Goal: Task Accomplishment & Management: Use online tool/utility

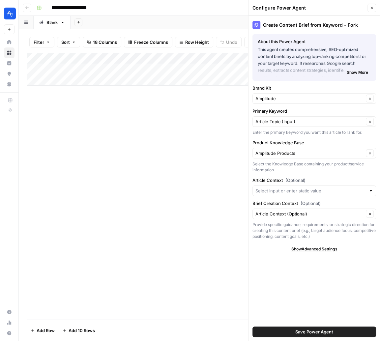
click at [205, 98] on div "Add Column" at bounding box center [199, 186] width 345 height 267
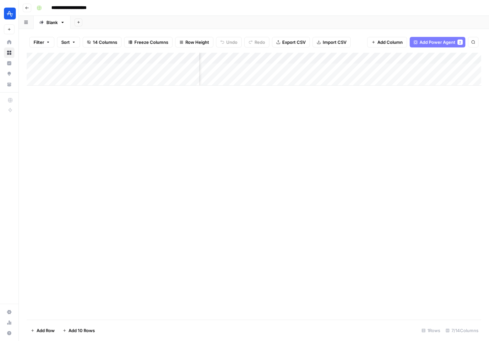
scroll to position [0, 91]
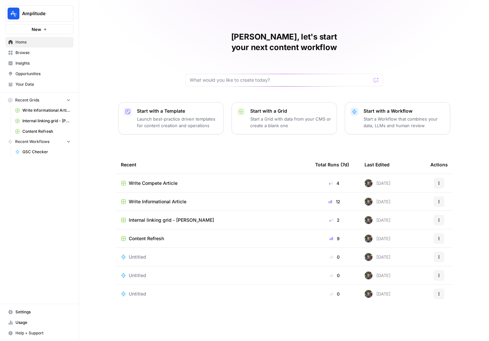
click at [156, 235] on span "Content Refresh" at bounding box center [146, 238] width 35 height 7
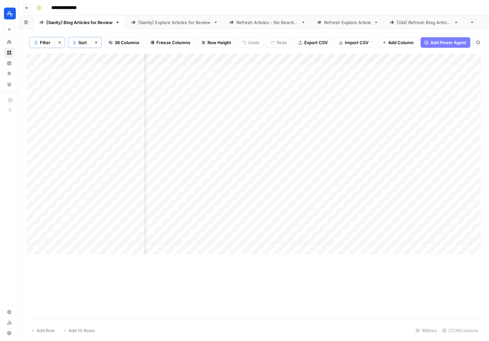
scroll to position [0, 1795]
click at [172, 26] on link "[Sanity] Explore Articles for Review" at bounding box center [175, 22] width 98 height 13
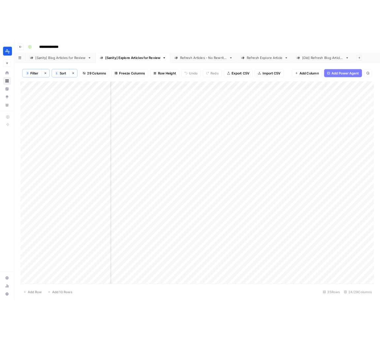
scroll to position [0, 546]
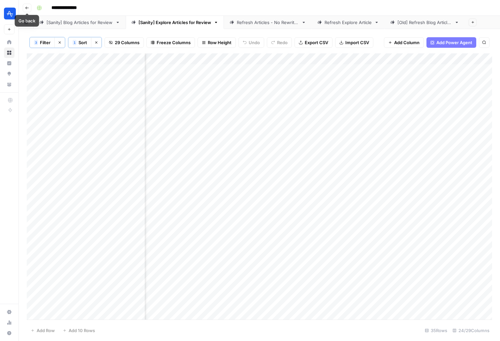
click at [30, 9] on button "Go back" at bounding box center [27, 8] width 9 height 9
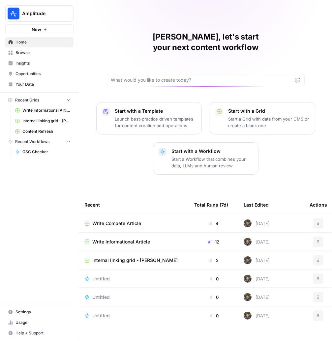
click at [121, 239] on span "Write Informational Article" at bounding box center [121, 242] width 58 height 7
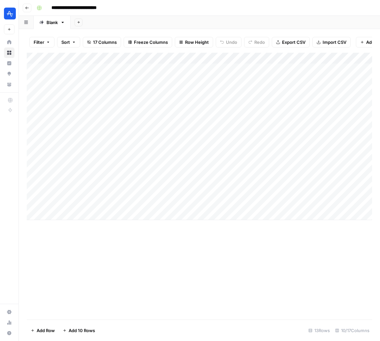
click at [275, 17] on div "Add Sheet" at bounding box center [225, 22] width 309 height 13
click at [27, 4] on button "Go back" at bounding box center [27, 8] width 9 height 9
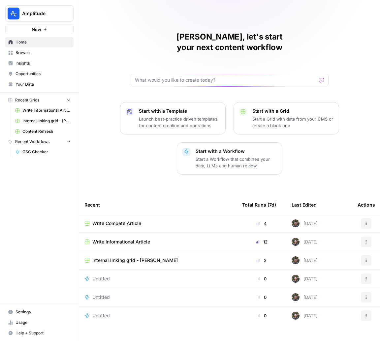
scroll to position [2, 0]
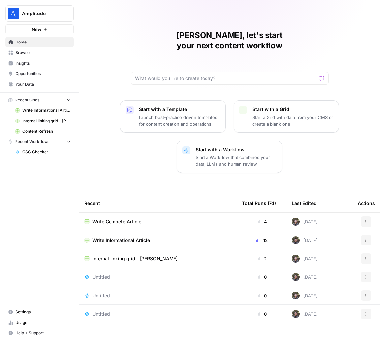
click at [125, 218] on span "Write Compete Article" at bounding box center [116, 221] width 49 height 7
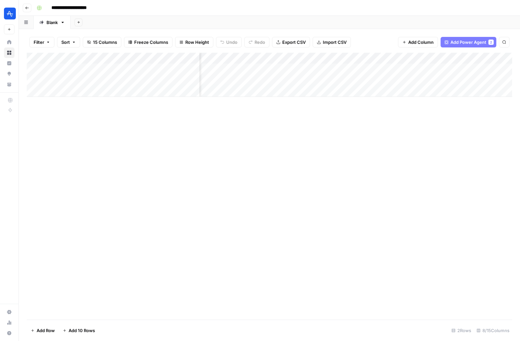
scroll to position [0, 271]
click at [443, 68] on div "Add Column" at bounding box center [269, 75] width 485 height 44
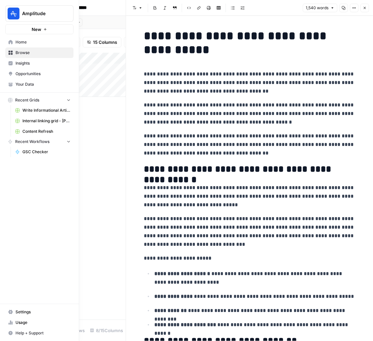
click at [16, 63] on span "Insights" at bounding box center [42, 63] width 55 height 6
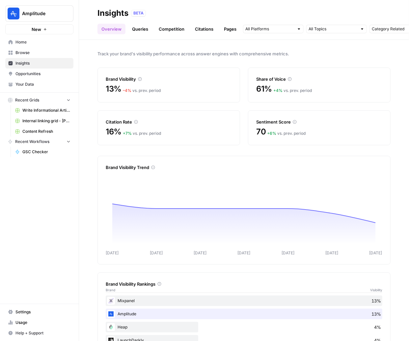
click at [367, 16] on div "Insights BETA" at bounding box center [244, 13] width 293 height 11
click at [390, 31] on input "text" at bounding box center [393, 29] width 43 height 7
type input "Category Related"
click at [346, 50] on span "Track your brand's visibility performance across answer engines with comprehens…" at bounding box center [244, 53] width 293 height 7
click at [380, 30] on input "text" at bounding box center [393, 29] width 43 height 7
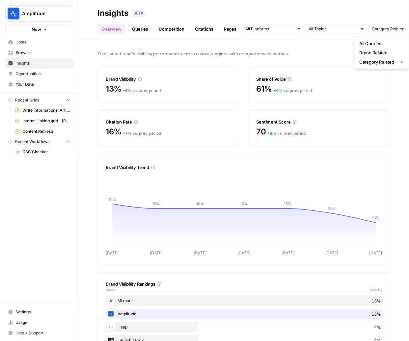
type input "Category Related"
click at [365, 10] on div "BETA" at bounding box center [261, 13] width 260 height 7
click at [171, 31] on link "Competition" at bounding box center [172, 29] width 34 height 11
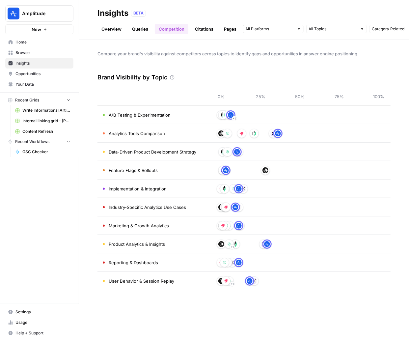
click at [135, 30] on link "Queries" at bounding box center [140, 29] width 24 height 11
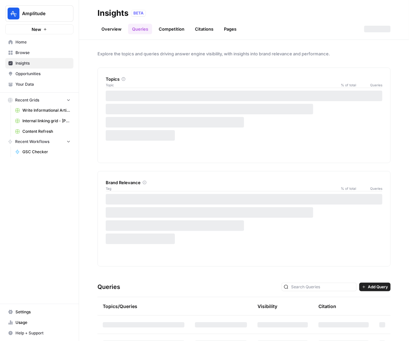
click at [211, 29] on link "Citations" at bounding box center [204, 29] width 26 height 11
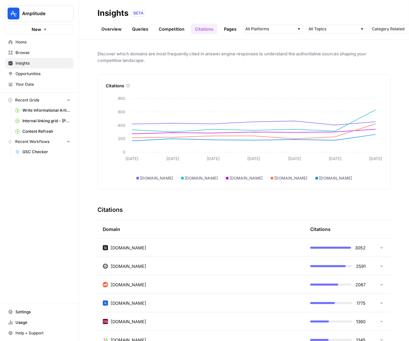
click at [229, 27] on link "Pages" at bounding box center [230, 29] width 20 height 11
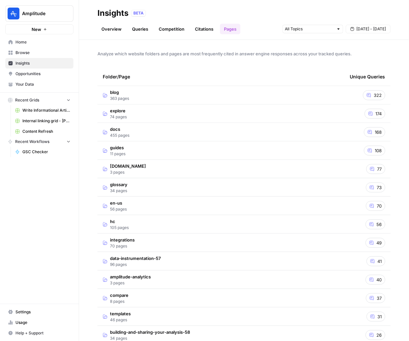
click at [290, 94] on td "blog 363 pages" at bounding box center [221, 95] width 247 height 18
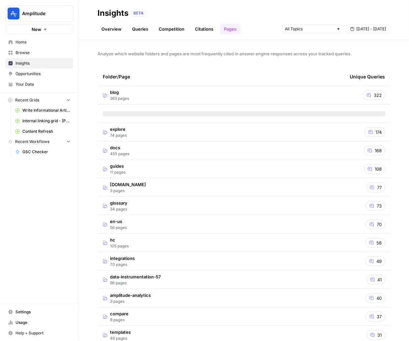
click at [258, 127] on td "explore 74 pages" at bounding box center [221, 132] width 247 height 18
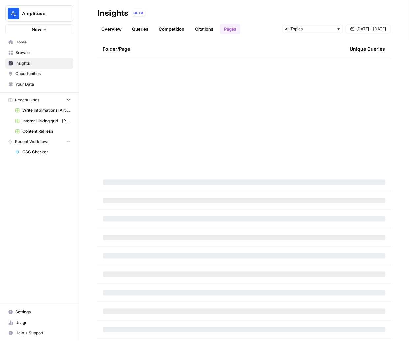
scroll to position [3611, 0]
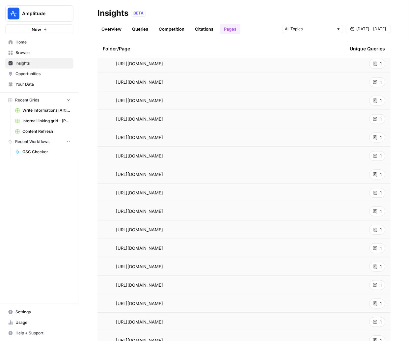
click at [24, 323] on span "Usage" at bounding box center [42, 323] width 55 height 6
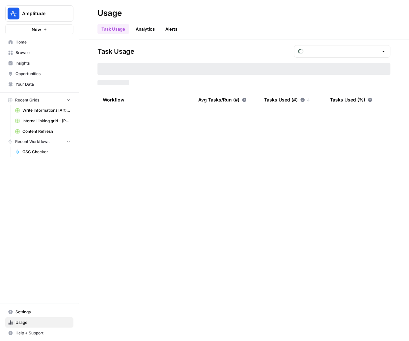
type input "September Tasks"
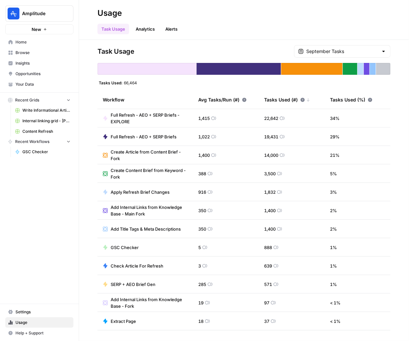
click at [34, 52] on span "Browse" at bounding box center [42, 53] width 55 height 6
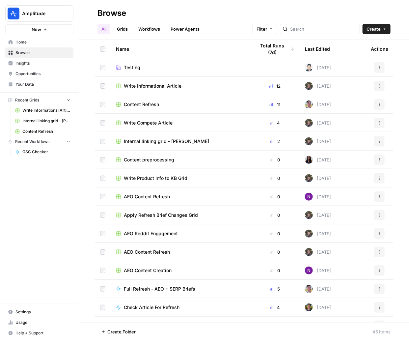
click at [150, 85] on span "Write Informational Article" at bounding box center [153, 86] width 58 height 7
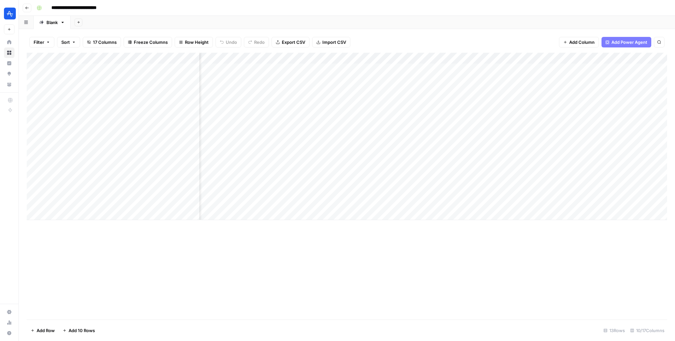
scroll to position [0, 127]
click at [330, 58] on div "Add Column" at bounding box center [347, 136] width 640 height 167
click at [258, 120] on span "Edit Workflow" at bounding box center [273, 123] width 58 height 7
click at [489, 59] on div "Add Column" at bounding box center [347, 136] width 640 height 167
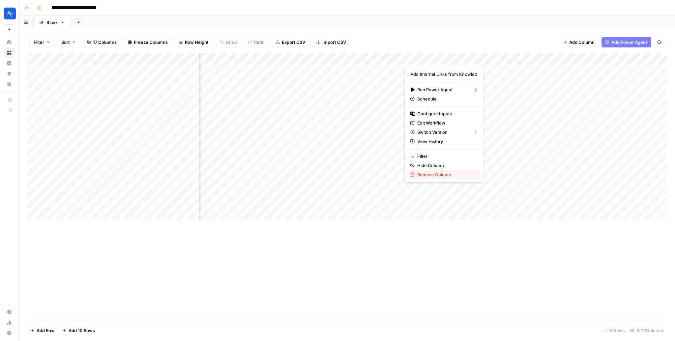
click at [432, 177] on span "Remove Column" at bounding box center [446, 174] width 58 height 7
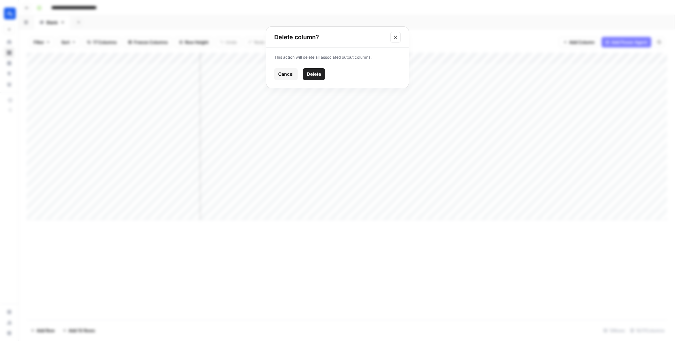
click at [316, 75] on span "Delete" at bounding box center [314, 74] width 14 height 7
click at [489, 58] on div "Add Column" at bounding box center [347, 136] width 640 height 167
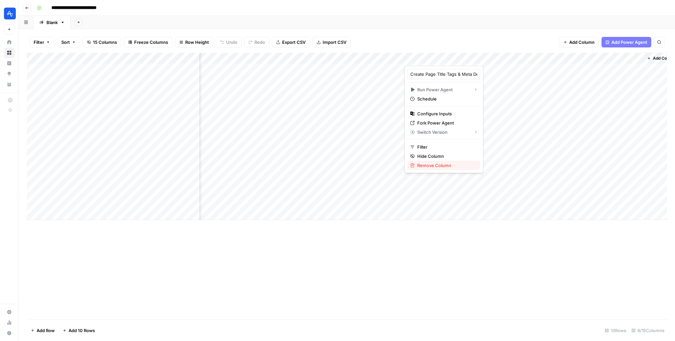
click at [437, 164] on span "Remove Column" at bounding box center [446, 165] width 58 height 7
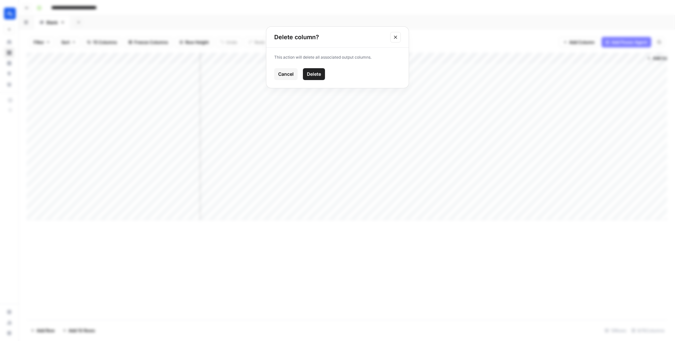
click at [323, 74] on button "Delete" at bounding box center [314, 74] width 22 height 12
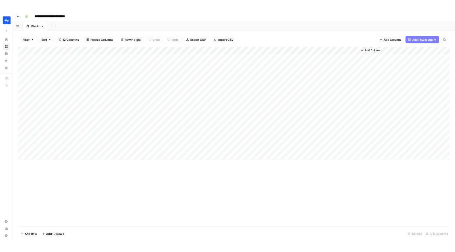
scroll to position [0, 0]
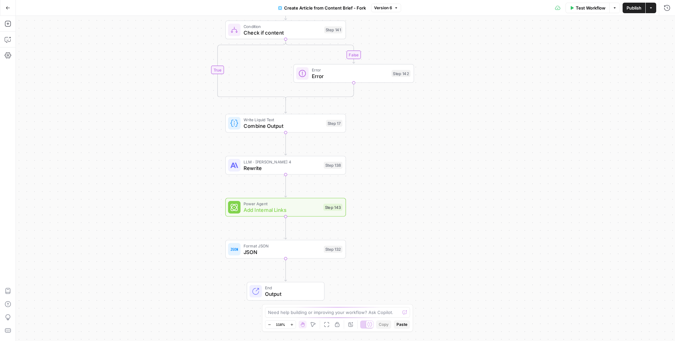
click at [295, 207] on span "Add Internal Links" at bounding box center [281, 210] width 77 height 8
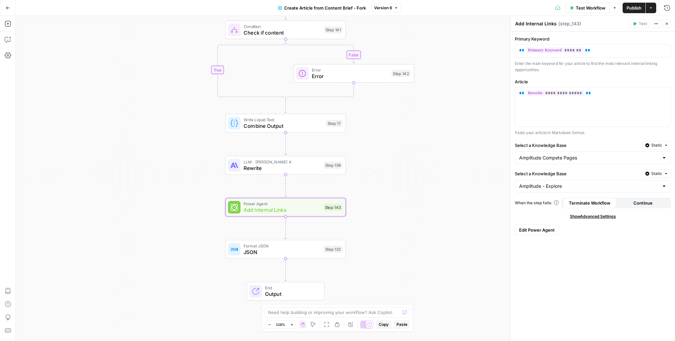
click at [543, 227] on span "Edit Power Agent" at bounding box center [537, 230] width 36 height 7
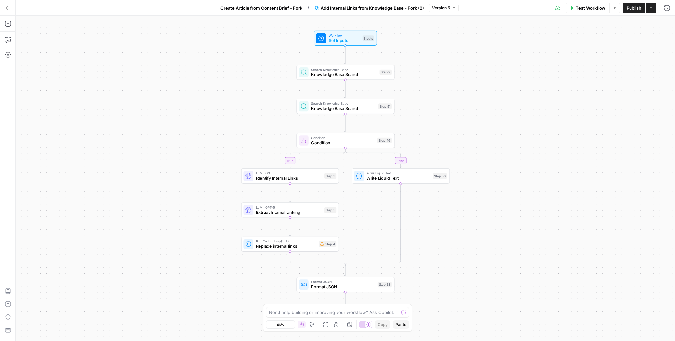
click at [341, 37] on span "Set Inputs" at bounding box center [344, 40] width 31 height 6
drag, startPoint x: 520, startPoint y: 125, endPoint x: 520, endPoint y: 89, distance: 36.2
click at [567, 153] on button "Add Field" at bounding box center [587, 153] width 142 height 11
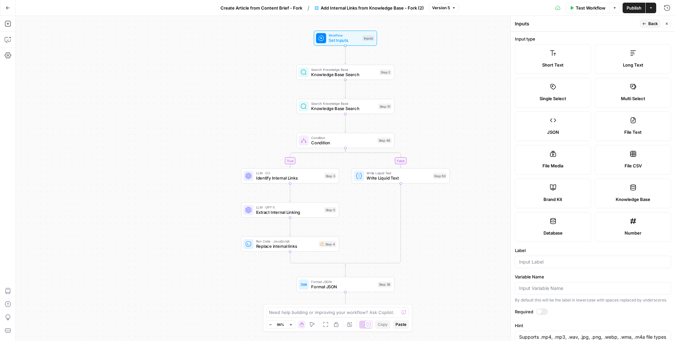
click at [634, 185] on icon at bounding box center [633, 187] width 7 height 7
click at [578, 266] on div at bounding box center [593, 262] width 156 height 13
type input "K"
type input "Track - KB"
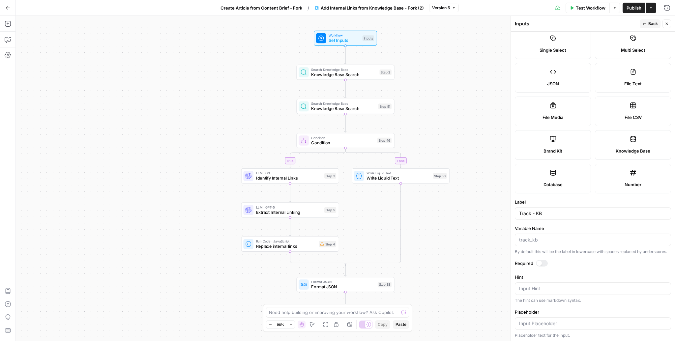
click at [645, 22] on icon "button" at bounding box center [644, 24] width 4 height 4
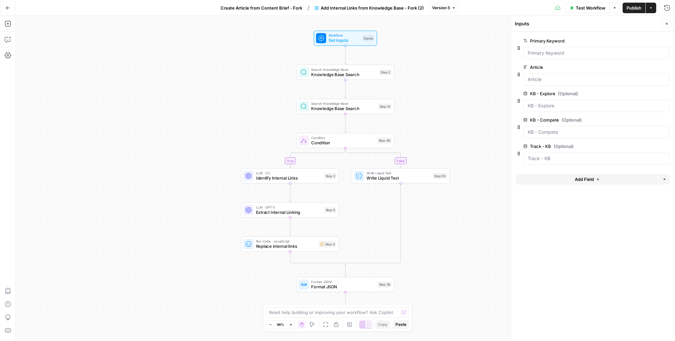
click at [647, 146] on span "edit field" at bounding box center [645, 146] width 14 height 5
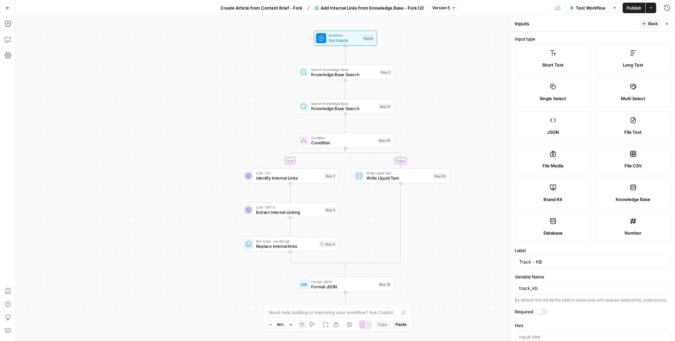
scroll to position [7, 0]
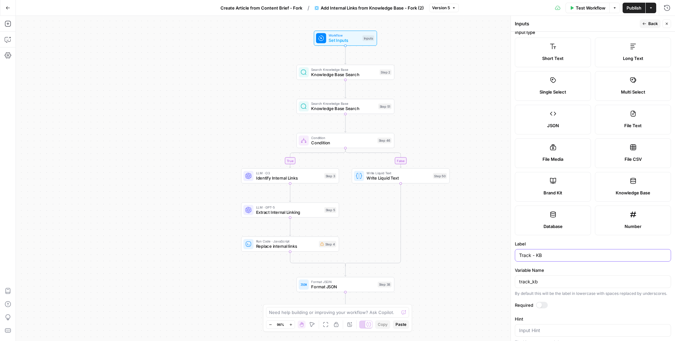
click at [567, 253] on input "Track - KB" at bounding box center [593, 255] width 148 height 7
type input "KB - Track"
click at [655, 24] on span "Back" at bounding box center [653, 24] width 10 height 6
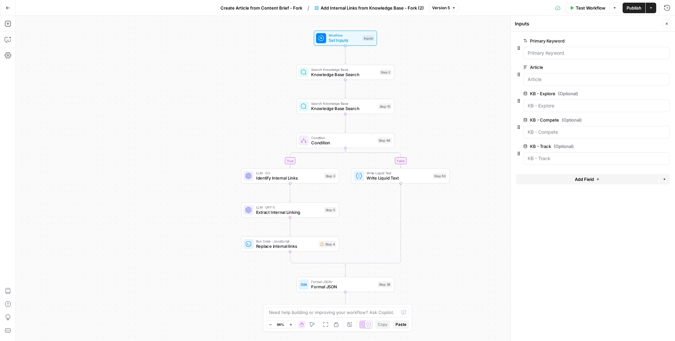
click at [587, 179] on span "Add Field" at bounding box center [584, 179] width 19 height 7
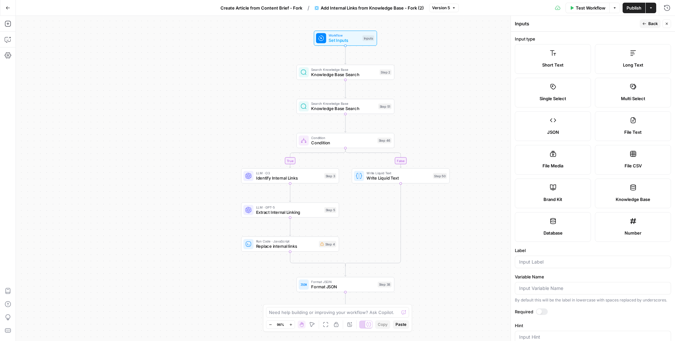
click at [627, 187] on label "Knowledge Base" at bounding box center [633, 194] width 76 height 30
click at [547, 264] on input "Label" at bounding box center [593, 262] width 148 height 7
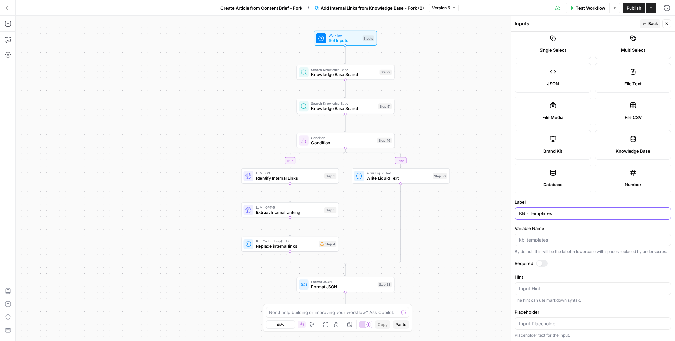
type input "KB - Templates"
click at [652, 24] on span "Back" at bounding box center [653, 24] width 10 height 6
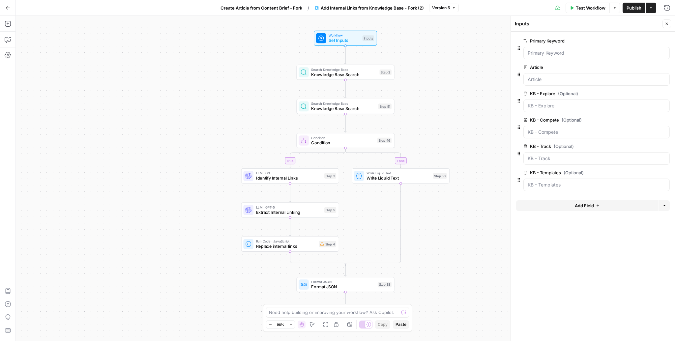
click at [665, 119] on icon "button" at bounding box center [666, 120] width 4 height 4
click at [348, 75] on span "Knowledge Base Search" at bounding box center [344, 74] width 66 height 6
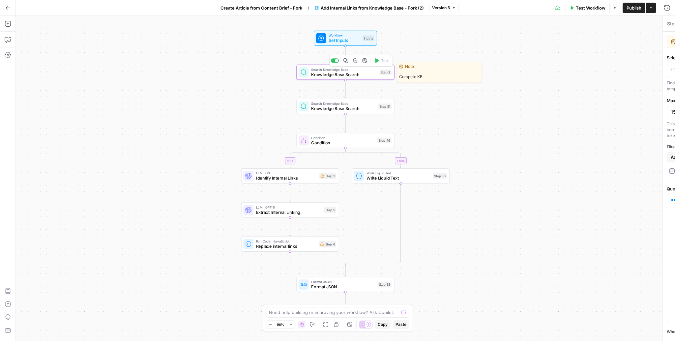
type textarea "Knowledge Base Search"
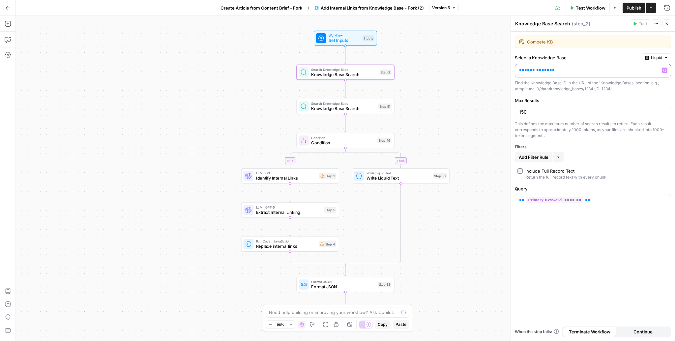
click at [559, 68] on p "**********" at bounding box center [587, 70] width 137 height 7
click at [653, 43] on textarea "Compete KB" at bounding box center [597, 42] width 140 height 7
click at [654, 24] on icon "button" at bounding box center [656, 24] width 4 height 4
click at [634, 52] on span "Delete Step" at bounding box center [637, 53] width 32 height 7
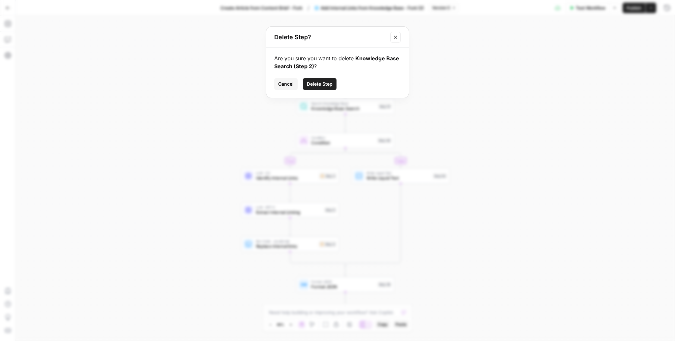
click at [286, 87] on span "Cancel" at bounding box center [285, 84] width 15 height 7
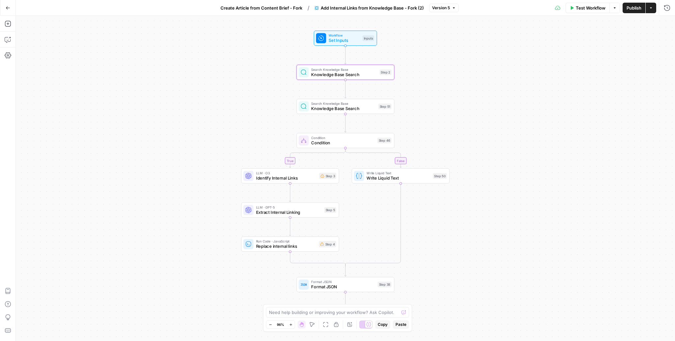
click at [357, 76] on span "Knowledge Base Search" at bounding box center [344, 74] width 66 height 6
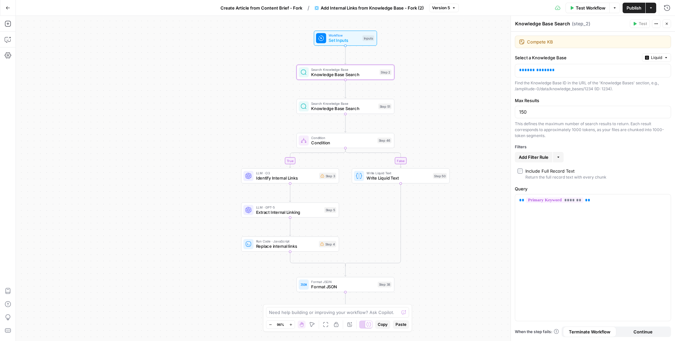
click at [658, 25] on icon "button" at bounding box center [656, 24] width 4 height 4
click at [638, 37] on span "Add Note" at bounding box center [637, 38] width 32 height 7
click at [558, 67] on p "**********" at bounding box center [587, 70] width 137 height 7
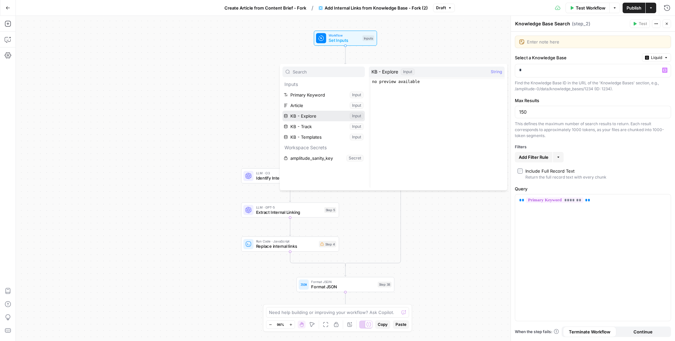
click at [319, 119] on button "Select variable KB - Explore" at bounding box center [323, 116] width 82 height 11
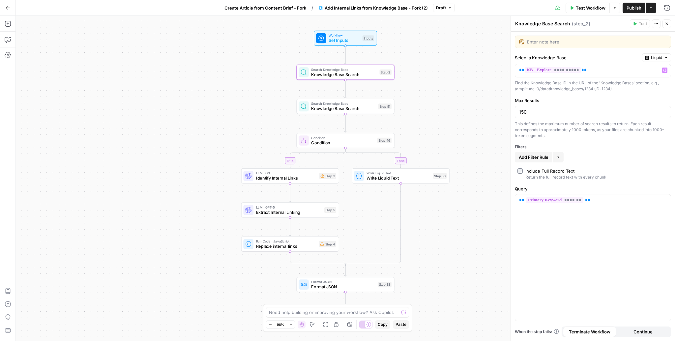
click at [330, 108] on span "Knowledge Base Search" at bounding box center [343, 108] width 65 height 6
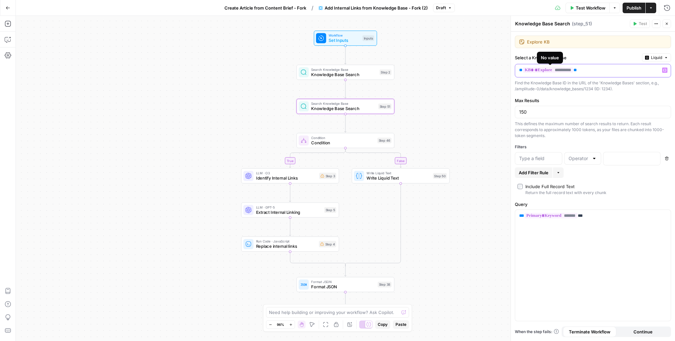
click at [585, 69] on p "**********" at bounding box center [587, 70] width 137 height 7
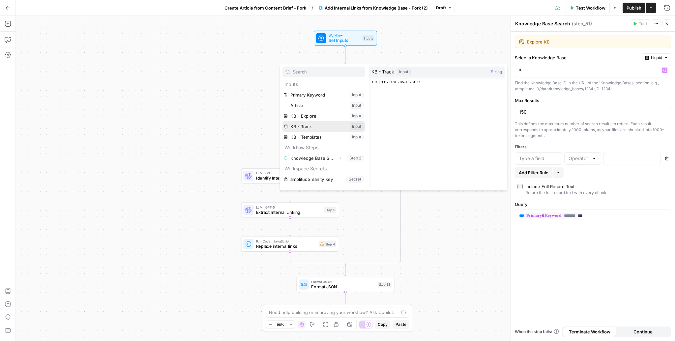
click at [319, 126] on button "Select variable KB - Track" at bounding box center [323, 126] width 82 height 11
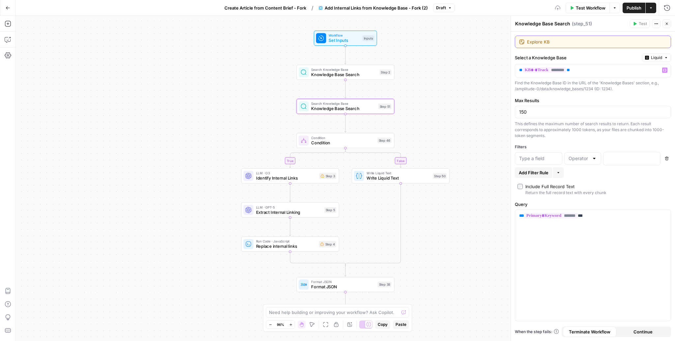
click at [590, 41] on textarea "Explore KB" at bounding box center [597, 42] width 140 height 7
click at [658, 25] on button "Actions" at bounding box center [656, 23] width 9 height 9
click at [574, 43] on textarea "Explore KB" at bounding box center [597, 42] width 140 height 7
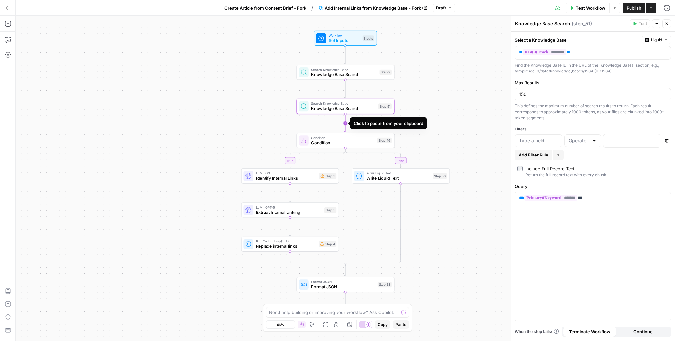
click at [344, 121] on icon "Edge from step_51 to step_46" at bounding box center [345, 123] width 2 height 18
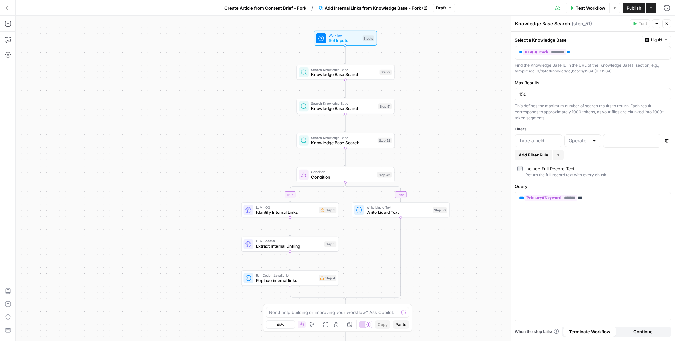
click at [333, 141] on span "Knowledge Base Search" at bounding box center [343, 143] width 64 height 6
click at [590, 53] on p "**********" at bounding box center [587, 52] width 137 height 7
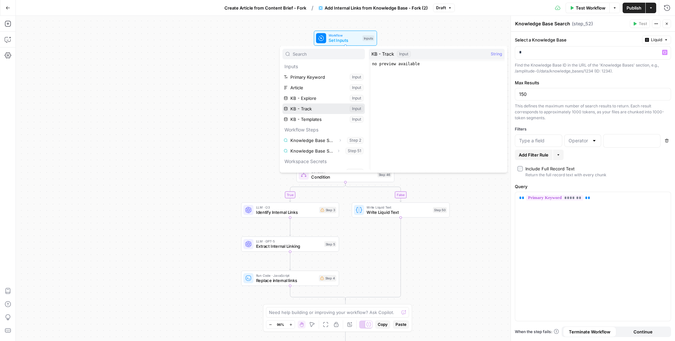
click at [298, 113] on button "Select variable KB - Track" at bounding box center [323, 108] width 82 height 11
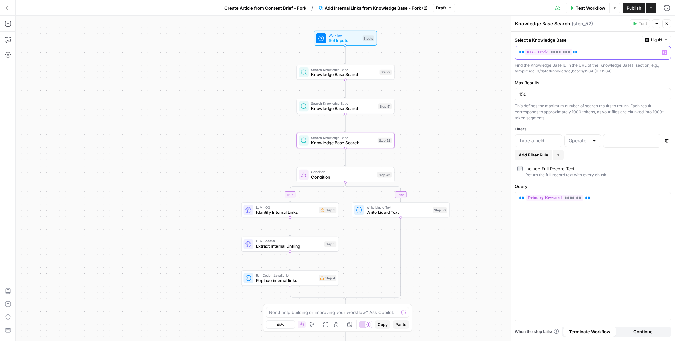
click at [580, 55] on p "** ******** **" at bounding box center [587, 52] width 137 height 7
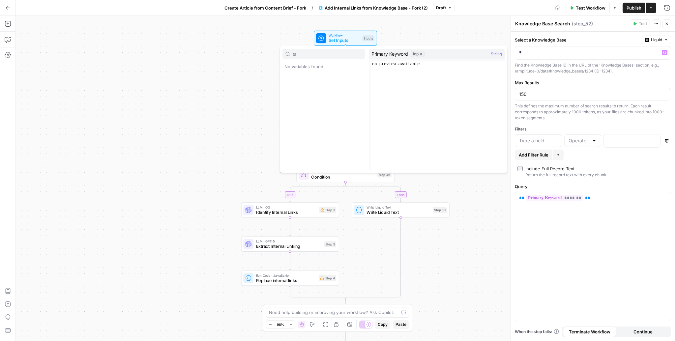
type input "t"
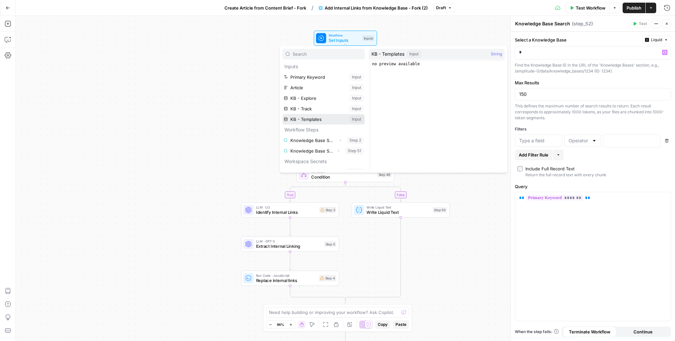
click at [300, 119] on button "Select variable KB - Templates" at bounding box center [323, 119] width 82 height 11
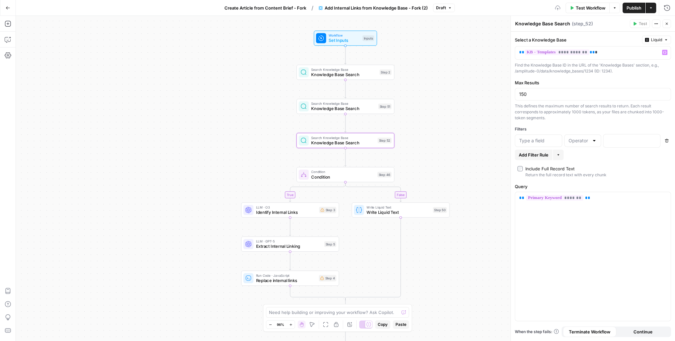
click at [455, 133] on div "true false Workflow Set Inputs Inputs Search Knowledge Base Knowledge Base Sear…" at bounding box center [345, 178] width 659 height 325
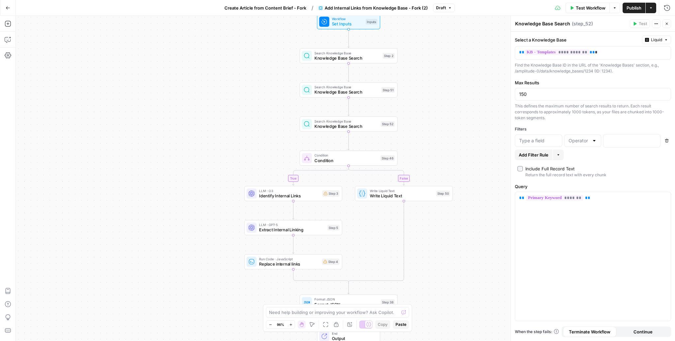
click at [298, 199] on div "LLM · O3 Identify Internal Links Step 3" at bounding box center [293, 193] width 98 height 15
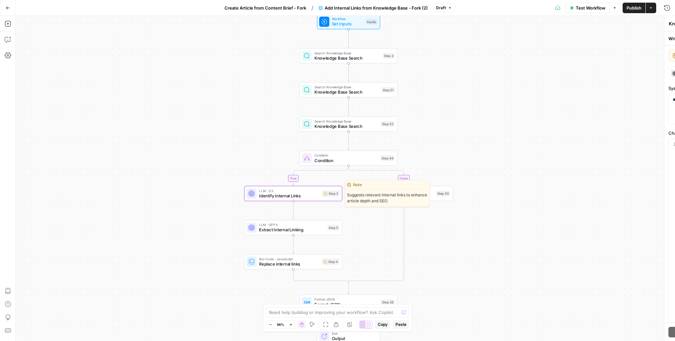
type textarea "Identify Internal Links"
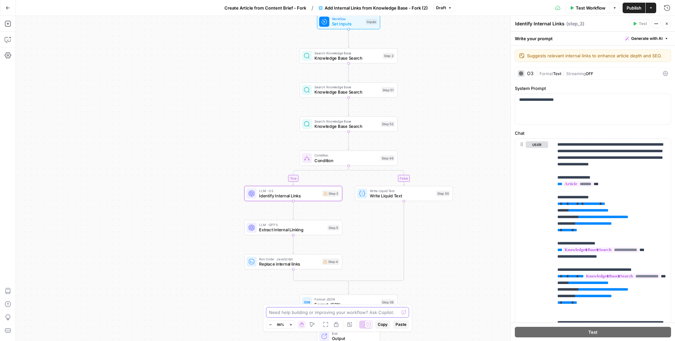
click at [328, 315] on textarea at bounding box center [334, 312] width 130 height 7
type textarea "can you make sure step 3 includes the knowledge bases that I added/edits - Step…"
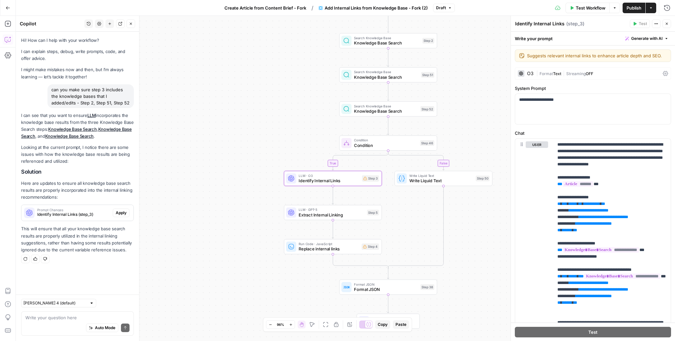
click at [121, 213] on span "Apply" at bounding box center [121, 213] width 11 height 6
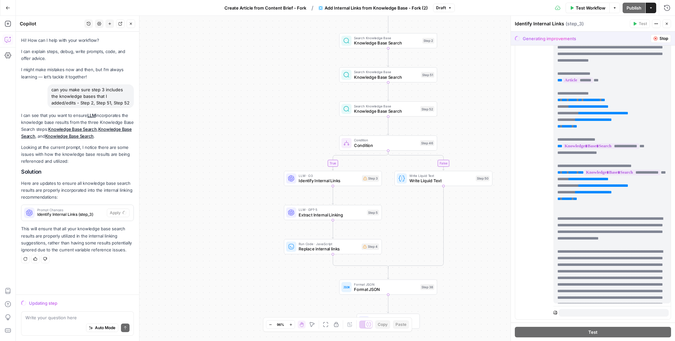
scroll to position [104, 0]
click at [339, 247] on span "Replace internal links" at bounding box center [329, 249] width 60 height 6
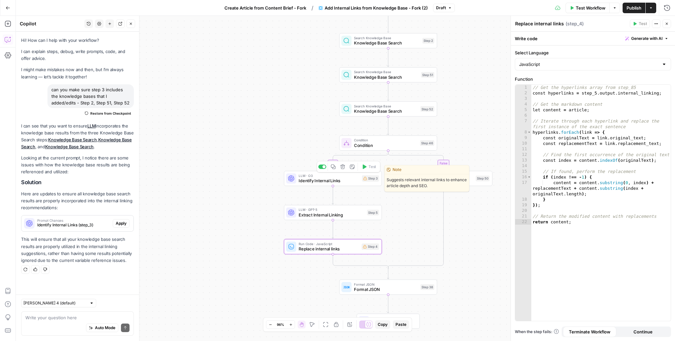
click at [335, 180] on span "Identify Internal Links" at bounding box center [329, 181] width 61 height 6
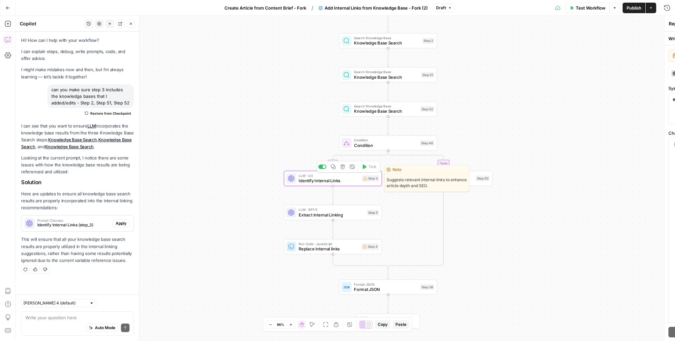
type textarea "Identify Internal Links"
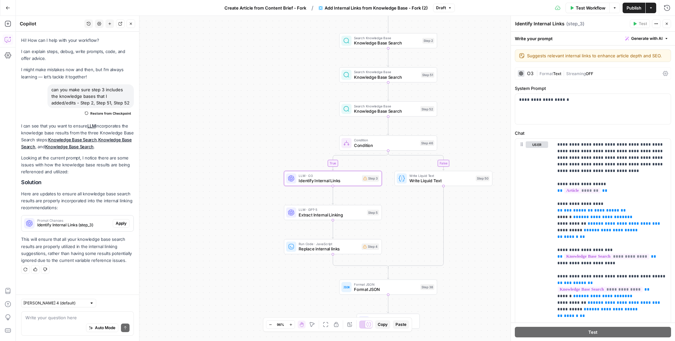
click at [117, 225] on span "Apply" at bounding box center [121, 223] width 11 height 6
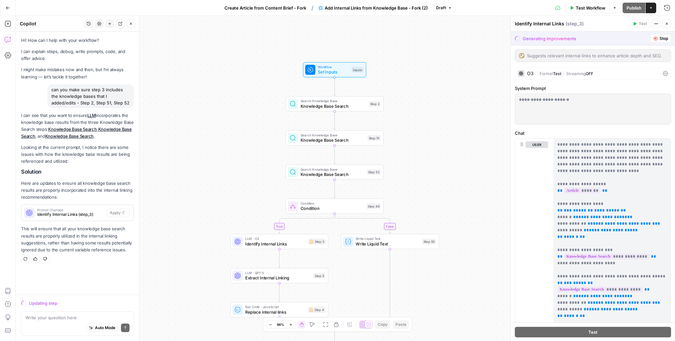
click at [238, 204] on div "true false Workflow Set Inputs Inputs Search Knowledge Base Knowledge Base Sear…" at bounding box center [345, 178] width 659 height 325
click at [227, 202] on div "true false Workflow Set Inputs Inputs Search Knowledge Base Knowledge Base Sear…" at bounding box center [345, 178] width 659 height 325
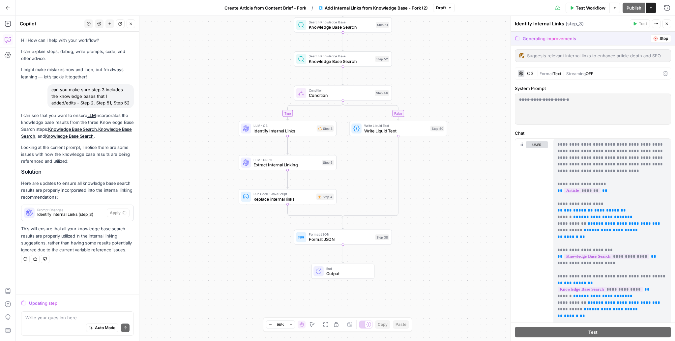
click at [283, 200] on span "Replace internal links" at bounding box center [283, 199] width 60 height 6
click at [298, 195] on span "Replace internal links" at bounding box center [283, 198] width 60 height 6
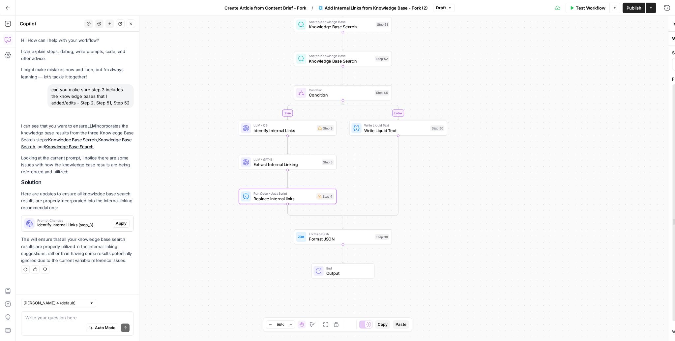
type textarea "Replace internal links"
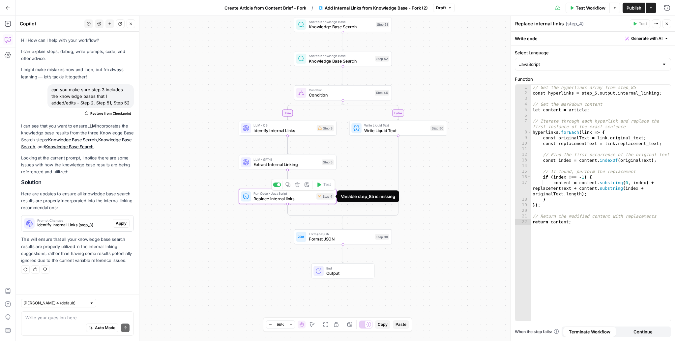
click at [325, 198] on div "Step 4" at bounding box center [324, 196] width 17 height 6
click at [616, 102] on div "// Get the hyperlinks array from step_85 const hyperlinks = step_5 . output . i…" at bounding box center [601, 209] width 140 height 248
click at [618, 215] on div "// Get the hyperlinks array from step_85 const hyperlinks = step_5 . output . i…" at bounding box center [601, 209] width 140 height 248
click at [598, 241] on div "// Get the hyperlinks array from step_85 const hyperlinks = step_5 . output . i…" at bounding box center [601, 209] width 140 height 248
type textarea "**********"
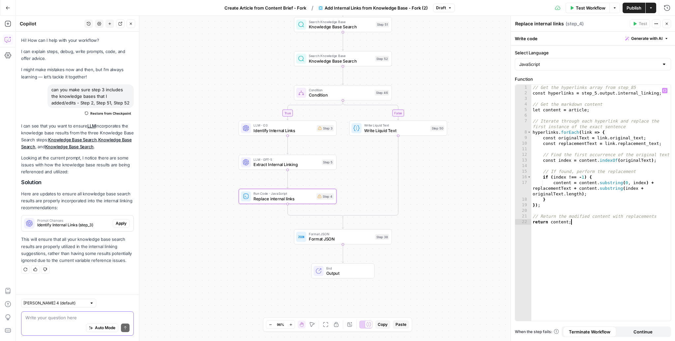
click at [83, 317] on textarea at bounding box center [77, 317] width 104 height 7
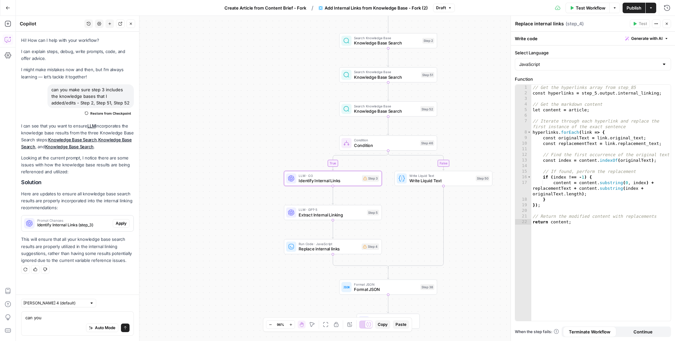
click at [121, 221] on span "Apply" at bounding box center [121, 223] width 11 height 6
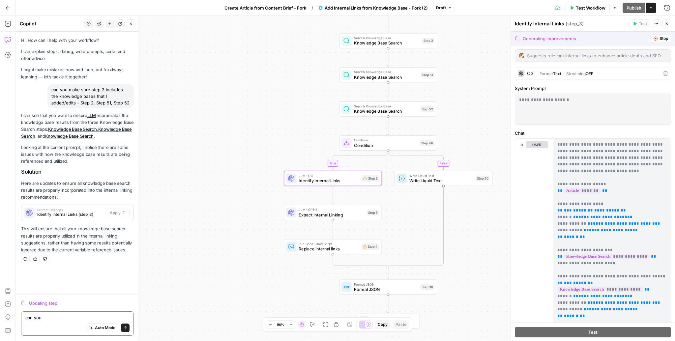
click at [76, 318] on textarea "can you" at bounding box center [77, 317] width 104 height 7
type textarea "can you fix step 3 and step 4 errors and make sure the reference the knowledge …"
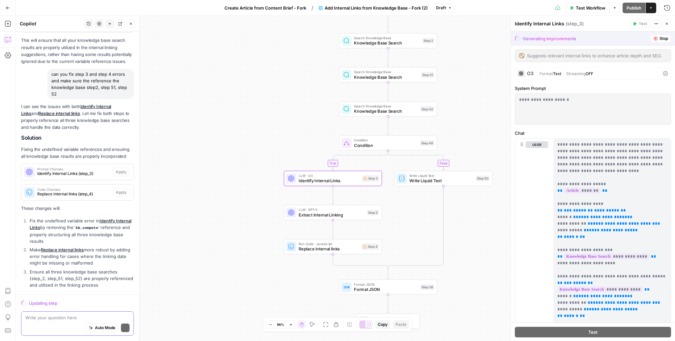
scroll to position [199, 0]
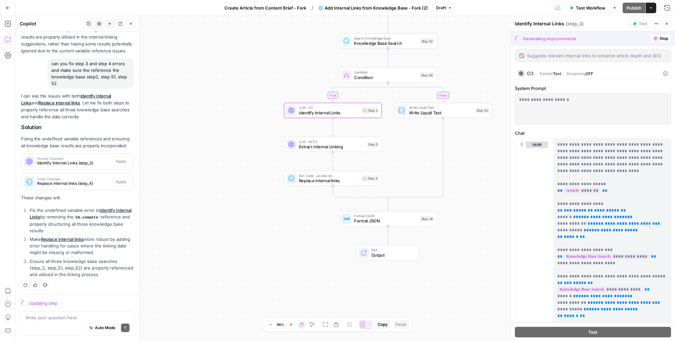
click at [121, 167] on div "Prompt Changes Identify Internal Links (step_3) Apply" at bounding box center [77, 162] width 112 height 16
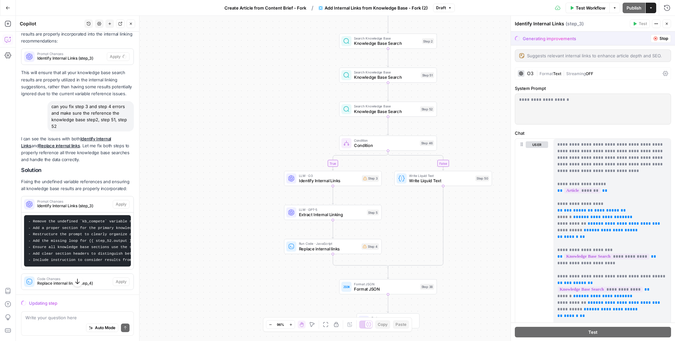
scroll to position [256, 0]
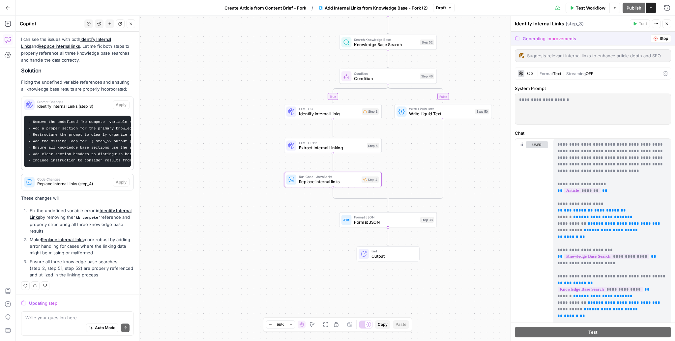
click at [61, 188] on div "Code Changes Replace internal links (step_4)" at bounding box center [66, 182] width 91 height 16
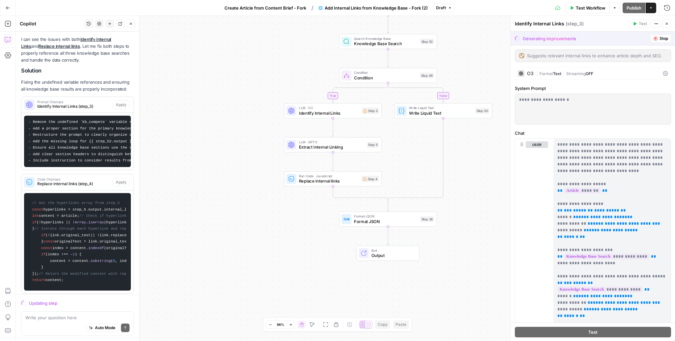
scroll to position [481, 0]
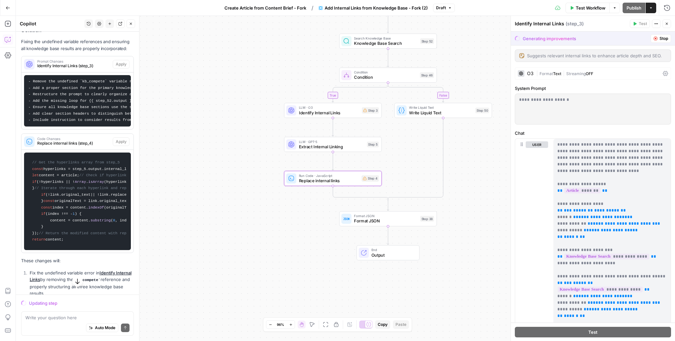
click at [93, 139] on span "Code Changes" at bounding box center [73, 138] width 73 height 3
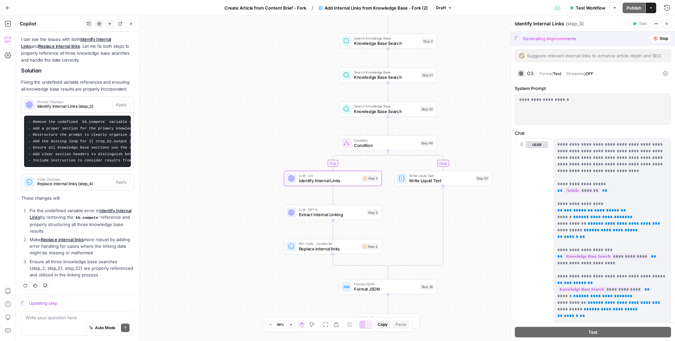
click at [99, 107] on span "Identify Internal Links (step_3)" at bounding box center [73, 106] width 73 height 6
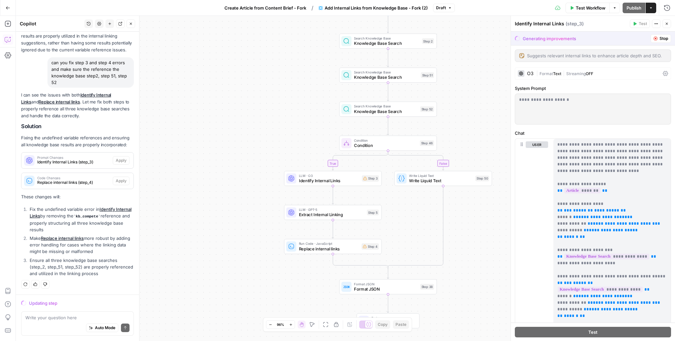
scroll to position [199, 0]
click at [216, 165] on div "true false Workflow Set Inputs Inputs Search Knowledge Base Knowledge Base Sear…" at bounding box center [345, 178] width 659 height 325
click at [650, 8] on icon "button" at bounding box center [651, 8] width 4 height 4
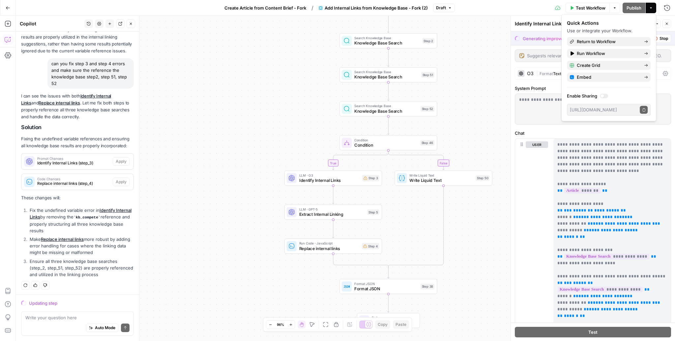
click at [650, 8] on icon "button" at bounding box center [651, 8] width 4 height 4
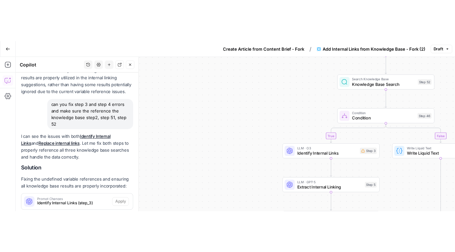
scroll to position [287, 0]
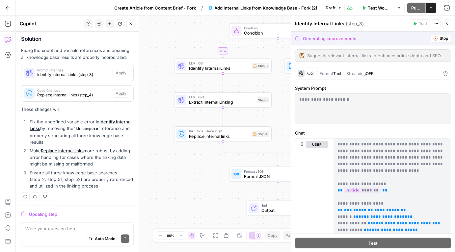
click at [190, 35] on div "true false Workflow Set Inputs Inputs Search Knowledge Base Knowledge Base Sear…" at bounding box center [236, 134] width 440 height 237
click at [157, 136] on div "true false Workflow Set Inputs Inputs Search Knowledge Base Knowledge Base Sear…" at bounding box center [236, 134] width 440 height 237
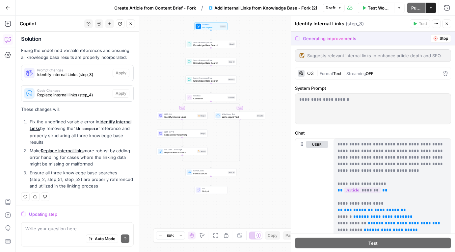
click at [62, 217] on div "Updating step" at bounding box center [81, 214] width 105 height 7
click at [52, 215] on div "Updating step" at bounding box center [81, 214] width 105 height 7
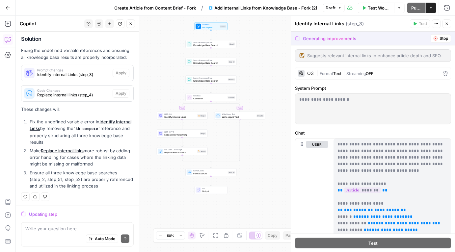
click at [442, 38] on span "Stop" at bounding box center [444, 39] width 9 height 6
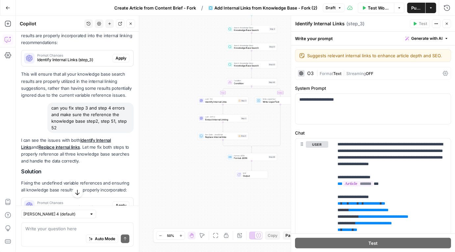
scroll to position [167, 0]
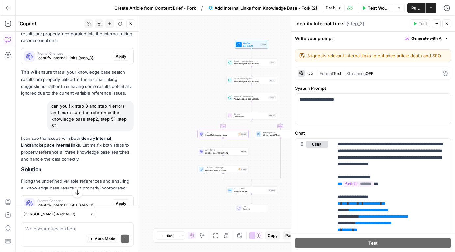
click at [91, 59] on span "Identify Internal Links (step_3)" at bounding box center [73, 58] width 73 height 6
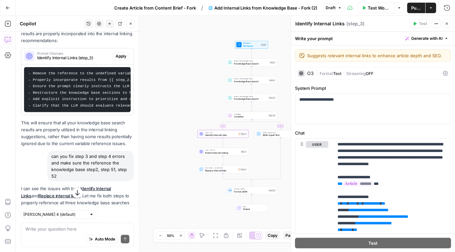
click at [91, 59] on span "Identify Internal Links (step_3)" at bounding box center [73, 58] width 73 height 6
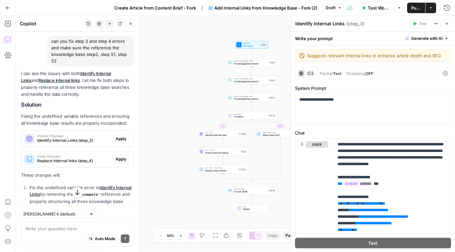
scroll to position [241, 0]
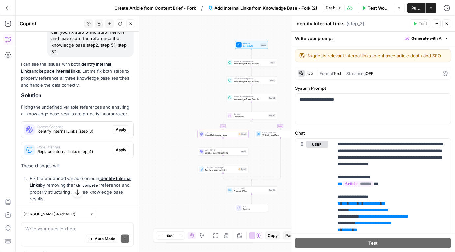
click at [119, 131] on span "Apply" at bounding box center [121, 130] width 11 height 6
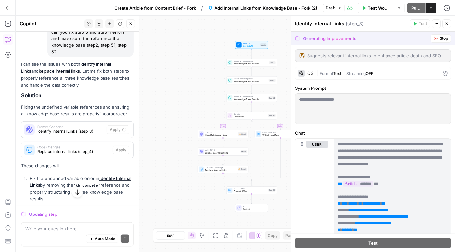
click at [446, 42] on button "Stop" at bounding box center [441, 38] width 20 height 9
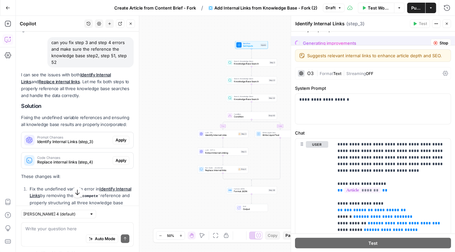
scroll to position [241, 0]
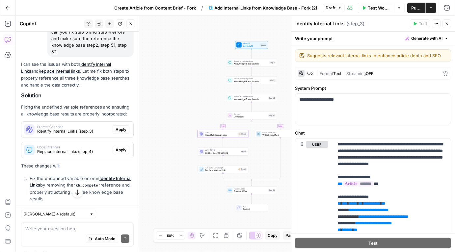
click at [64, 136] on div "Prompt Changes Identify Internal Links (step_3)" at bounding box center [66, 130] width 91 height 16
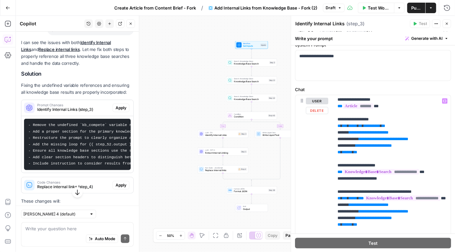
scroll to position [35, 0]
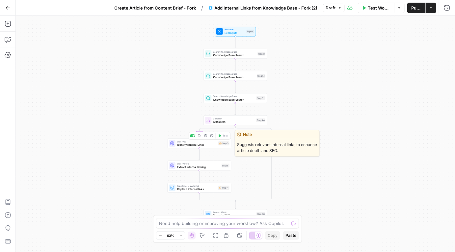
click at [214, 146] on span "Identify Internal Links" at bounding box center [197, 145] width 40 height 4
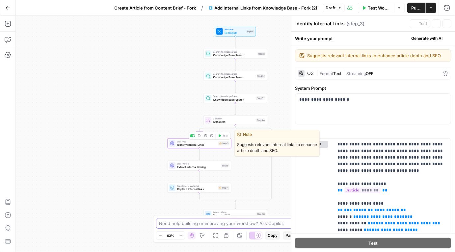
click at [209, 226] on textarea at bounding box center [224, 223] width 130 height 7
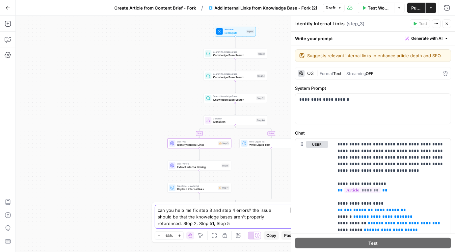
type textarea "can you help me fix step 3 and step 4 errors? the issue should be that the know…"
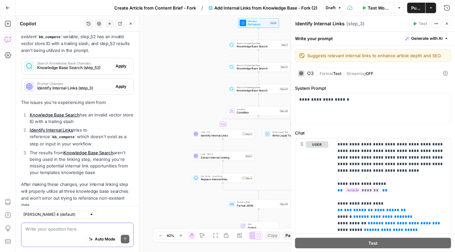
scroll to position [139, 0]
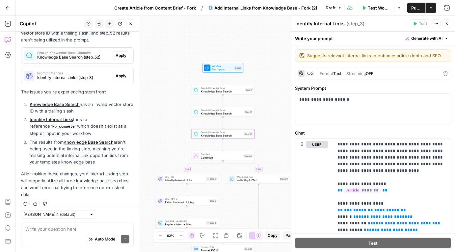
click at [121, 54] on span "Apply" at bounding box center [121, 56] width 11 height 6
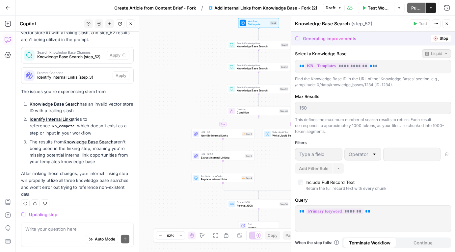
scroll to position [149, 0]
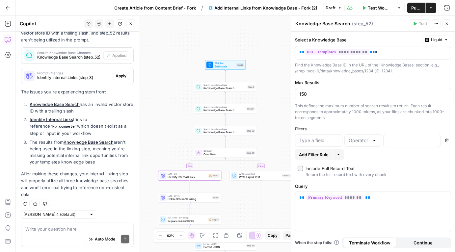
click at [120, 74] on span "Apply" at bounding box center [121, 76] width 11 height 6
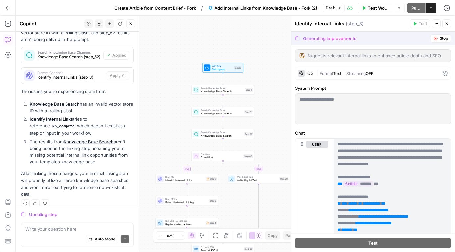
scroll to position [116, 0]
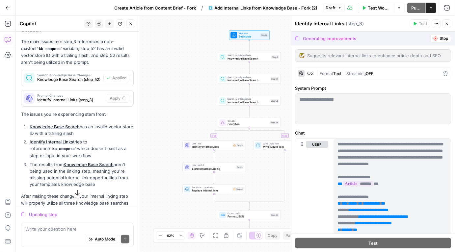
click at [99, 90] on div "Looking at your workflow, I can identify several issues with the knowledge base…" at bounding box center [77, 111] width 113 height 219
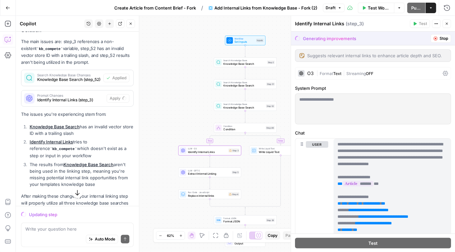
click at [100, 105] on div "Prompt Changes Identify Internal Links (step_3)" at bounding box center [63, 99] width 85 height 16
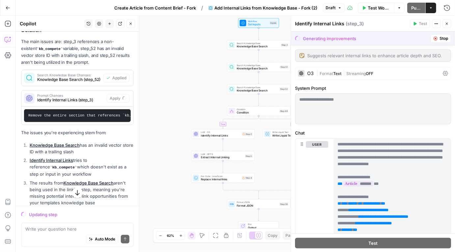
click at [440, 40] on span "Stop" at bounding box center [444, 39] width 9 height 6
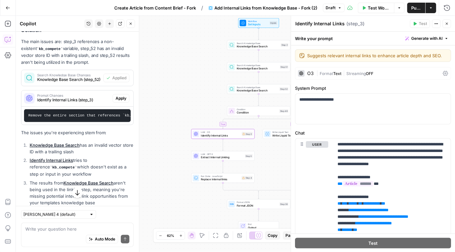
click at [119, 100] on span "Apply" at bounding box center [121, 99] width 11 height 6
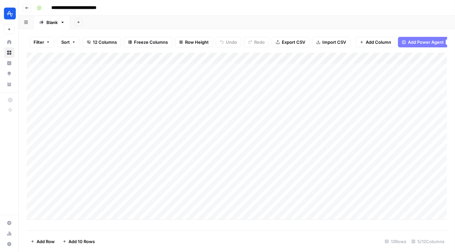
click at [284, 58] on div "Add Column" at bounding box center [237, 136] width 421 height 167
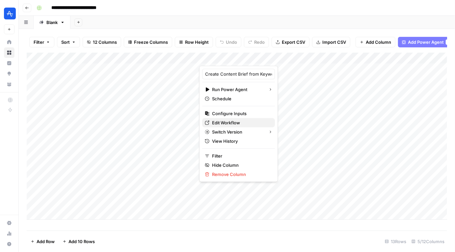
click at [222, 120] on span "Edit Workflow" at bounding box center [241, 123] width 58 height 7
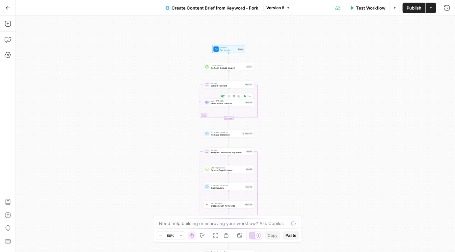
click at [216, 103] on span "Determine if relevant" at bounding box center [227, 103] width 32 height 3
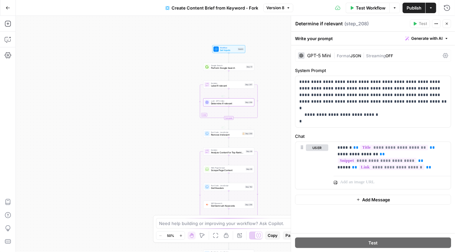
click at [262, 88] on div "Workflow Set Inputs Inputs Google Search Perform Google Search Step 51 Loop Ite…" at bounding box center [236, 134] width 440 height 237
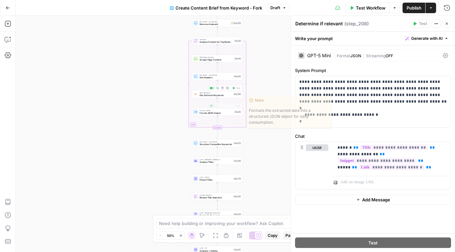
click at [213, 94] on span "Get Semrush Keywords" at bounding box center [216, 95] width 32 height 3
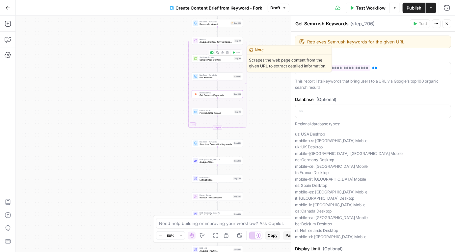
click at [216, 60] on span "Scrape Page Content" at bounding box center [216, 59] width 33 height 3
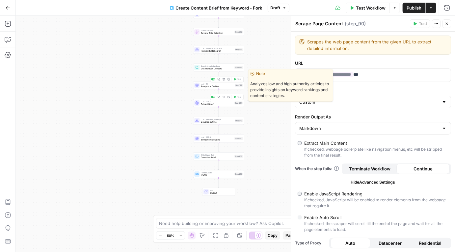
click at [211, 86] on span "Analysis + Outline" at bounding box center [217, 86] width 33 height 3
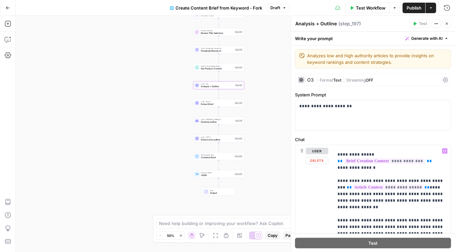
scroll to position [36, 0]
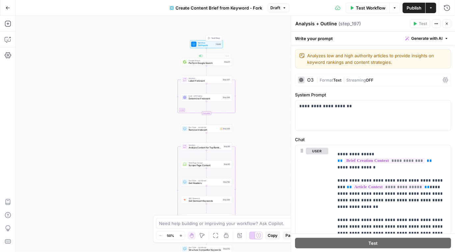
click at [208, 42] on span "Workflow" at bounding box center [206, 43] width 16 height 3
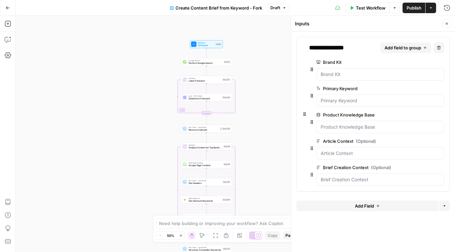
click at [440, 143] on button "Delete group" at bounding box center [441, 141] width 8 height 8
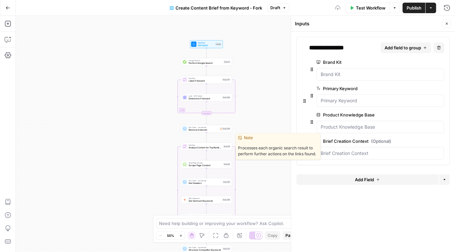
click at [269, 152] on div "Workflow Set Inputs Inputs Google Search Perform Google Search Step 51 Loop Ite…" at bounding box center [236, 134] width 440 height 237
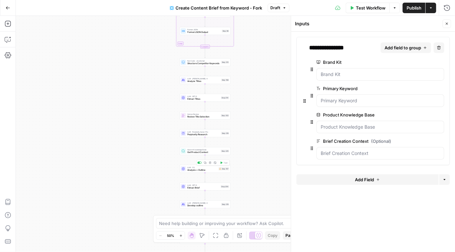
click at [208, 172] on div "LLM · O3 Analysis + Outline Step 197 Copy step Delete step Edit Note Test" at bounding box center [205, 169] width 51 height 8
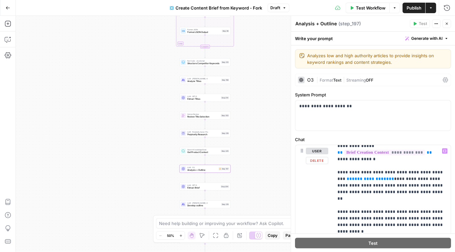
scroll to position [33, 0]
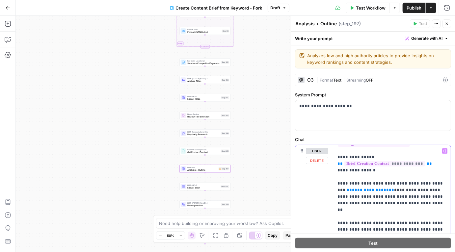
drag, startPoint x: 396, startPoint y: 202, endPoint x: 323, endPoint y: 185, distance: 75.4
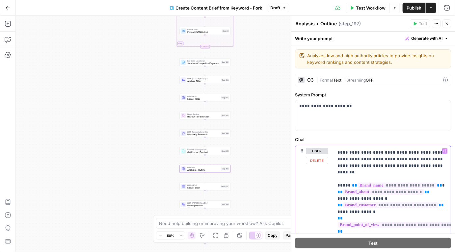
scroll to position [98, 0]
click at [172, 221] on textarea at bounding box center [224, 223] width 130 height 7
click at [139, 127] on div "Workflow Set Inputs Inputs Google Search Perform Google Search Step 51 Loop Ite…" at bounding box center [236, 134] width 440 height 237
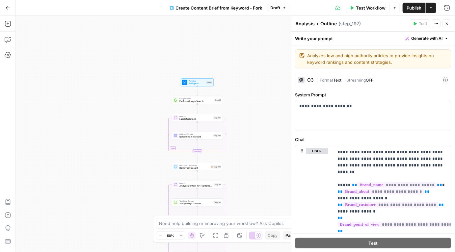
click at [419, 3] on button "Publish" at bounding box center [414, 8] width 23 height 11
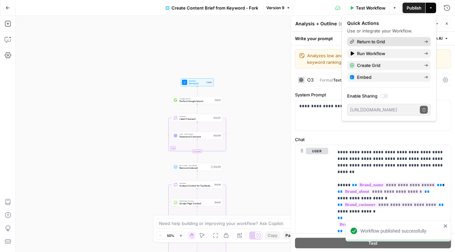
click at [374, 41] on span "Return to Grid" at bounding box center [388, 42] width 62 height 7
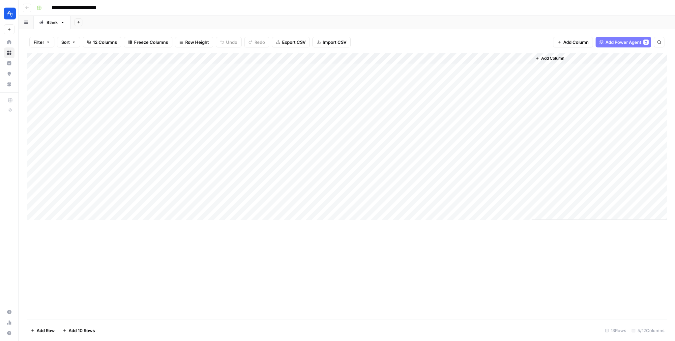
click at [285, 57] on div "Add Column" at bounding box center [347, 136] width 640 height 167
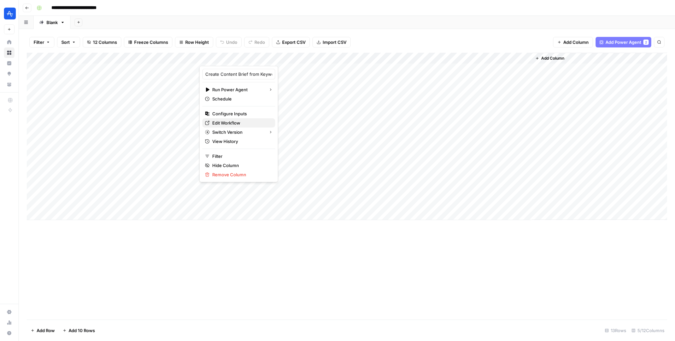
click at [233, 123] on span "Edit Workflow" at bounding box center [241, 123] width 58 height 7
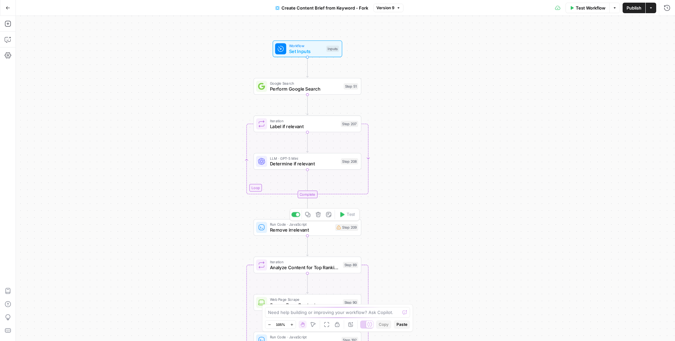
click at [322, 233] on div "Run Code · JavaScript Remove irrelevant Step 209 Copy step Delete step Edit Not…" at bounding box center [307, 227] width 108 height 17
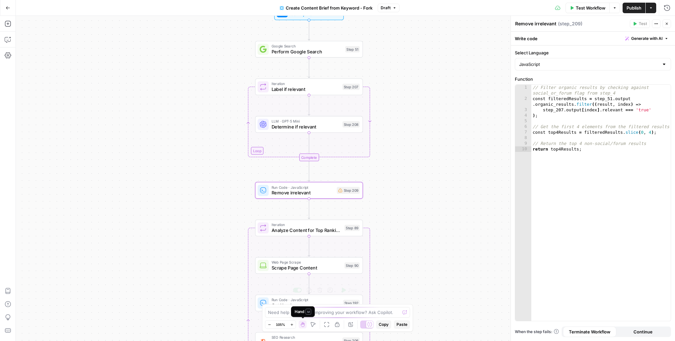
click at [305, 314] on div "Hand M" at bounding box center [303, 312] width 16 height 6
click at [323, 308] on div "Need help building or improving your workflow? Ask Copilot." at bounding box center [337, 312] width 145 height 11
type textarea "can you fix step 209's error"
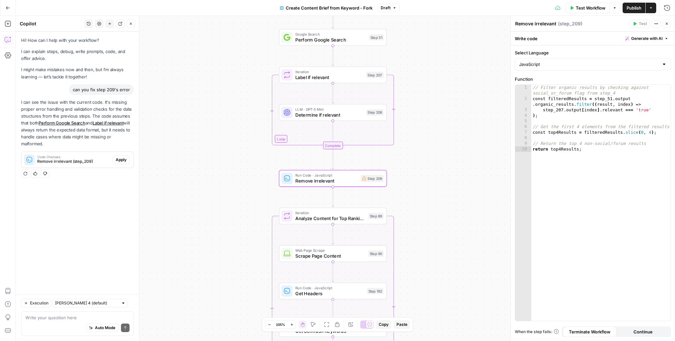
click at [104, 157] on span "Code Changes" at bounding box center [73, 156] width 73 height 3
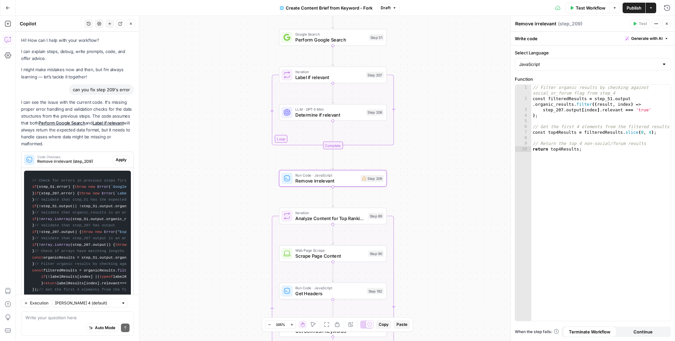
click at [116, 159] on span "Apply" at bounding box center [121, 160] width 11 height 6
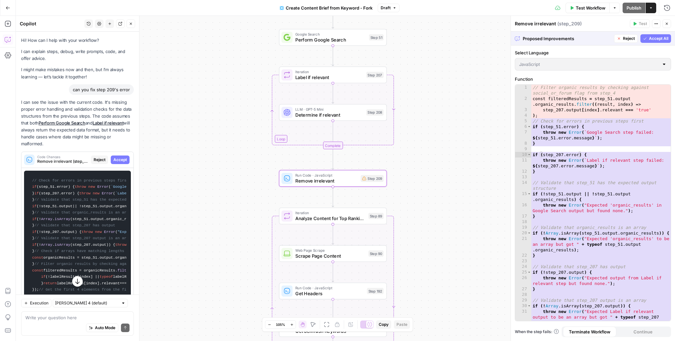
click at [122, 158] on span "Accept" at bounding box center [120, 160] width 14 height 6
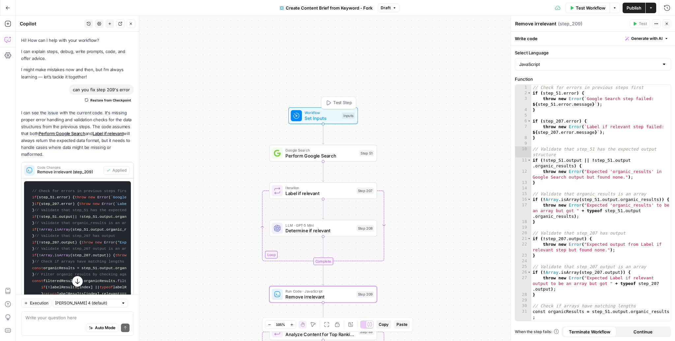
click at [296, 117] on icon at bounding box center [297, 116] width 6 height 6
click at [319, 117] on span "Set Inputs" at bounding box center [322, 118] width 34 height 7
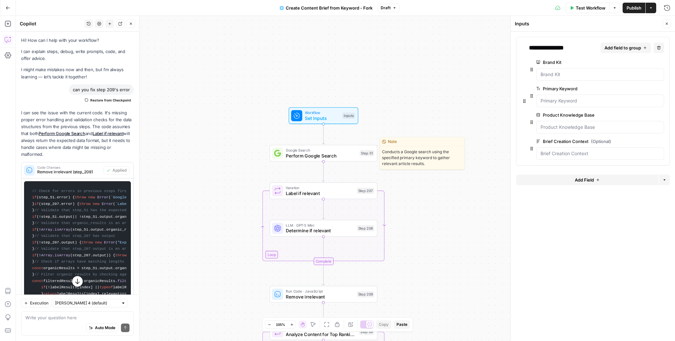
click at [434, 215] on div "Workflow Set Inputs Inputs Google Search Perform Google Search Step 51 Copy ste…" at bounding box center [345, 178] width 659 height 325
click at [628, 8] on span "Publish" at bounding box center [633, 8] width 15 height 7
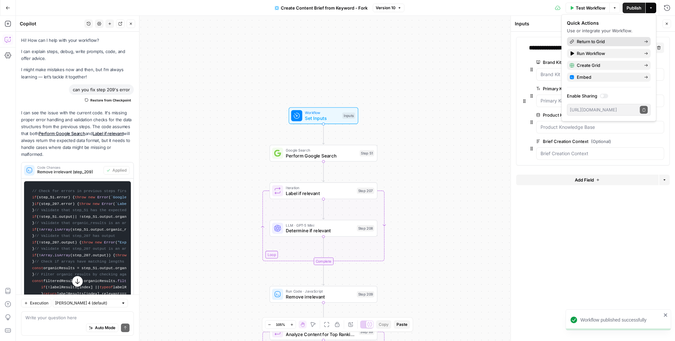
click at [603, 42] on span "Return to Grid" at bounding box center [608, 41] width 62 height 7
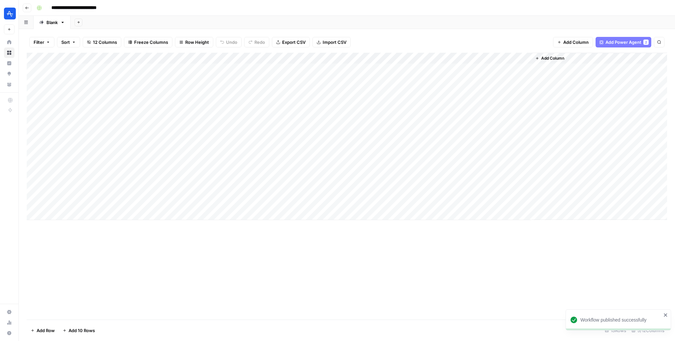
click at [457, 58] on div "Add Column" at bounding box center [347, 136] width 640 height 167
type input "Create Article from Content Brief - Fork"
click at [384, 120] on span "Edit Workflow" at bounding box center [400, 123] width 58 height 7
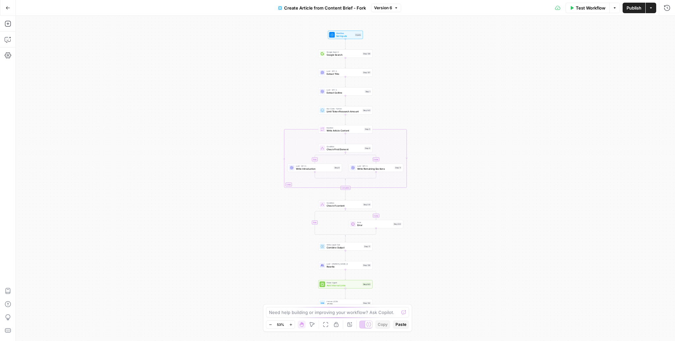
click at [403, 68] on div "true false true false Workflow Set Inputs Inputs Google Search Google Search St…" at bounding box center [345, 178] width 659 height 325
click at [340, 38] on div "Disable Step" at bounding box center [339, 37] width 23 height 6
click at [332, 36] on icon at bounding box center [331, 34] width 3 height 3
click at [340, 53] on span "Google Search" at bounding box center [344, 55] width 35 height 4
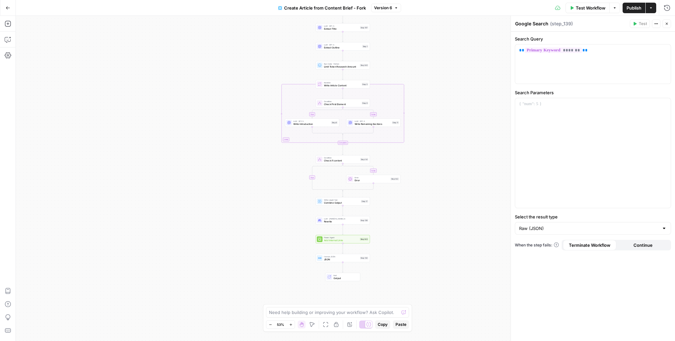
click at [343, 242] on div "Power Agent Add Internal Links Step 143 Copy step Delete step Add Note Edit Age…" at bounding box center [343, 239] width 54 height 8
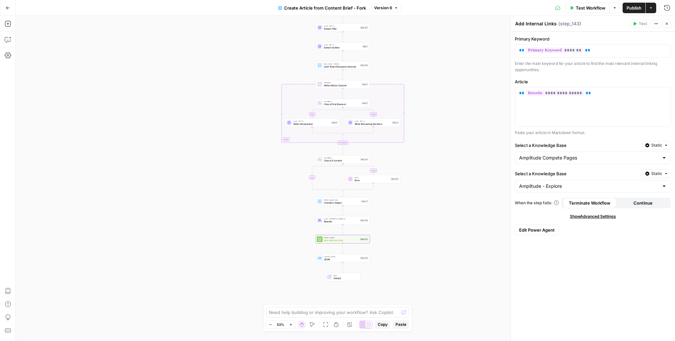
click at [536, 229] on span "Edit Power Agent" at bounding box center [537, 230] width 36 height 7
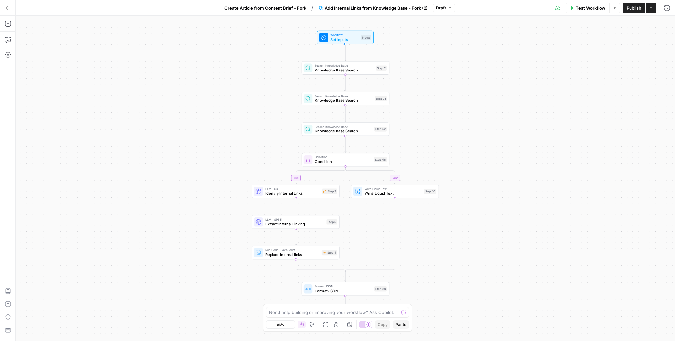
click at [300, 193] on span "Identify Internal Links" at bounding box center [292, 193] width 54 height 6
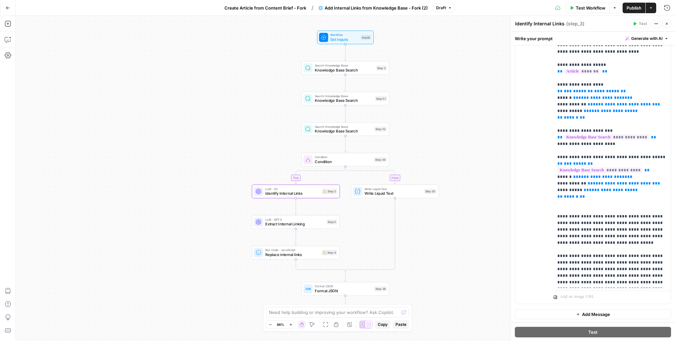
click at [502, 217] on div "true false Workflow Set Inputs Inputs Search Knowledge Base Knowledge Base Sear…" at bounding box center [345, 178] width 659 height 325
click at [290, 260] on div "true false Workflow Set Inputs Inputs Search Knowledge Base Knowledge Base Sear…" at bounding box center [345, 178] width 659 height 325
click at [293, 254] on span "Replace internal links" at bounding box center [292, 255] width 54 height 6
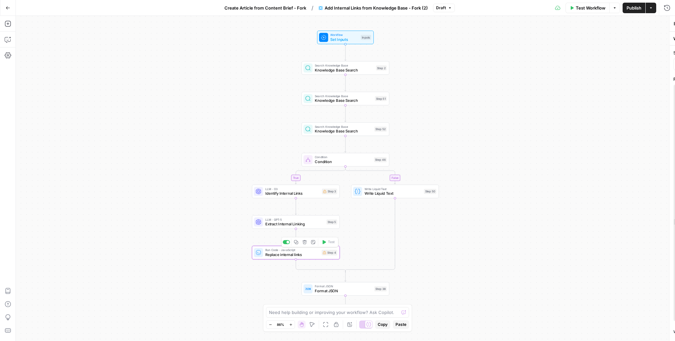
type textarea "Replace internal links"
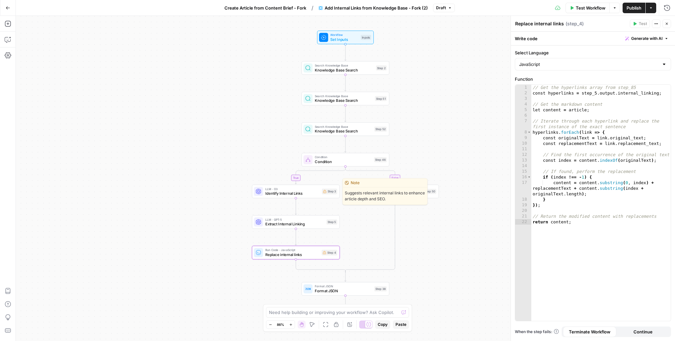
click at [292, 192] on span "Identify Internal Links" at bounding box center [292, 193] width 54 height 6
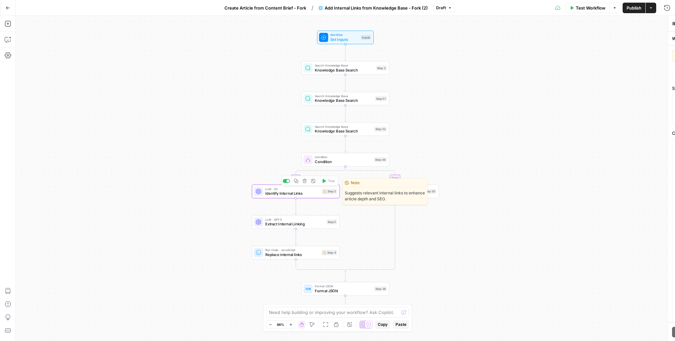
type textarea "Identify Internal Links"
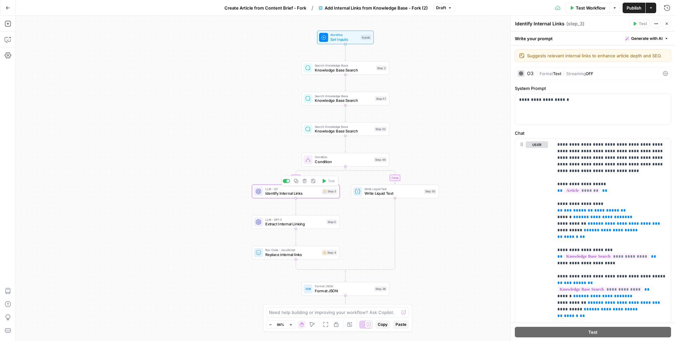
click at [259, 139] on div "true false Workflow Set Inputs Inputs Search Knowledge Base Knowledge Base Sear…" at bounding box center [345, 178] width 659 height 325
click at [443, 9] on span "Draft" at bounding box center [441, 8] width 10 height 6
click at [423, 25] on div "true false Workflow Set Inputs Inputs Search Knowledge Base Knowledge Base Sear…" at bounding box center [345, 178] width 659 height 325
click at [297, 308] on div "Need help building or improving your workflow? Ask Copilot." at bounding box center [337, 312] width 143 height 11
type textarea "can you fix steps 3 and step 4. make sure the knowledge base variable maps to s…"
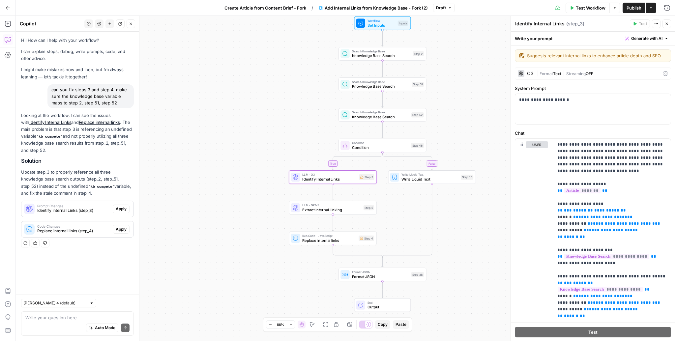
click at [122, 209] on span "Apply" at bounding box center [121, 209] width 11 height 6
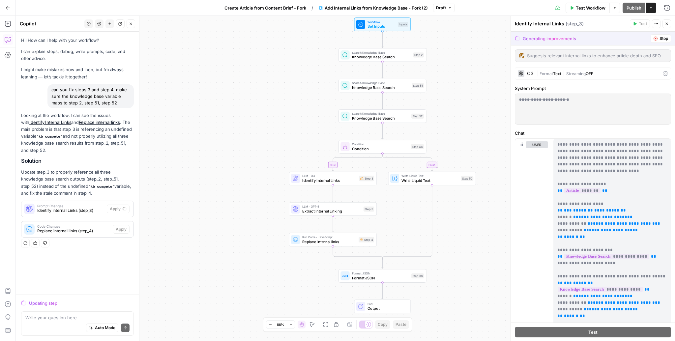
click at [563, 49] on div "Suggests relevant internal links to enhance article depth and SEO. Suggests rel…" at bounding box center [593, 55] width 156 height 13
click at [318, 179] on span "Identify Internal Links" at bounding box center [329, 181] width 54 height 6
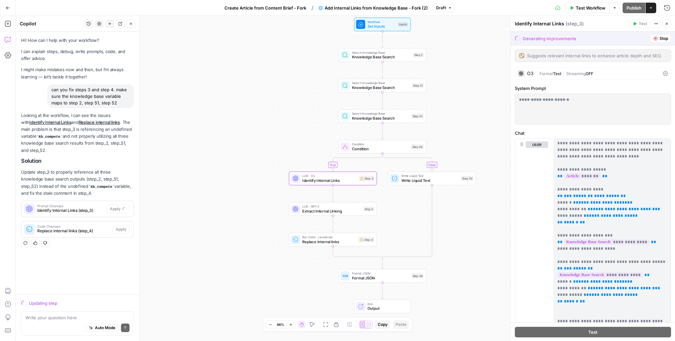
scroll to position [15, 0]
click at [600, 193] on span "**********" at bounding box center [606, 195] width 25 height 4
click at [659, 40] on span "Stop" at bounding box center [663, 39] width 9 height 6
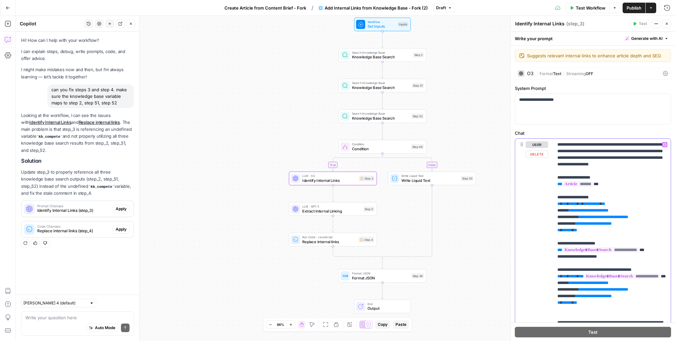
click at [590, 202] on span "**********" at bounding box center [592, 204] width 16 height 4
click at [582, 203] on span "**" at bounding box center [580, 204] width 3 height 4
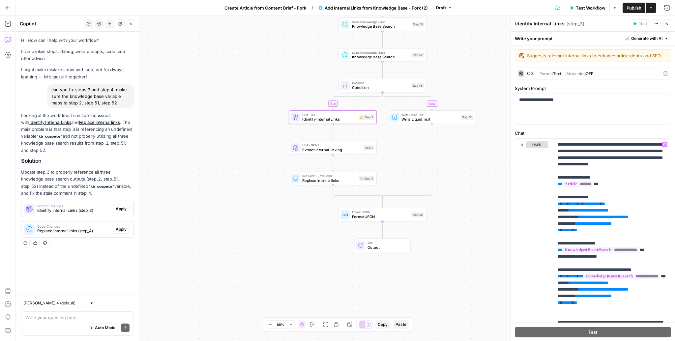
click at [91, 212] on span "Identify Internal Links (step_3)" at bounding box center [73, 211] width 73 height 6
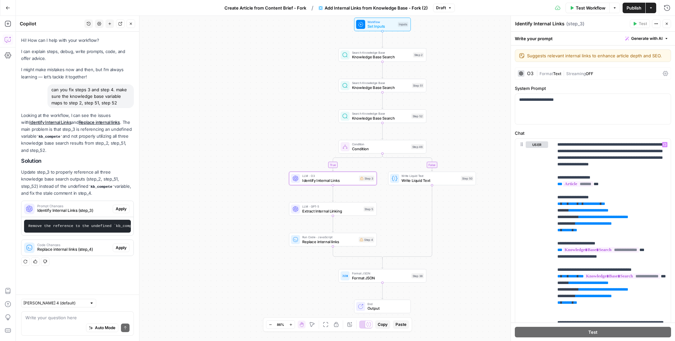
click at [87, 230] on pre "Remove the reference to the undefined `kb_compete` variable and replace it with…" at bounding box center [77, 226] width 107 height 13
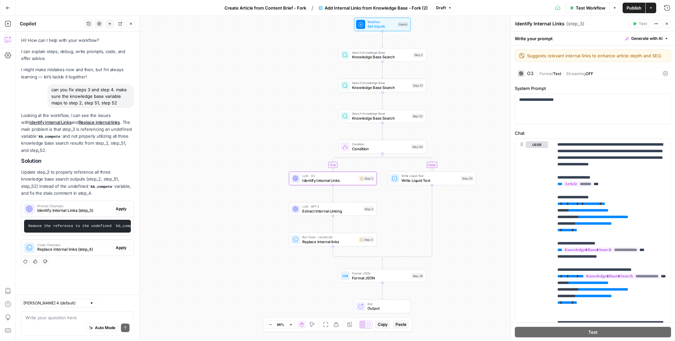
drag, startPoint x: 104, startPoint y: 225, endPoint x: 125, endPoint y: 229, distance: 21.0
click at [126, 229] on pre "Remove the reference to the undefined `kb_compete` variable and replace it with…" at bounding box center [77, 226] width 107 height 13
click at [125, 209] on span "Apply" at bounding box center [121, 209] width 11 height 6
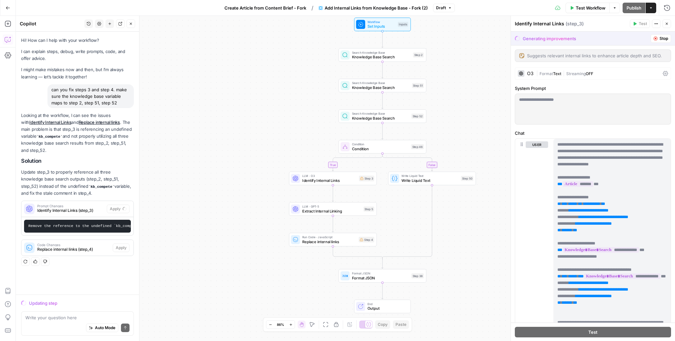
click at [658, 38] on button "Stop" at bounding box center [660, 38] width 20 height 9
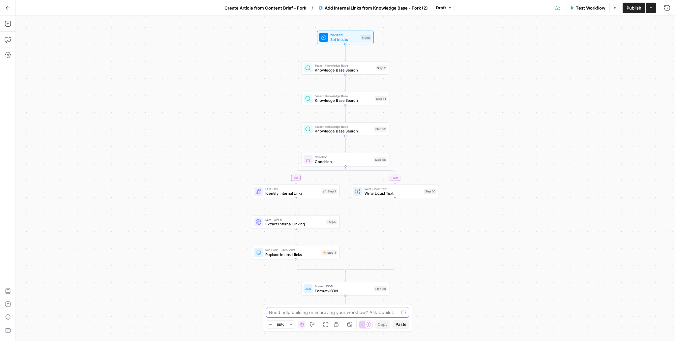
click at [291, 309] on textarea at bounding box center [334, 312] width 130 height 7
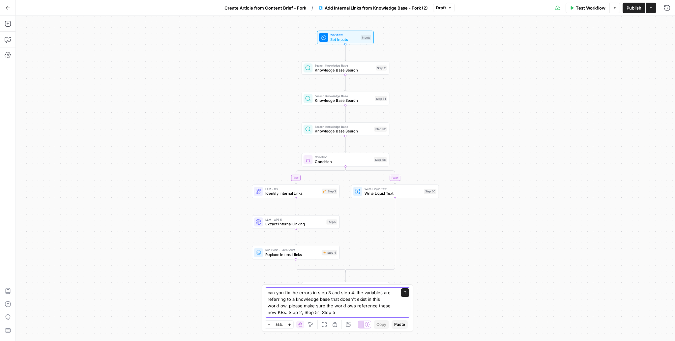
type textarea "can you fix the errors in step 3 and step 4. the variables are referring to a k…"
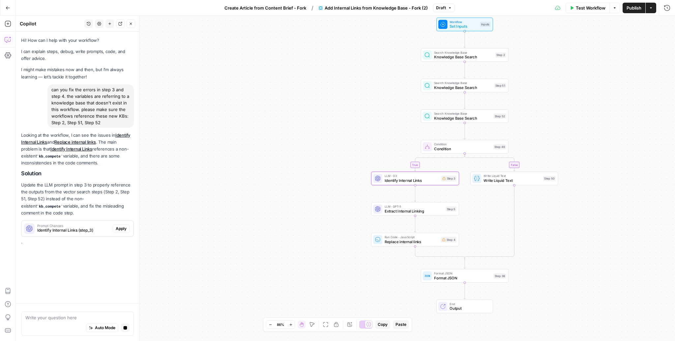
click at [124, 227] on span "Apply" at bounding box center [121, 229] width 11 height 6
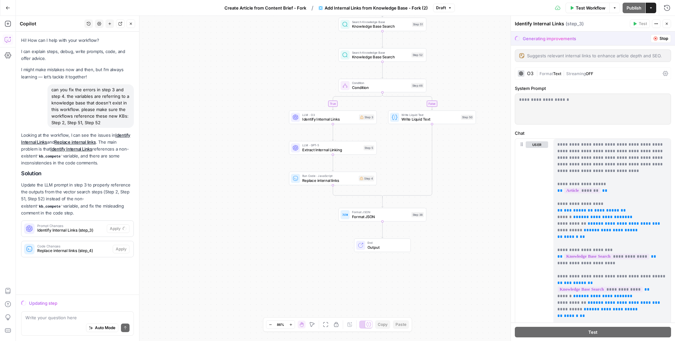
click at [668, 34] on div "Generating improvements Stop" at bounding box center [593, 39] width 164 height 14
click at [660, 39] on span "Stop" at bounding box center [663, 39] width 9 height 6
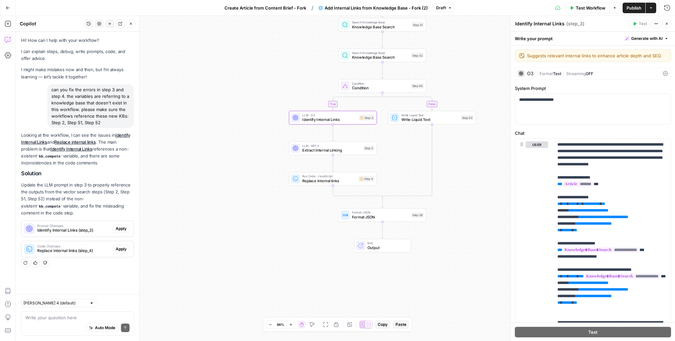
click at [82, 225] on span "Prompt Changes" at bounding box center [73, 225] width 73 height 3
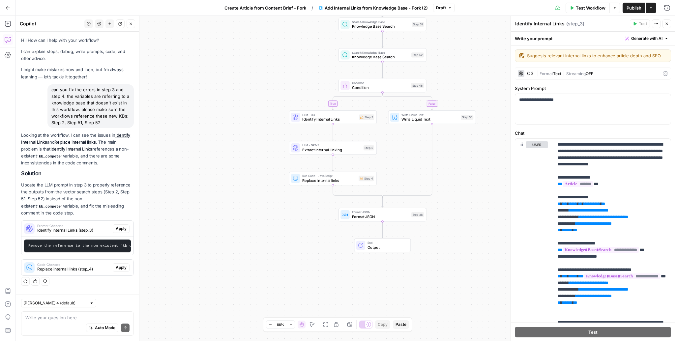
click at [59, 295] on div "[PERSON_NAME] 4 (default) Write your question here Auto Mode Send" at bounding box center [77, 318] width 123 height 46
click at [51, 316] on textarea at bounding box center [77, 317] width 104 height 7
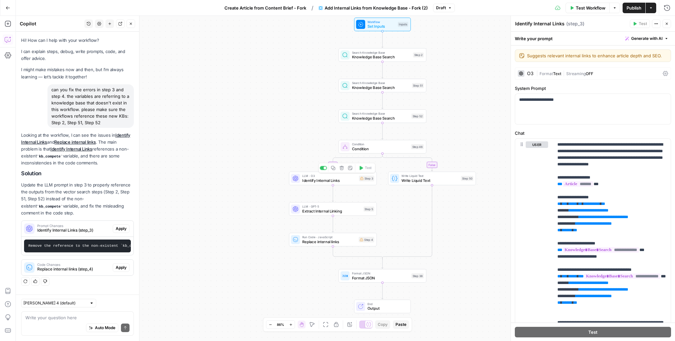
click at [312, 178] on span "Identify Internal Links" at bounding box center [329, 181] width 54 height 6
drag, startPoint x: 608, startPoint y: 195, endPoint x: 597, endPoint y: 230, distance: 36.9
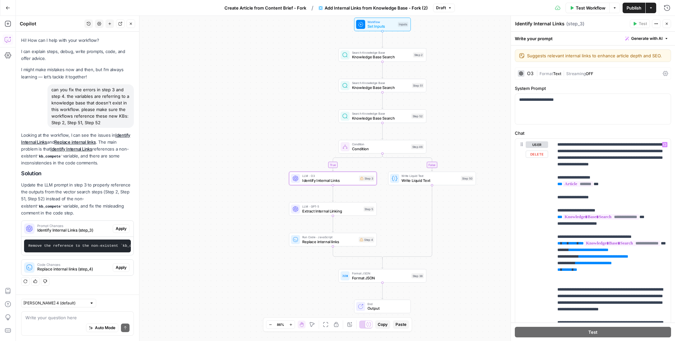
scroll to position [7, 0]
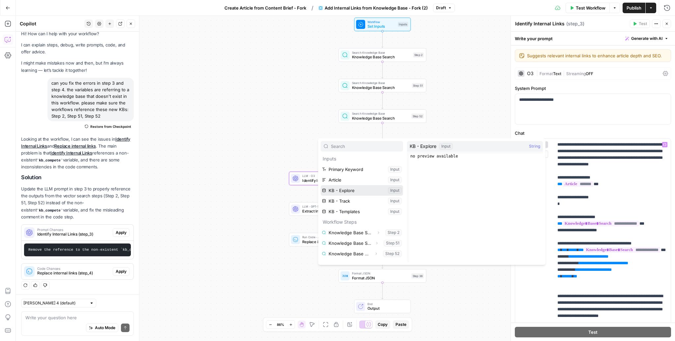
click at [349, 193] on button "Select variable KB - Explore" at bounding box center [362, 190] width 82 height 11
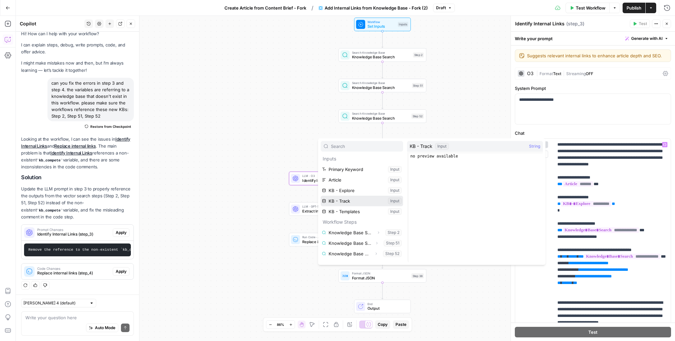
click at [352, 199] on button "Select variable KB - Track" at bounding box center [362, 201] width 82 height 11
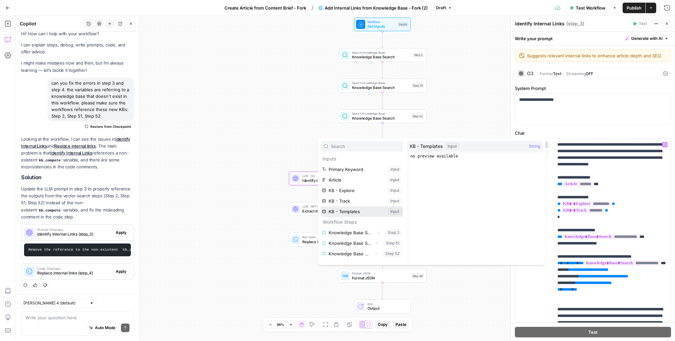
click at [361, 214] on button "Select variable KB - Templates" at bounding box center [362, 211] width 82 height 11
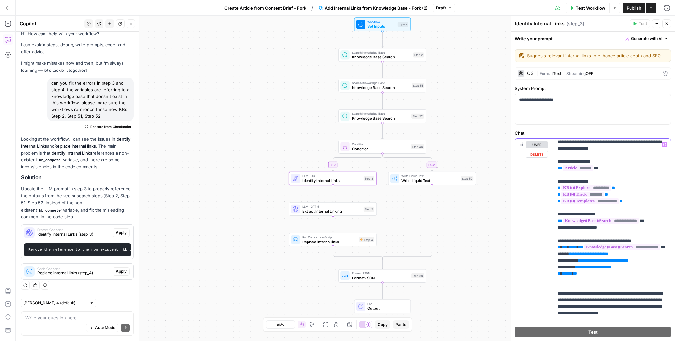
scroll to position [14, 0]
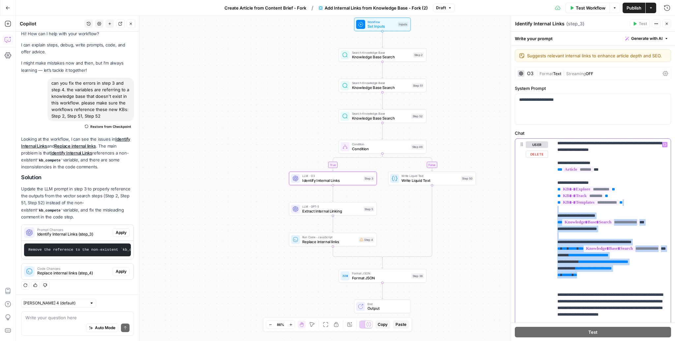
drag, startPoint x: 593, startPoint y: 282, endPoint x: 553, endPoint y: 208, distance: 85.1
click at [553, 208] on div "**********" at bounding box center [593, 281] width 156 height 284
click at [581, 205] on p "**********" at bounding box center [612, 334] width 110 height 415
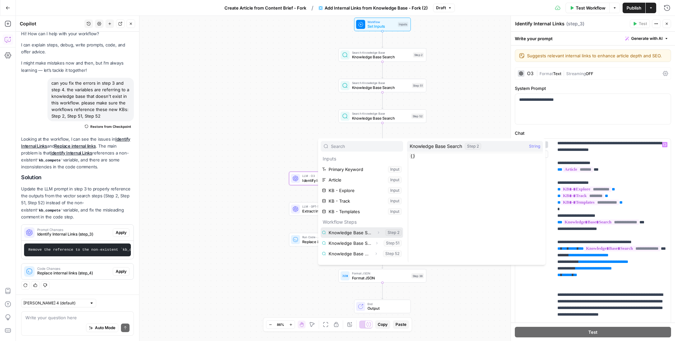
click at [379, 232] on icon "button" at bounding box center [378, 232] width 1 height 2
click at [371, 221] on button "Select variable Output" at bounding box center [365, 222] width 76 height 11
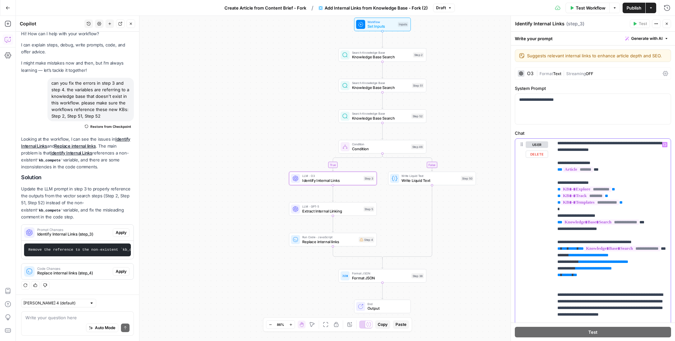
click at [622, 188] on p "**********" at bounding box center [612, 334] width 110 height 415
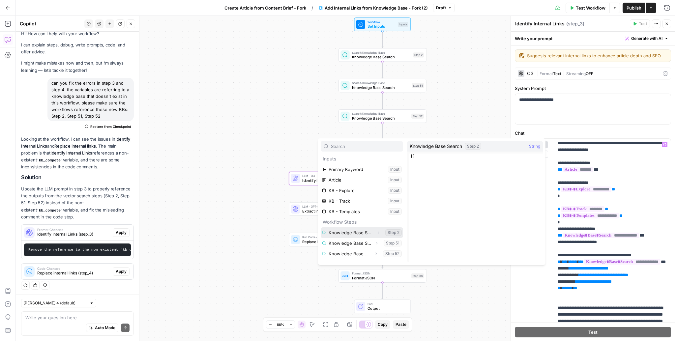
click at [361, 235] on button "Select variable Knowledge Base Search" at bounding box center [362, 232] width 82 height 11
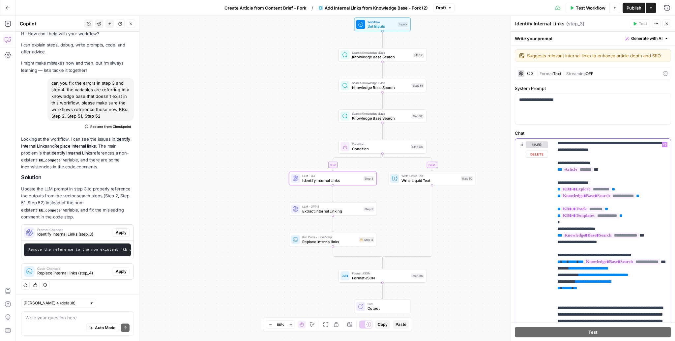
click at [615, 207] on p "**********" at bounding box center [612, 341] width 110 height 428
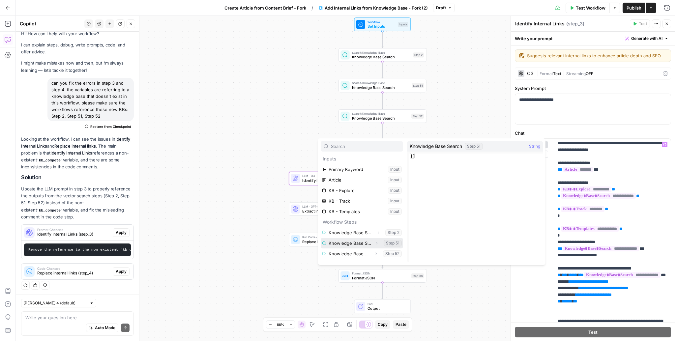
click at [374, 243] on button "Expand" at bounding box center [376, 243] width 9 height 9
click at [358, 252] on button "Select variable Output" at bounding box center [365, 253] width 76 height 11
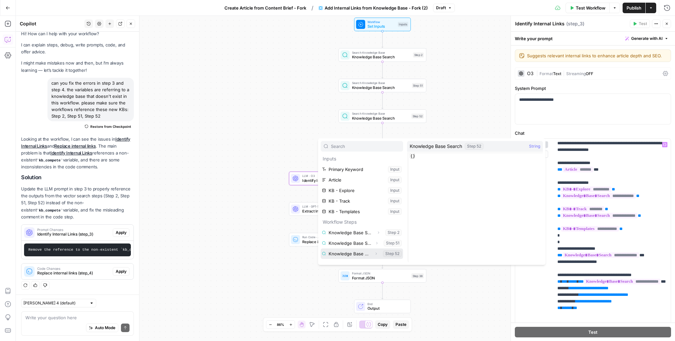
click at [360, 256] on button "Select variable Knowledge Base Search" at bounding box center [362, 253] width 82 height 11
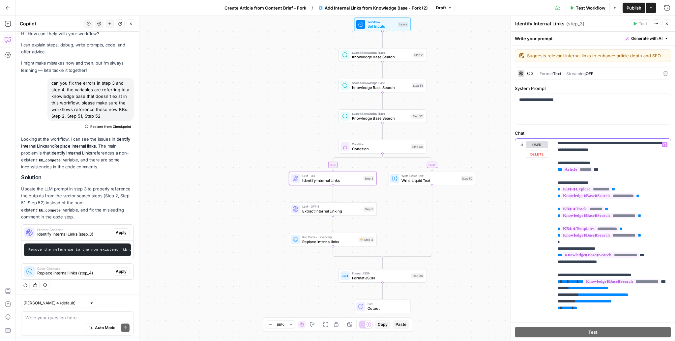
drag, startPoint x: 566, startPoint y: 243, endPoint x: 626, endPoint y: 262, distance: 62.8
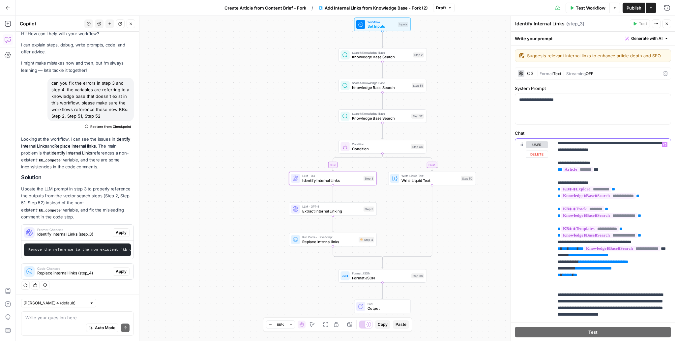
scroll to position [0, 0]
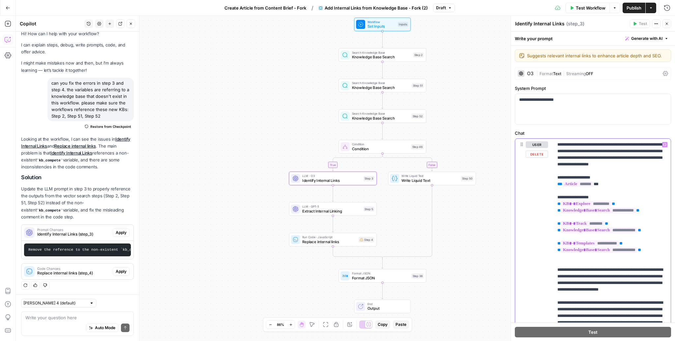
click at [607, 258] on p "**********" at bounding box center [612, 325] width 110 height 369
click at [558, 263] on p "**********" at bounding box center [612, 322] width 110 height 362
click at [555, 264] on div "**********" at bounding box center [612, 273] width 118 height 269
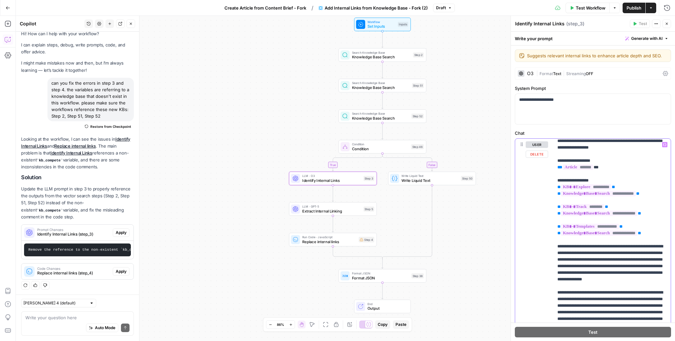
scroll to position [29, 0]
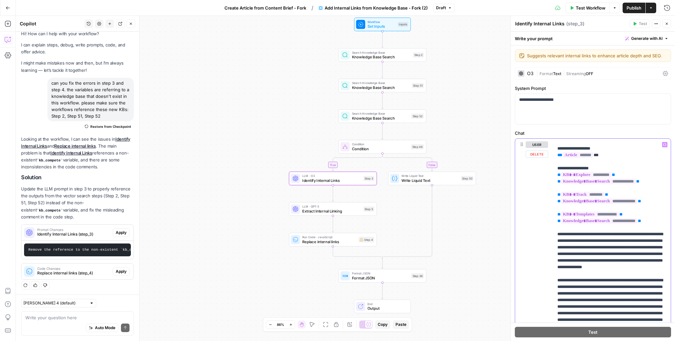
click at [582, 252] on p "**********" at bounding box center [612, 300] width 110 height 376
drag, startPoint x: 582, startPoint y: 252, endPoint x: 636, endPoint y: 273, distance: 58.1
click at [636, 273] on p "**********" at bounding box center [612, 300] width 110 height 376
click at [339, 243] on span "Replace internal links" at bounding box center [329, 242] width 54 height 6
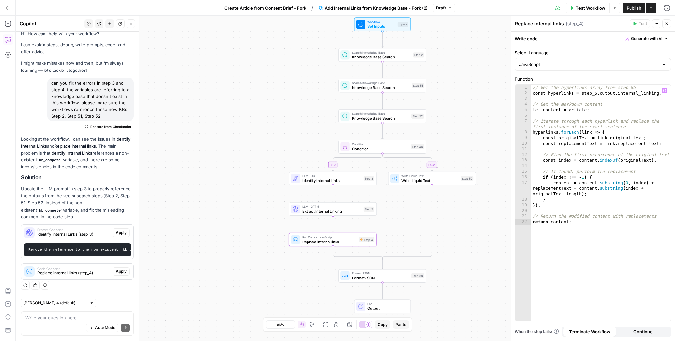
type textarea "**********"
click at [605, 191] on div "// Get the hyperlinks array from step_85 const hyperlinks = step_5 . output . i…" at bounding box center [601, 209] width 140 height 248
click at [666, 64] on div at bounding box center [663, 64] width 5 height 7
click at [659, 70] on div at bounding box center [593, 64] width 156 height 13
type input "JavaScript"
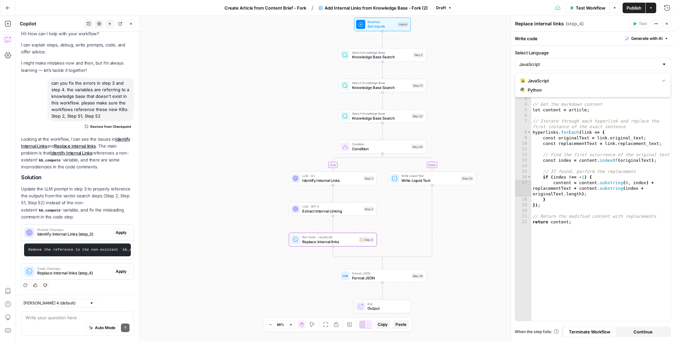
click at [597, 46] on div "**********" at bounding box center [593, 193] width 164 height 296
click at [595, 40] on div "Write code Generate with AI" at bounding box center [593, 39] width 164 height 14
click at [386, 241] on div "true false Workflow Set Inputs Inputs Search Knowledge Base Knowledge Base Sear…" at bounding box center [345, 178] width 659 height 325
click at [325, 236] on span "Run Code · JavaScript" at bounding box center [329, 237] width 54 height 5
click at [321, 242] on span "Replace internal links" at bounding box center [329, 242] width 54 height 6
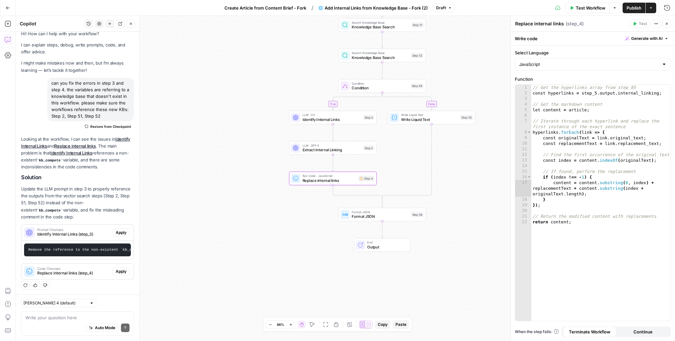
click at [123, 272] on span "Apply" at bounding box center [121, 272] width 11 height 6
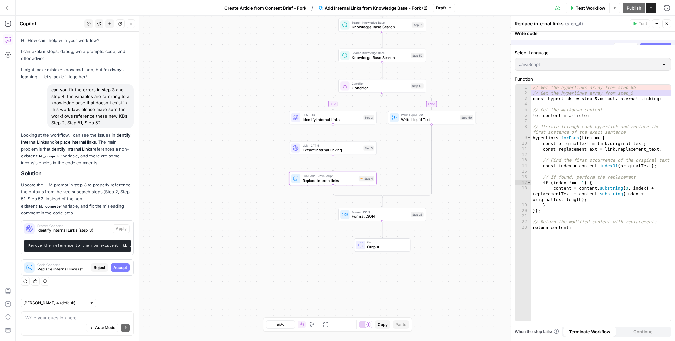
scroll to position [0, 0]
click at [124, 268] on span "Accept" at bounding box center [120, 268] width 14 height 6
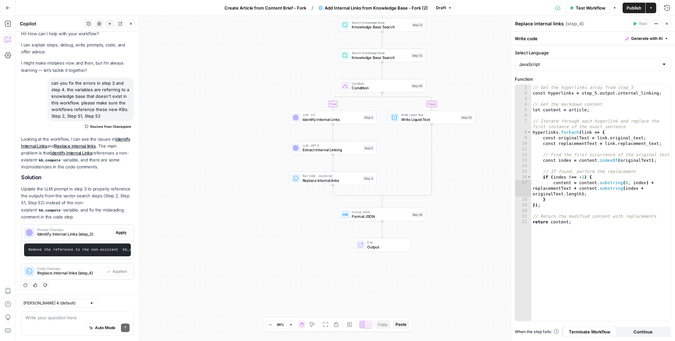
click at [245, 227] on div "true false Workflow Set Inputs Inputs Search Knowledge Base Knowledge Base Sear…" at bounding box center [345, 178] width 659 height 325
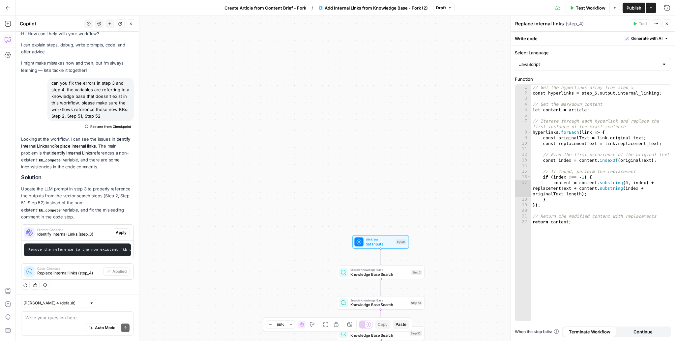
click at [631, 9] on span "Publish" at bounding box center [633, 8] width 15 height 7
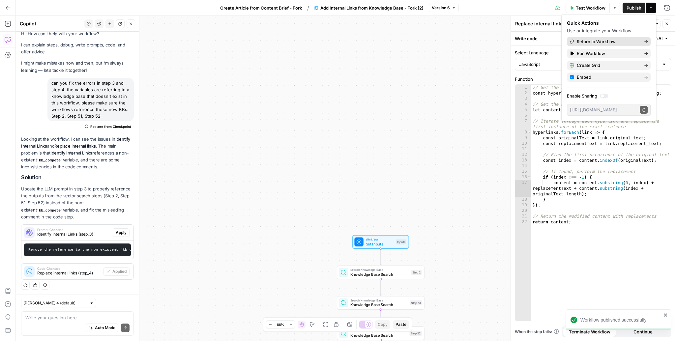
click at [607, 43] on span "Return to Workflow" at bounding box center [608, 41] width 62 height 7
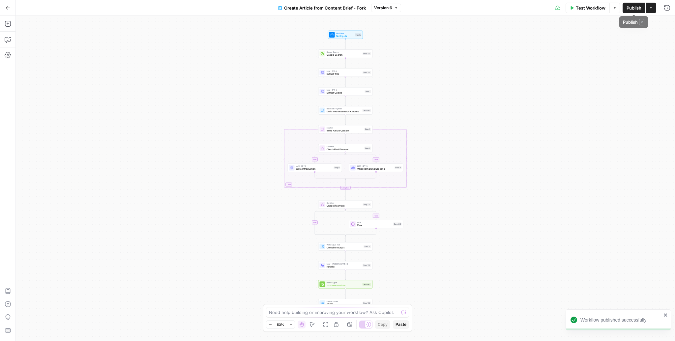
click at [638, 9] on span "Publish" at bounding box center [633, 8] width 15 height 7
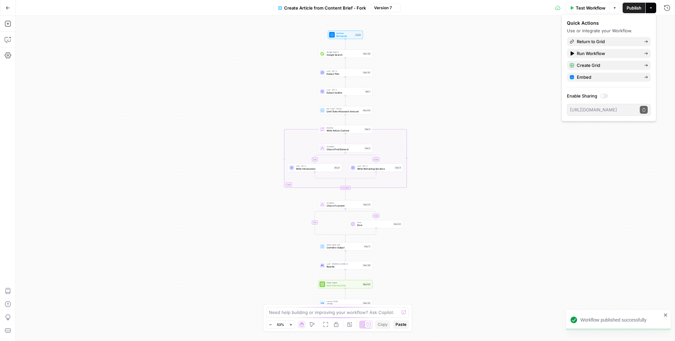
click at [652, 8] on icon "button" at bounding box center [651, 8] width 4 height 4
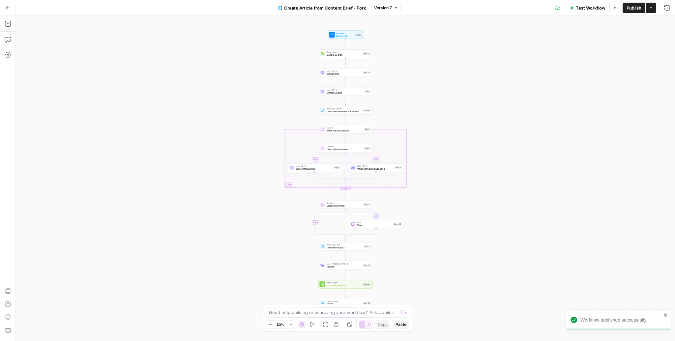
click at [652, 8] on icon "button" at bounding box center [651, 8] width 4 height 4
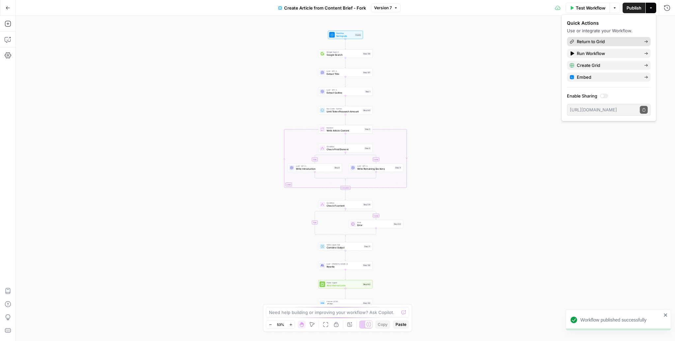
click at [610, 39] on span "Return to Grid" at bounding box center [608, 41] width 62 height 7
click at [615, 37] on span "Write Informational Article" at bounding box center [608, 35] width 62 height 7
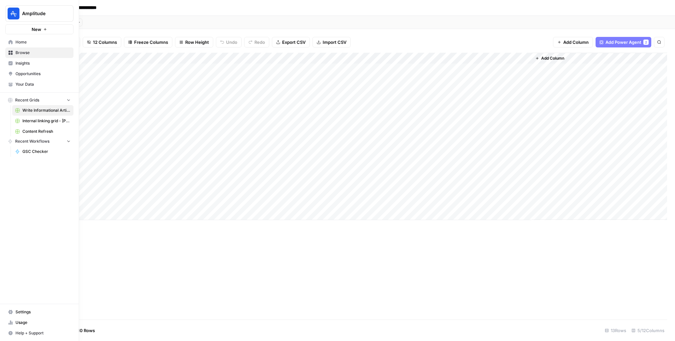
click at [8, 43] on link "Home" at bounding box center [39, 42] width 68 height 11
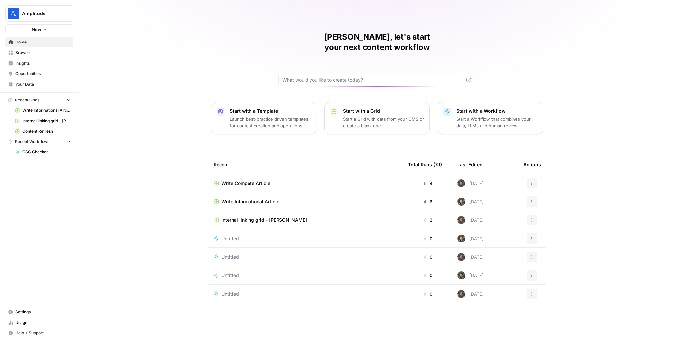
click at [264, 180] on span "Write Compete Article" at bounding box center [245, 183] width 49 height 7
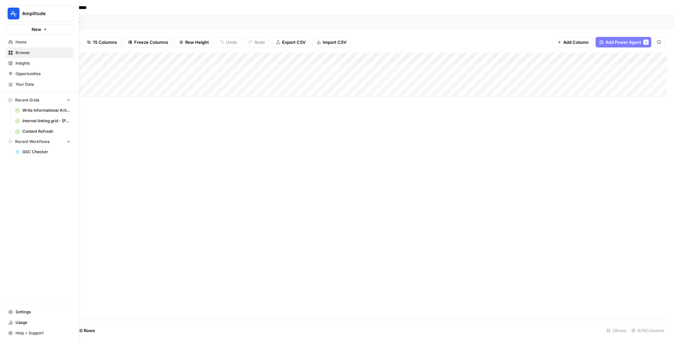
click at [12, 39] on link "Home" at bounding box center [39, 42] width 68 height 11
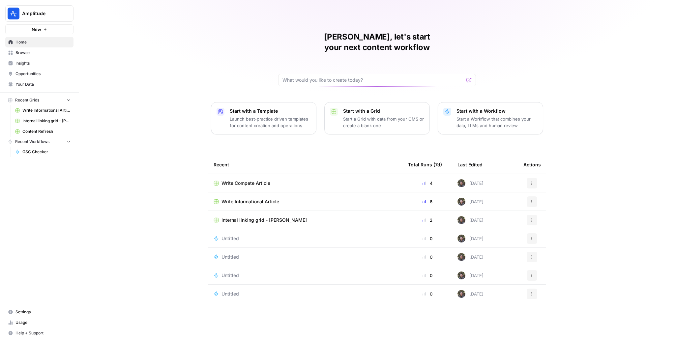
click at [534, 178] on button "Actions" at bounding box center [532, 183] width 11 height 11
click at [545, 206] on button "Delete" at bounding box center [563, 202] width 68 height 9
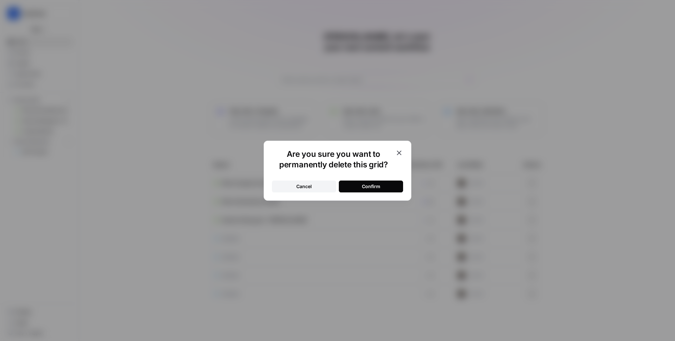
click at [367, 185] on div "Confirm" at bounding box center [371, 186] width 18 height 7
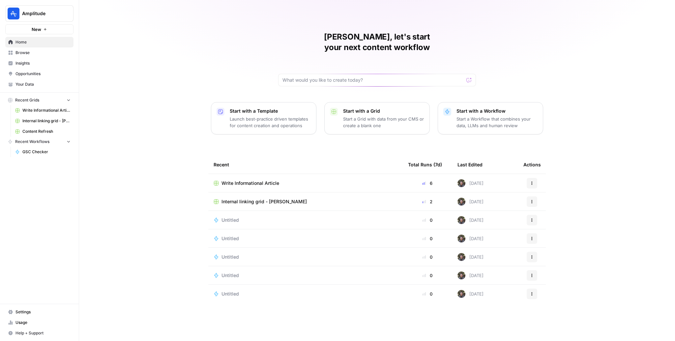
click at [264, 180] on span "Write Informational Article" at bounding box center [250, 183] width 58 height 7
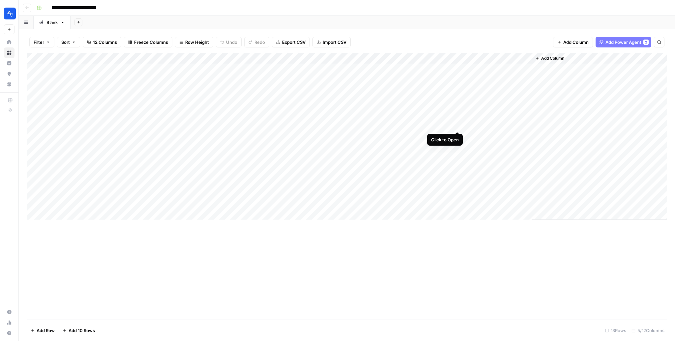
click at [455, 126] on div "Add Column" at bounding box center [347, 136] width 640 height 167
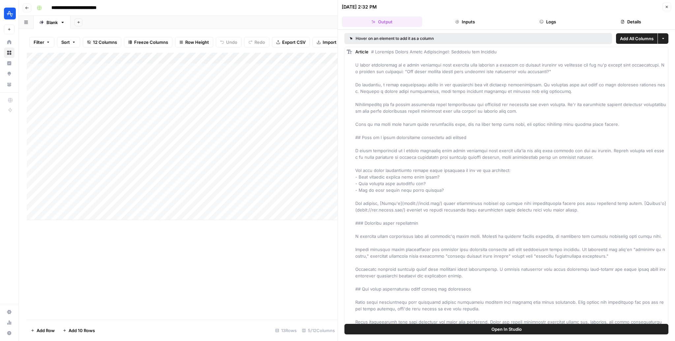
click at [668, 7] on icon "button" at bounding box center [667, 7] width 4 height 4
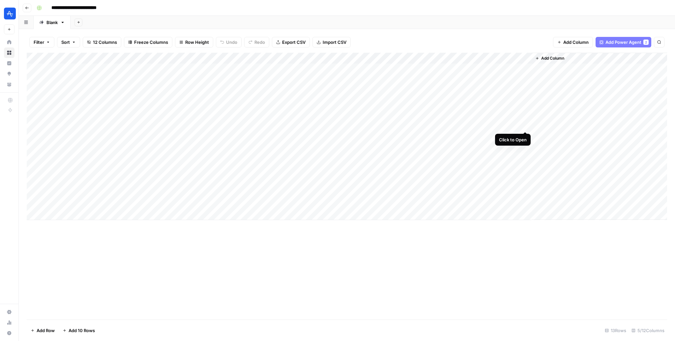
click at [525, 125] on div "Add Column" at bounding box center [347, 136] width 640 height 167
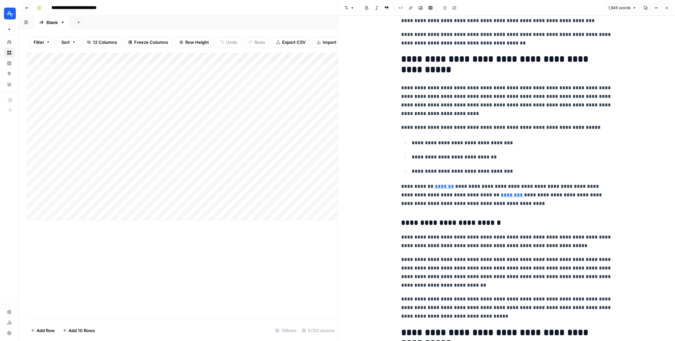
scroll to position [134, 0]
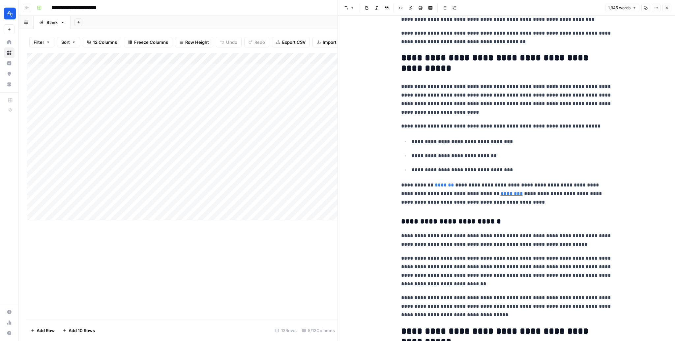
click at [445, 186] on link "*******" at bounding box center [444, 185] width 19 height 5
type input "[URL][DOMAIN_NAME]"
click at [502, 220] on h3 "**********" at bounding box center [506, 221] width 211 height 9
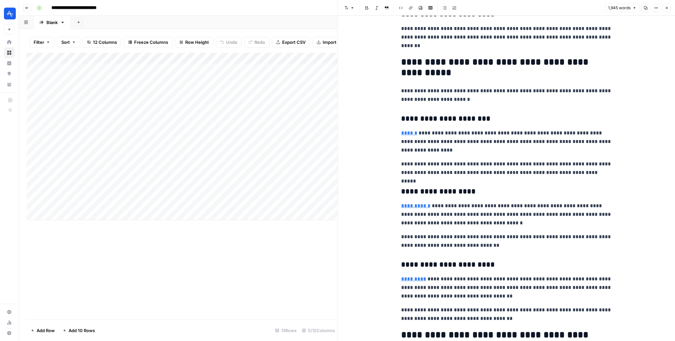
scroll to position [2603, 0]
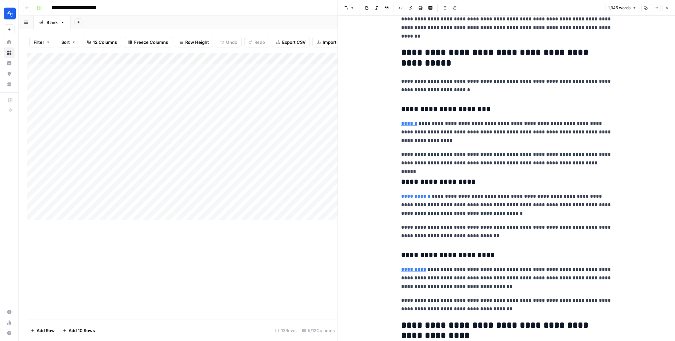
click at [666, 5] on button "Close" at bounding box center [666, 8] width 9 height 9
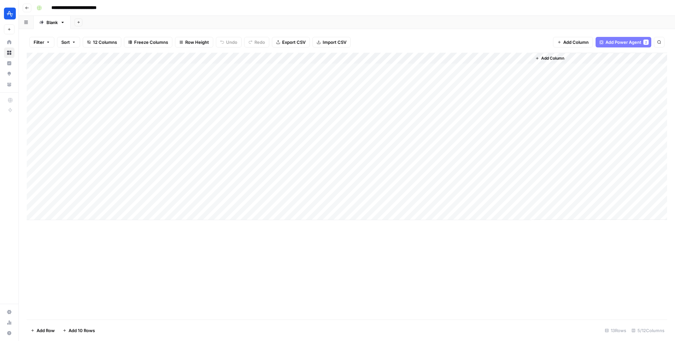
click at [284, 59] on div "Add Column" at bounding box center [347, 136] width 640 height 167
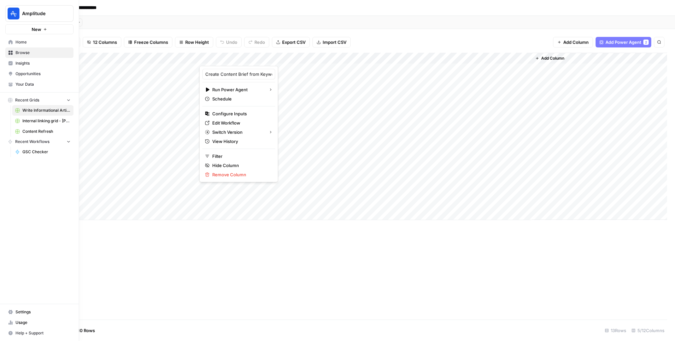
click at [24, 42] on span "Home" at bounding box center [42, 42] width 55 height 6
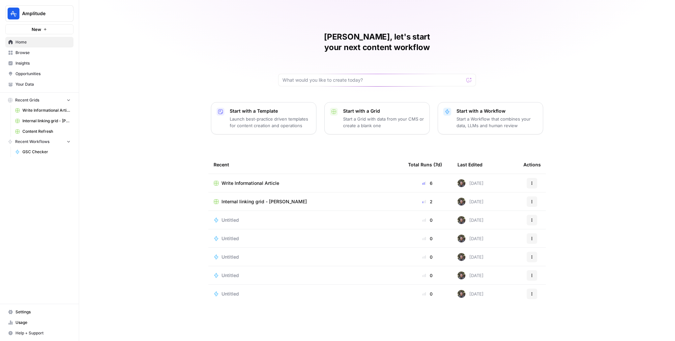
click at [47, 83] on span "Your Data" at bounding box center [42, 84] width 55 height 6
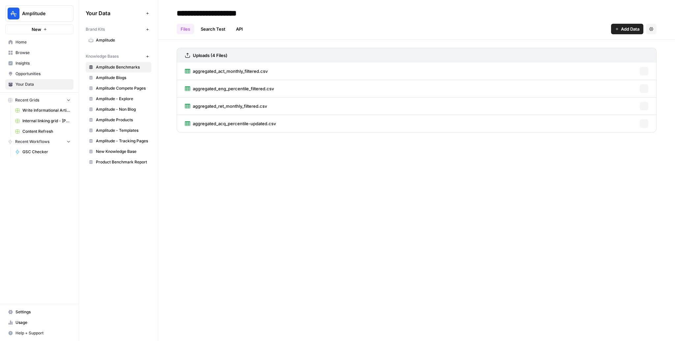
click at [128, 35] on link "Amplitude" at bounding box center [119, 40] width 66 height 11
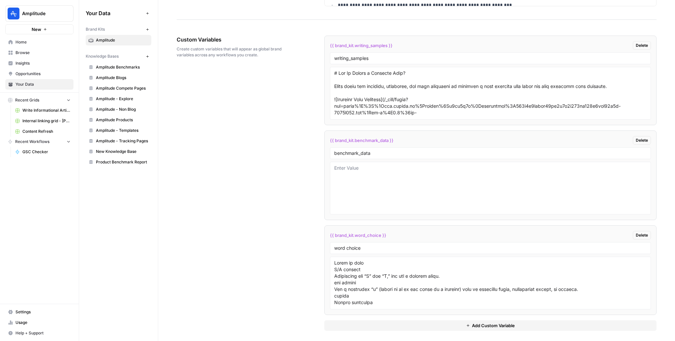
scroll to position [1161, 0]
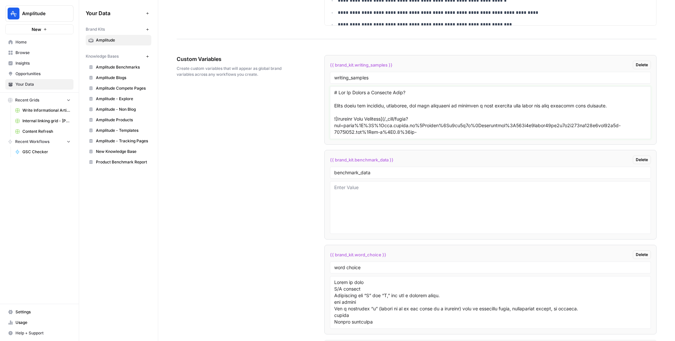
click at [375, 120] on textarea at bounding box center [490, 112] width 312 height 47
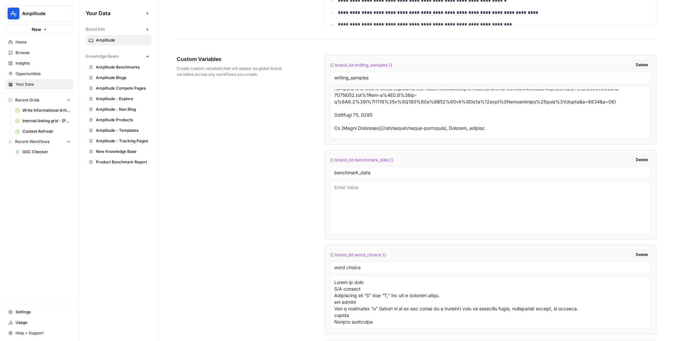
scroll to position [43, 0]
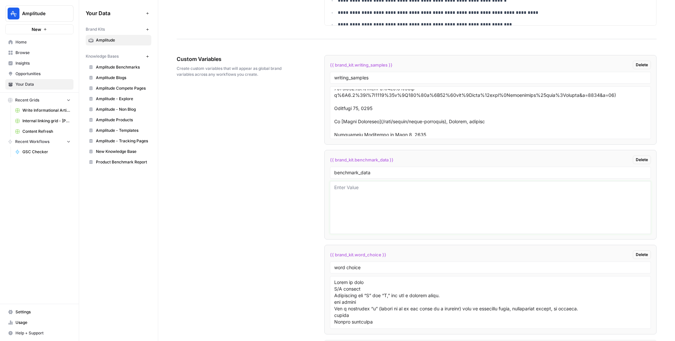
click at [373, 184] on textarea at bounding box center [490, 207] width 312 height 47
click at [640, 158] on span "Delete" at bounding box center [642, 160] width 12 height 6
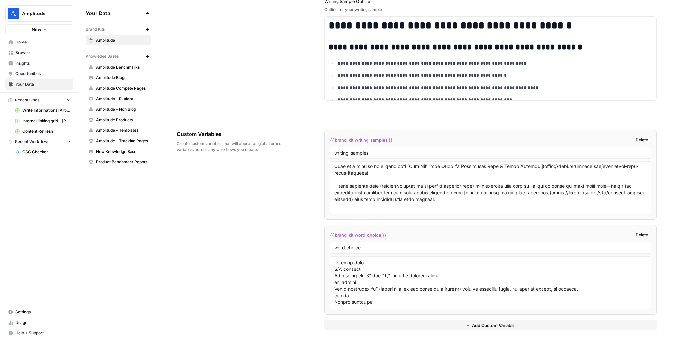
scroll to position [109, 0]
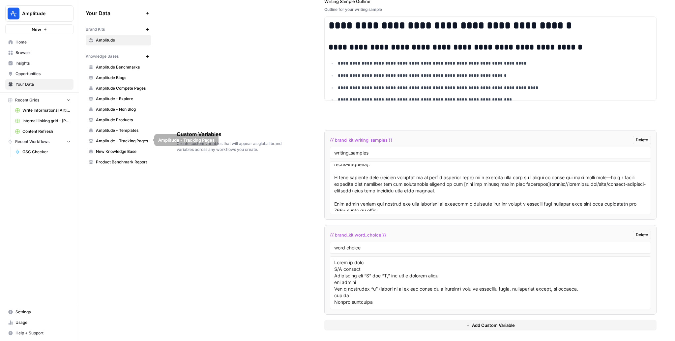
click at [117, 121] on span "Amplitude Products" at bounding box center [122, 120] width 52 height 6
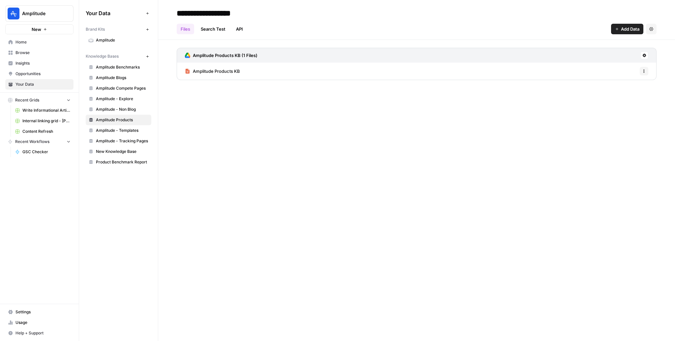
click at [297, 65] on div "Amplitude Products KB Options" at bounding box center [417, 71] width 480 height 17
click at [294, 66] on div "Amplitude Products KB Options" at bounding box center [417, 71] width 480 height 17
click at [291, 68] on div "Amplitude Products KB Options" at bounding box center [417, 71] width 480 height 17
click at [255, 74] on div "Amplitude Products KB Options" at bounding box center [417, 71] width 480 height 17
click at [643, 72] on icon "button" at bounding box center [644, 71] width 4 height 4
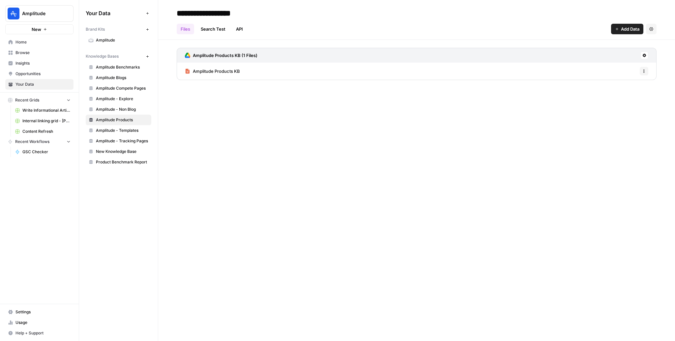
click at [442, 73] on div "Amplitude Products KB Options" at bounding box center [417, 71] width 480 height 17
click at [210, 68] on span "Amplitude Products KB" at bounding box center [216, 71] width 47 height 7
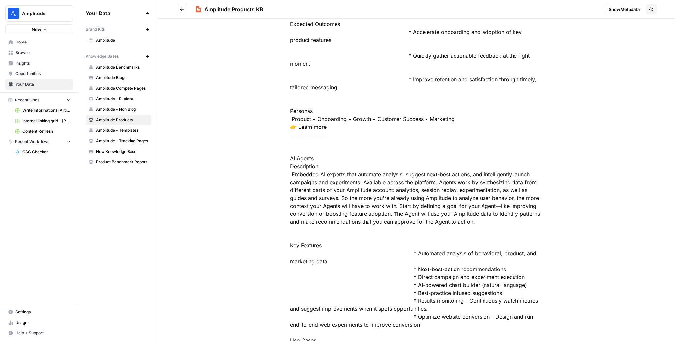
scroll to position [2901, 0]
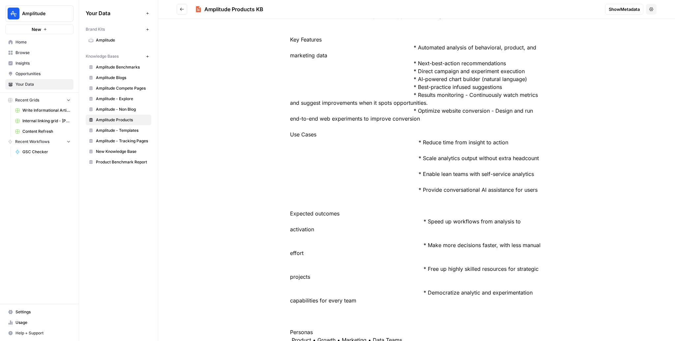
drag, startPoint x: 405, startPoint y: 302, endPoint x: 386, endPoint y: 226, distance: 77.9
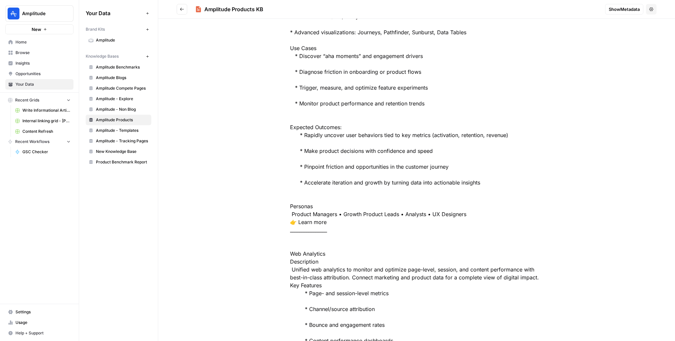
scroll to position [0, 0]
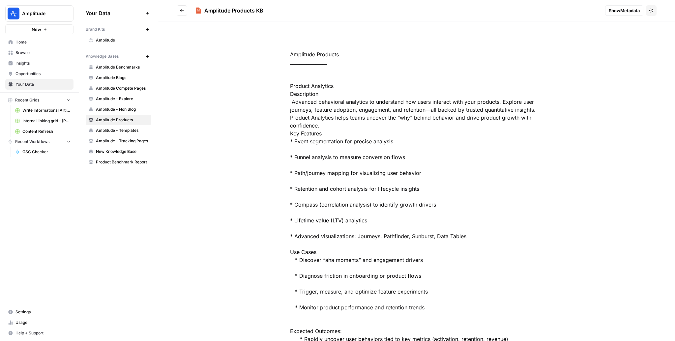
click at [107, 41] on span "Amplitude" at bounding box center [122, 40] width 52 height 6
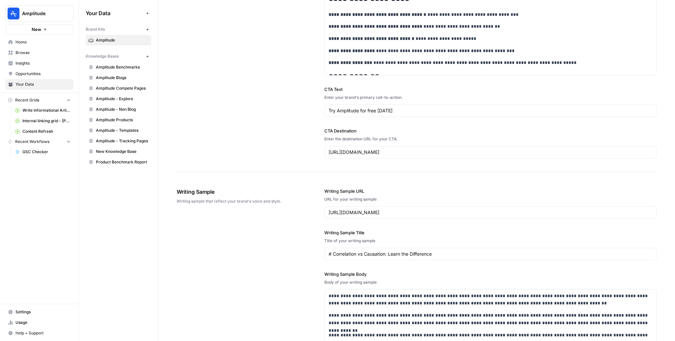
scroll to position [1086, 0]
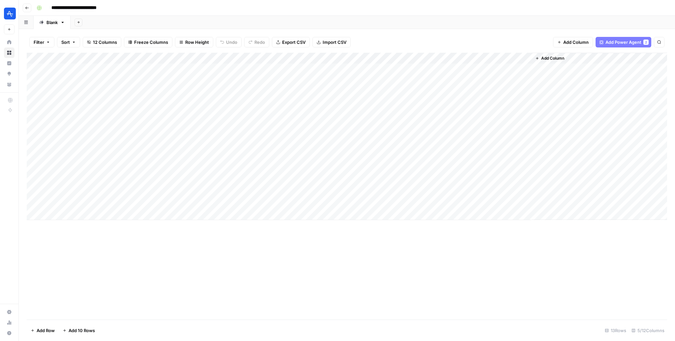
click at [114, 207] on div "Add Column" at bounding box center [347, 136] width 640 height 167
type textarea "**********"
click at [210, 254] on div "Add Column" at bounding box center [347, 186] width 640 height 267
click at [43, 203] on div "Add Column" at bounding box center [347, 136] width 640 height 167
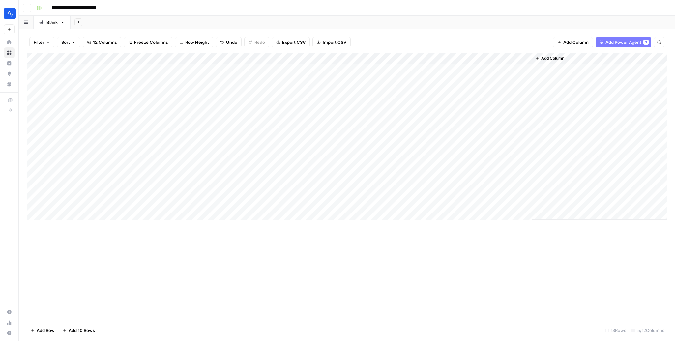
click at [142, 213] on div "Add Column" at bounding box center [347, 136] width 640 height 167
type textarea "**********"
click at [290, 203] on div "Add Column" at bounding box center [347, 142] width 640 height 179
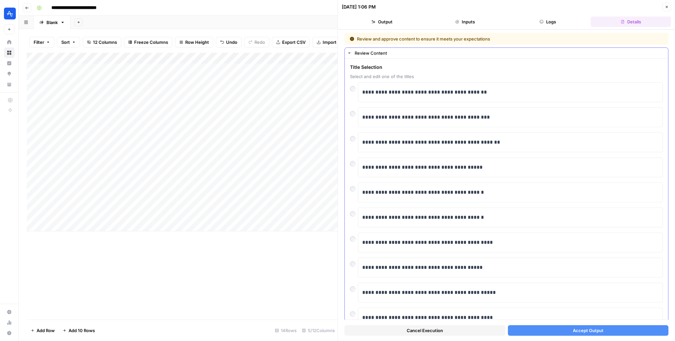
click at [358, 136] on div "**********" at bounding box center [510, 142] width 305 height 20
click at [543, 325] on button "Accept Output" at bounding box center [588, 330] width 161 height 11
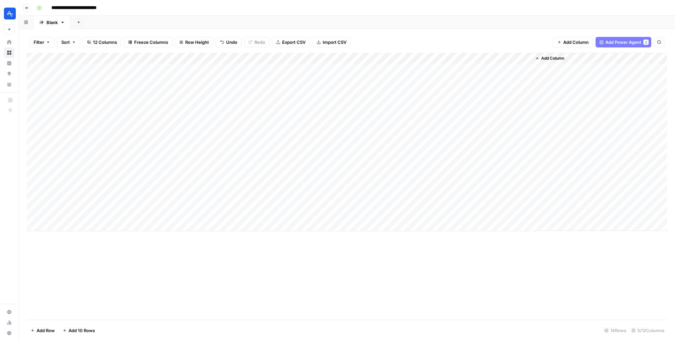
click at [98, 226] on div "Add Column" at bounding box center [347, 142] width 640 height 179
type textarea "**********"
click at [45, 214] on div "Add Column" at bounding box center [347, 148] width 640 height 190
click at [44, 225] on div "Add Column" at bounding box center [347, 148] width 640 height 190
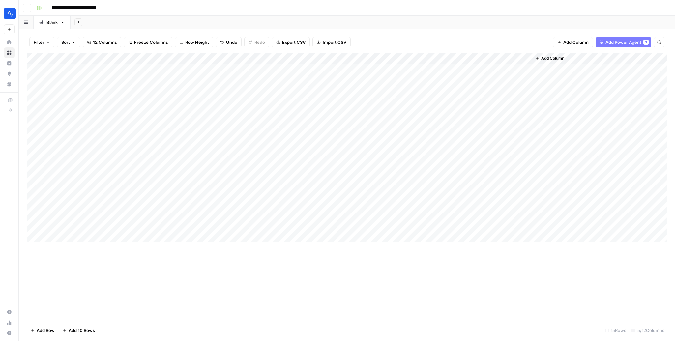
click at [107, 234] on div "Add Column" at bounding box center [347, 148] width 640 height 190
type textarea "**********"
click at [43, 237] on div "Add Column" at bounding box center [347, 153] width 640 height 201
click at [290, 214] on div "Add Column" at bounding box center [347, 153] width 640 height 201
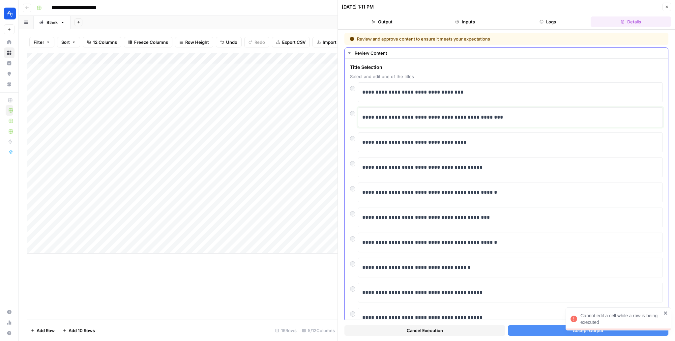
click at [424, 117] on p "**********" at bounding box center [510, 117] width 297 height 9
click at [354, 111] on div at bounding box center [354, 111] width 8 height 9
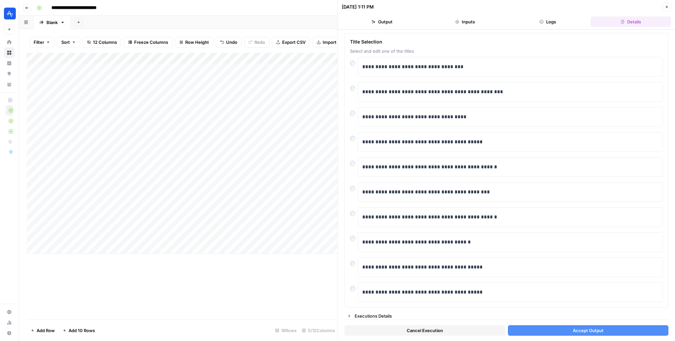
click at [538, 327] on button "Accept Output" at bounding box center [588, 330] width 161 height 11
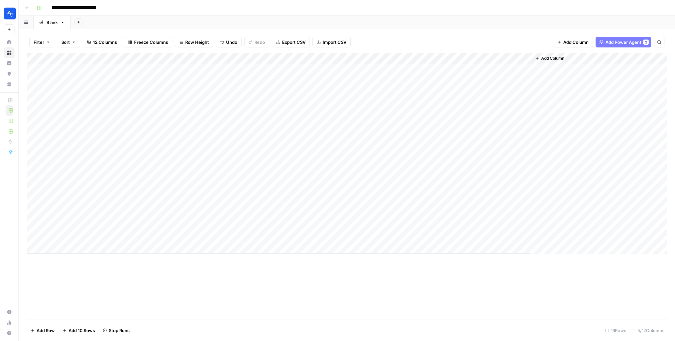
click at [293, 225] on div "Add Column" at bounding box center [347, 153] width 640 height 201
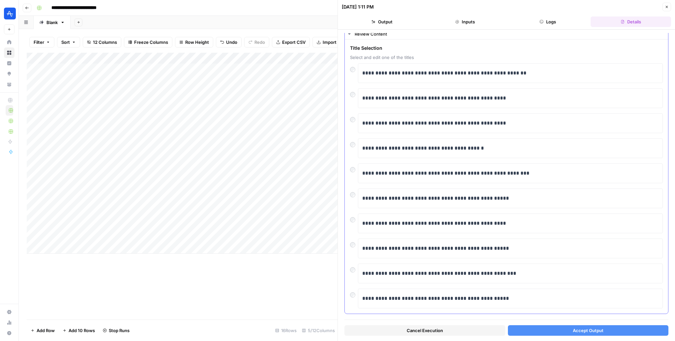
scroll to position [19, 0]
click at [555, 330] on button "Accept Output" at bounding box center [588, 330] width 161 height 11
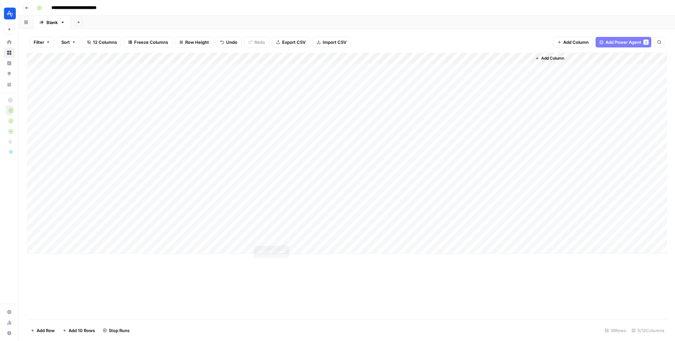
click at [286, 236] on div "Add Column" at bounding box center [347, 153] width 640 height 201
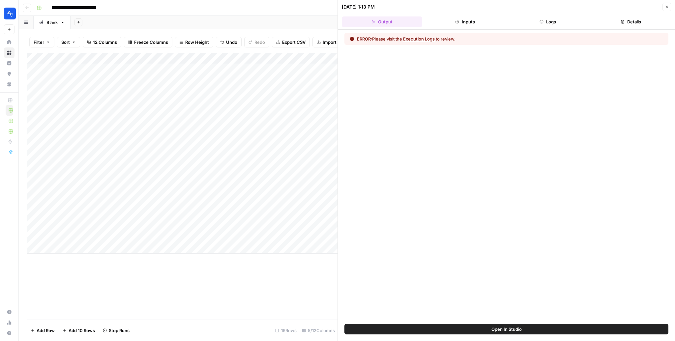
click at [425, 34] on div "ERROR: Please visit the Execution Logs to review." at bounding box center [506, 39] width 324 height 12
click at [422, 37] on button "Execution Logs" at bounding box center [419, 39] width 32 height 7
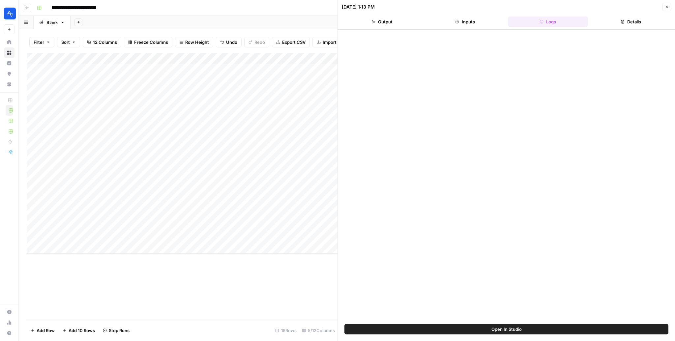
click at [454, 330] on button "Open In Studio" at bounding box center [506, 329] width 324 height 11
click at [42, 237] on div "Add Column" at bounding box center [182, 153] width 311 height 201
click at [664, 8] on button "Close" at bounding box center [666, 7] width 9 height 9
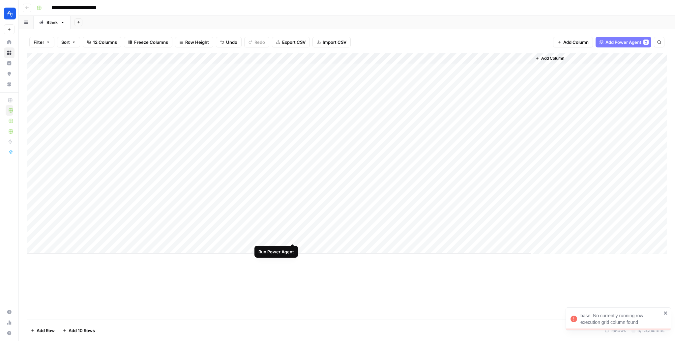
click at [292, 238] on div "Add Column" at bounding box center [347, 153] width 640 height 201
click at [256, 236] on div "Add Column" at bounding box center [347, 153] width 640 height 201
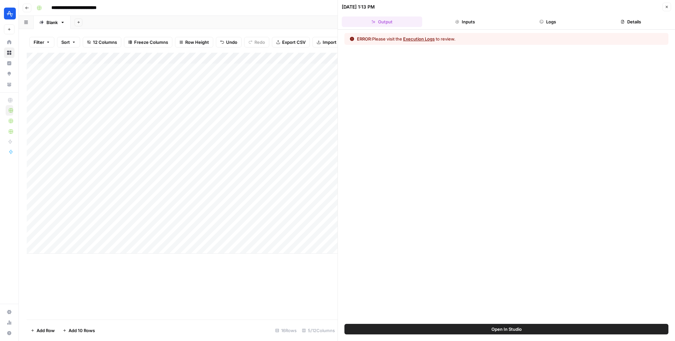
click at [457, 23] on icon "button" at bounding box center [457, 22] width 4 height 4
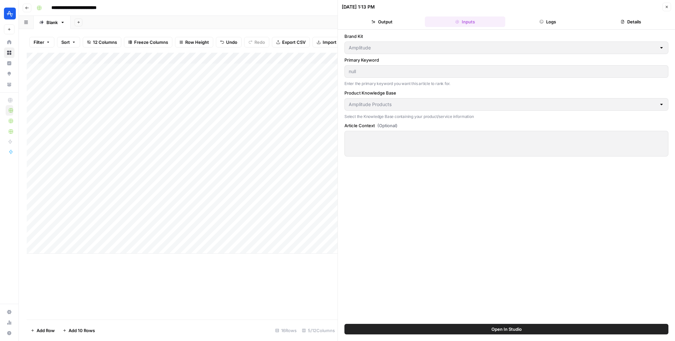
click at [391, 76] on div "null" at bounding box center [506, 71] width 324 height 13
click at [465, 75] on div "null" at bounding box center [506, 71] width 324 height 13
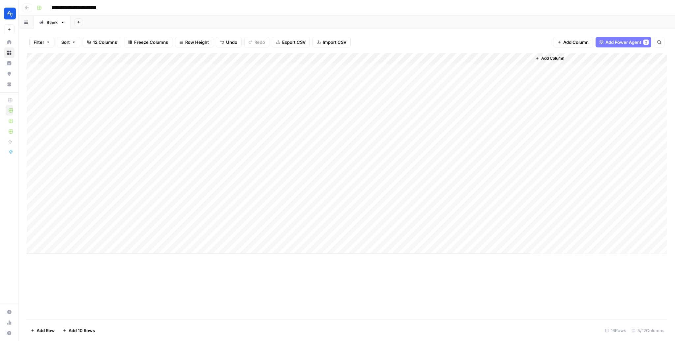
click at [552, 59] on span "Add Column" at bounding box center [552, 58] width 23 height 6
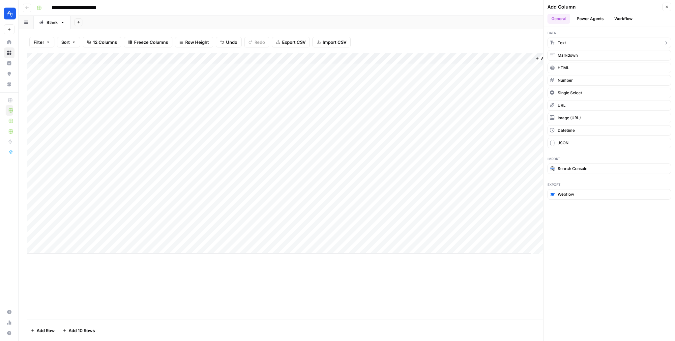
click at [569, 41] on button "Text" at bounding box center [609, 43] width 124 height 11
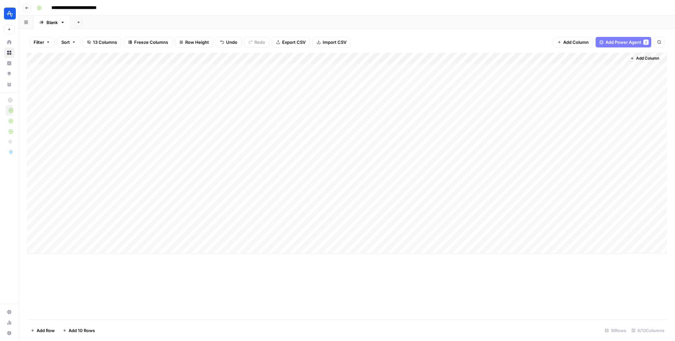
drag, startPoint x: 551, startPoint y: 55, endPoint x: 239, endPoint y: 53, distance: 312.0
click at [239, 53] on div "Add Column" at bounding box center [347, 153] width 640 height 201
click at [221, 58] on div "Add Column" at bounding box center [347, 153] width 640 height 201
click at [221, 58] on div at bounding box center [246, 59] width 95 height 13
click at [224, 72] on input "New Column" at bounding box center [238, 74] width 67 height 7
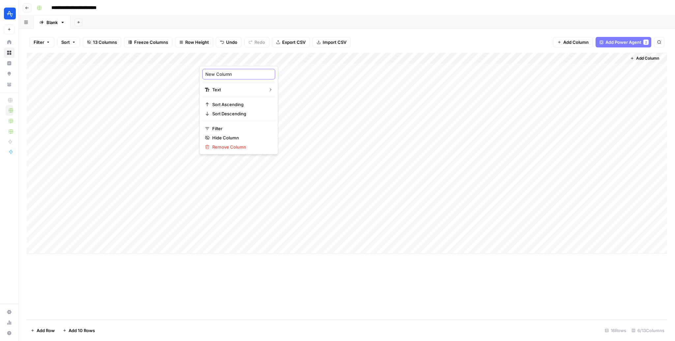
click at [224, 72] on input "New Column" at bounding box center [238, 74] width 67 height 7
type input "Article Context (Optional)"
click at [369, 319] on div "Add Column" at bounding box center [347, 186] width 640 height 267
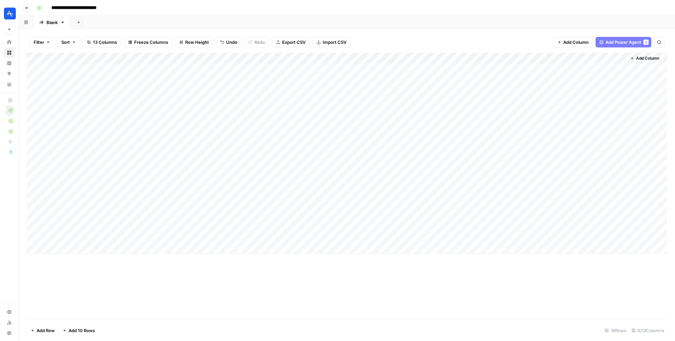
click at [272, 60] on div "Add Column" at bounding box center [347, 153] width 640 height 201
click at [230, 74] on input "New Column" at bounding box center [238, 74] width 67 height 7
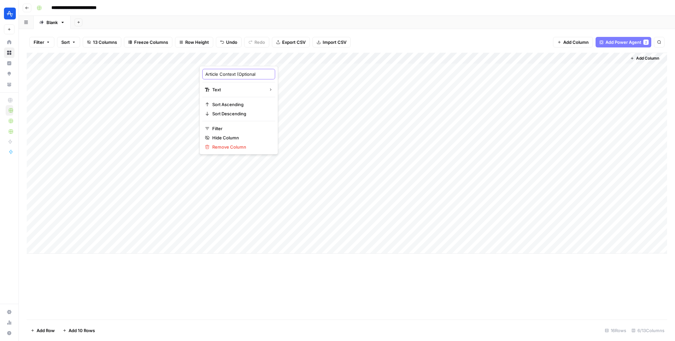
type input "Article Context (Optional)"
click at [381, 59] on div "Add Column" at bounding box center [347, 153] width 640 height 201
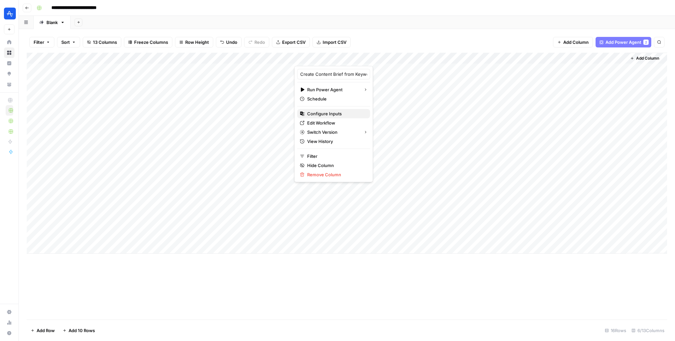
click at [329, 114] on span "Configure Inputs" at bounding box center [336, 113] width 58 height 7
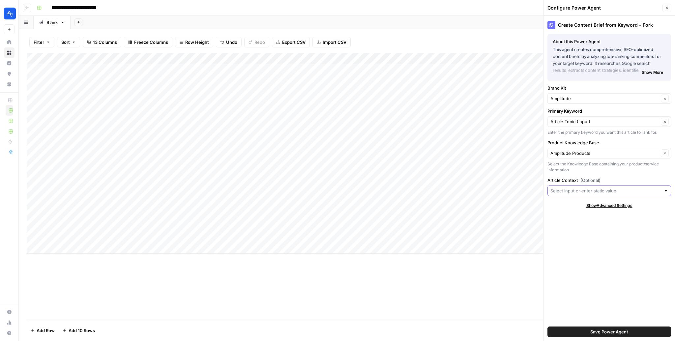
click at [593, 192] on input "Article Context (Optional)" at bounding box center [605, 190] width 110 height 7
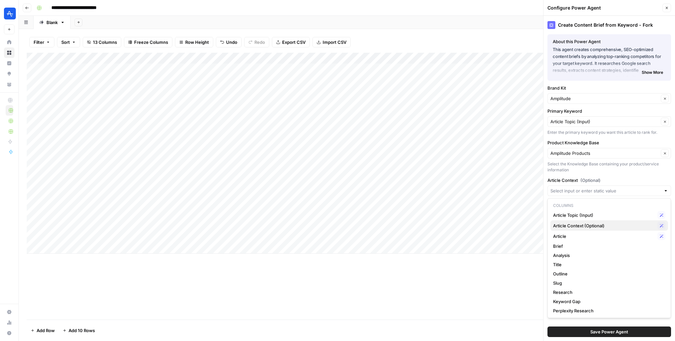
click at [590, 225] on span "Article Context (Optional)" at bounding box center [604, 225] width 102 height 7
type input "Article Context (Optional)"
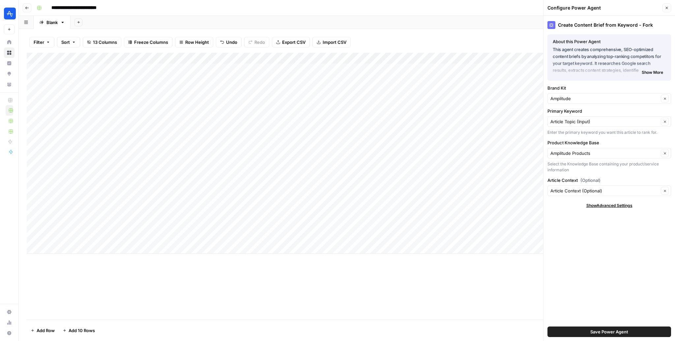
click at [584, 332] on button "Save Power Agent" at bounding box center [609, 332] width 124 height 11
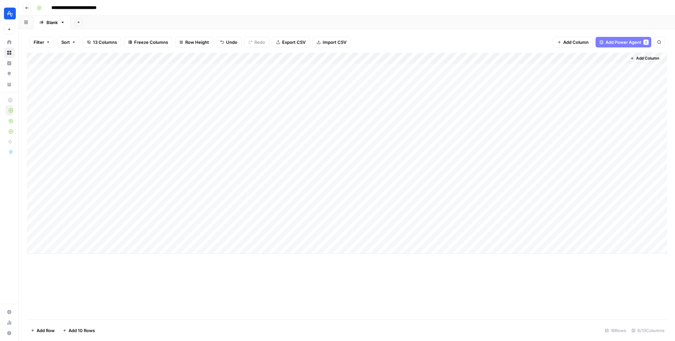
click at [428, 284] on div "Add Column" at bounding box center [347, 186] width 640 height 267
click at [560, 236] on div "Add Column" at bounding box center [347, 153] width 640 height 201
click at [664, 311] on icon "close" at bounding box center [665, 312] width 5 height 5
click at [43, 235] on div "Add Column" at bounding box center [347, 153] width 640 height 201
click at [34, 236] on div "Add Column" at bounding box center [347, 153] width 640 height 201
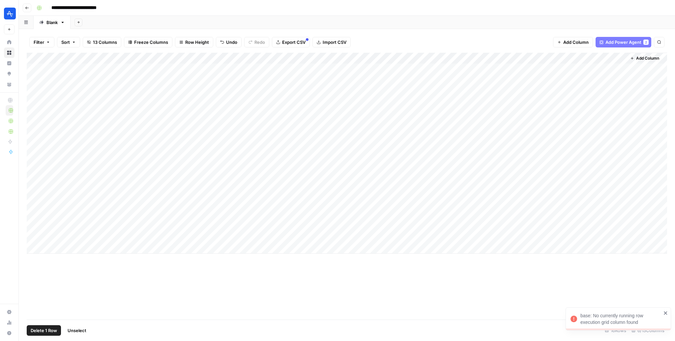
click at [365, 311] on div "Add Column" at bounding box center [347, 186] width 640 height 267
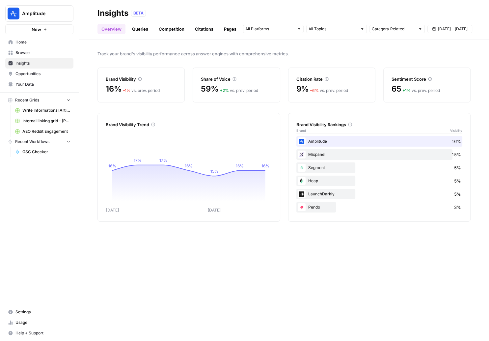
click at [27, 55] on span "Browse" at bounding box center [42, 53] width 55 height 6
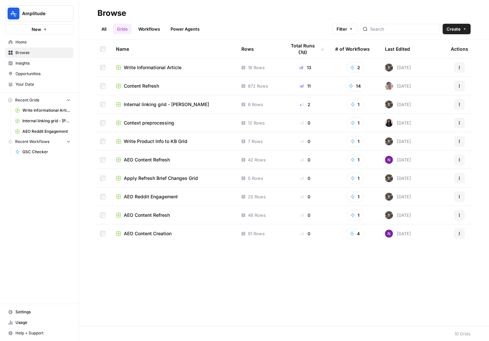
click at [161, 71] on td "Write Informational Article" at bounding box center [174, 67] width 126 height 18
click at [163, 68] on span "Write Informational Article" at bounding box center [153, 67] width 58 height 7
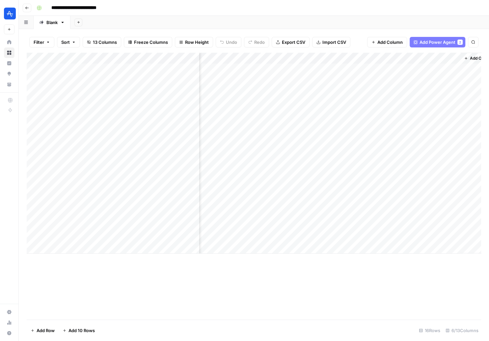
scroll to position [0, 182]
click at [293, 203] on div "Add Column" at bounding box center [254, 153] width 455 height 201
click at [371, 204] on div "Add Column" at bounding box center [254, 153] width 455 height 201
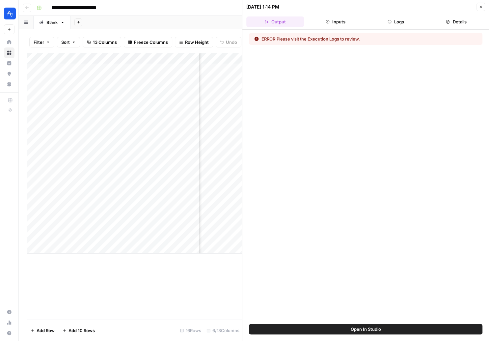
click at [326, 38] on button "Execution Logs" at bounding box center [324, 39] width 32 height 7
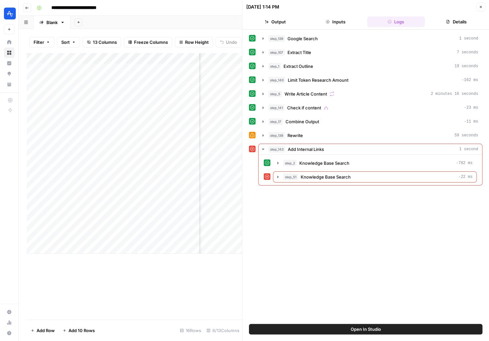
click at [481, 6] on icon "button" at bounding box center [481, 7] width 4 height 4
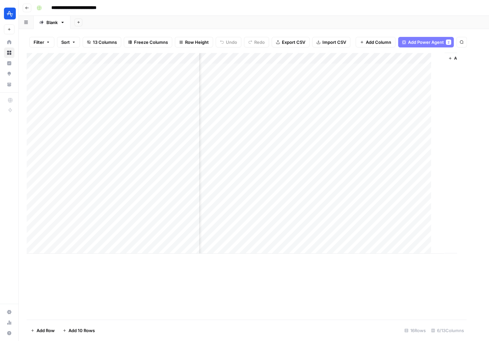
scroll to position [0, 174]
click at [380, 59] on div "Add Column" at bounding box center [254, 153] width 455 height 201
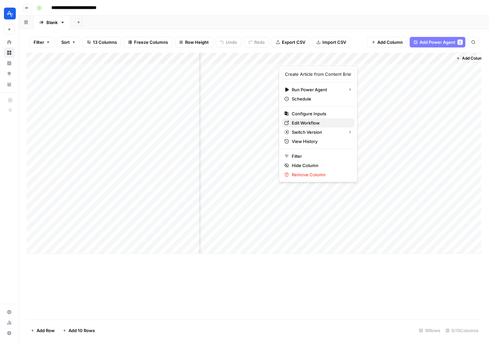
click at [307, 123] on span "Edit Workflow" at bounding box center [321, 123] width 58 height 7
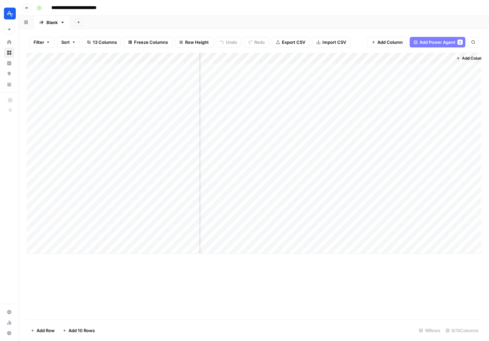
click at [377, 206] on div "Add Column" at bounding box center [254, 153] width 455 height 201
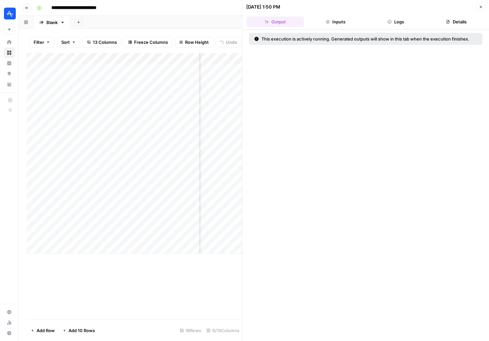
click at [477, 9] on button "Close" at bounding box center [481, 7] width 9 height 9
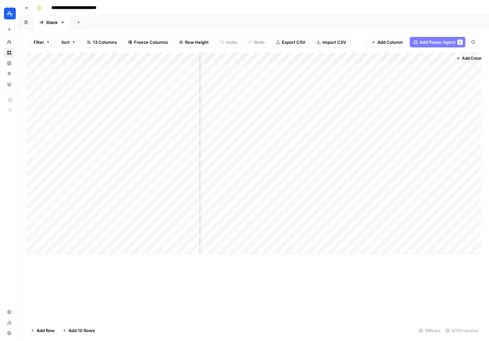
click at [289, 204] on div "Add Column" at bounding box center [254, 153] width 455 height 201
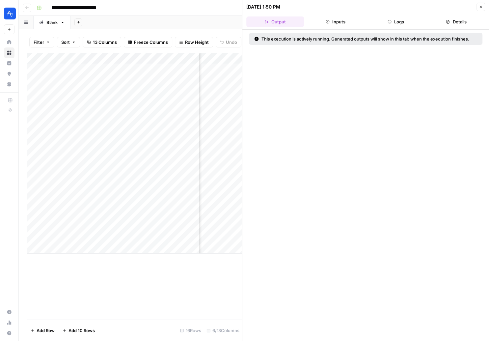
click at [395, 24] on button "Logs" at bounding box center [396, 21] width 58 height 11
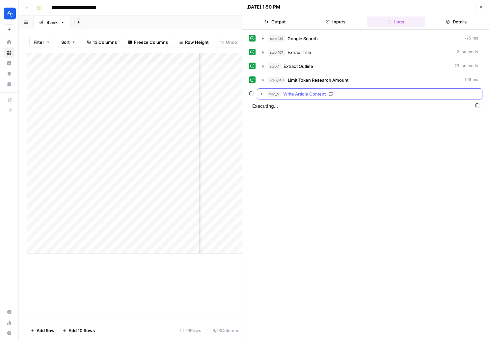
click at [260, 92] on icon "button" at bounding box center [261, 93] width 5 height 5
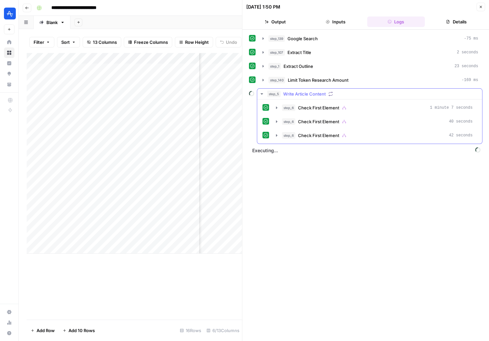
click at [260, 92] on icon "button" at bounding box center [261, 93] width 5 height 5
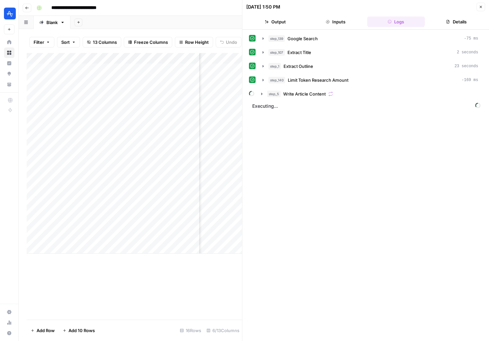
scroll to position [0, 248]
click at [265, 94] on button "step_5 Write Article Content" at bounding box center [369, 94] width 225 height 11
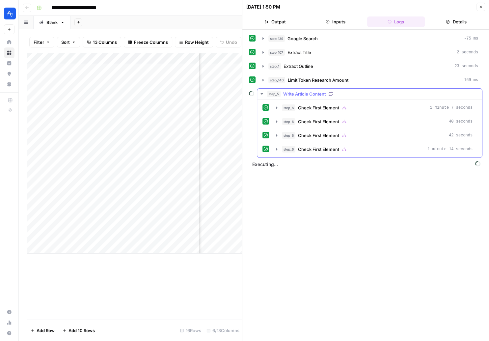
click at [273, 148] on button "step_6 Check First Element 1 minute 14 seconds" at bounding box center [374, 149] width 205 height 11
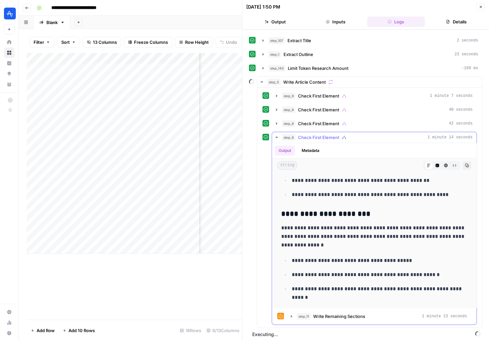
scroll to position [248, 0]
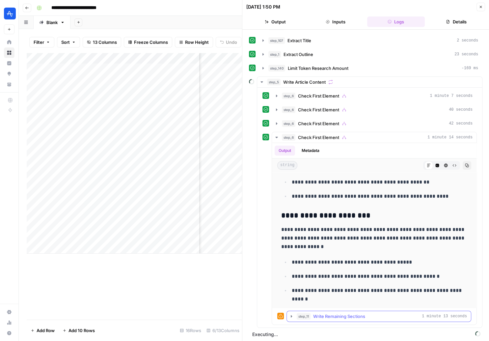
click at [289, 314] on icon "button" at bounding box center [291, 316] width 5 height 5
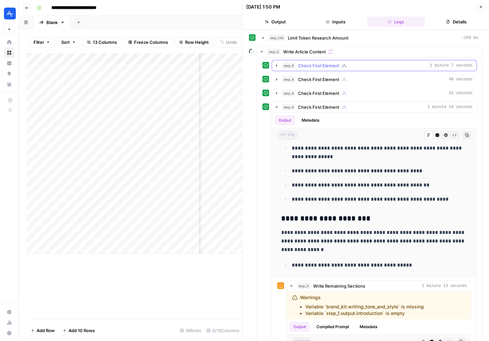
scroll to position [41, 0]
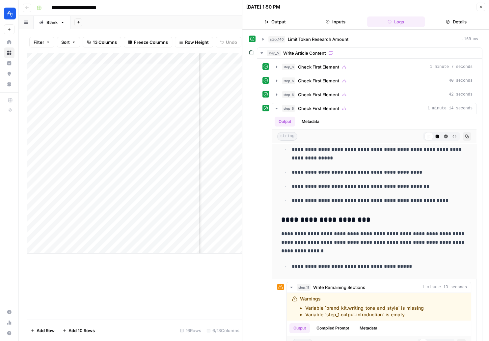
click at [480, 9] on button "Close" at bounding box center [481, 7] width 9 height 9
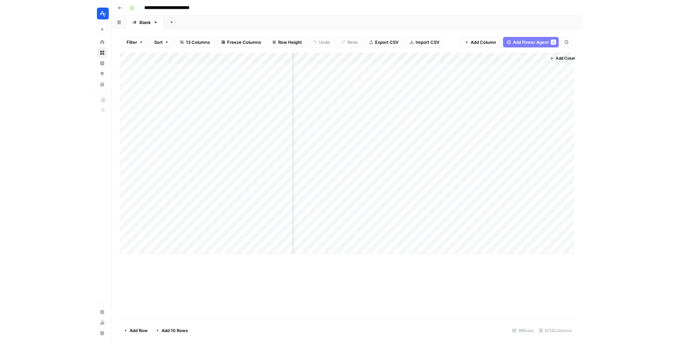
scroll to position [0, 174]
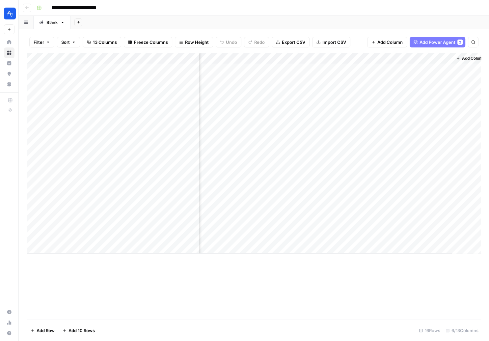
click at [379, 57] on div "Add Column" at bounding box center [254, 153] width 455 height 201
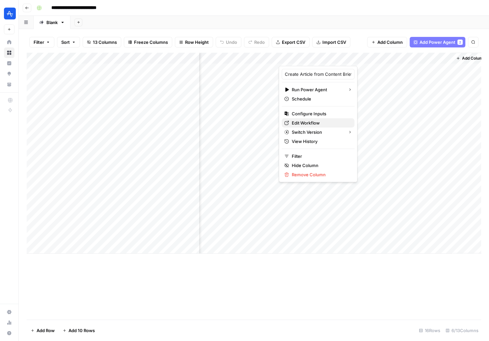
click at [306, 123] on span "Edit Workflow" at bounding box center [321, 123] width 58 height 7
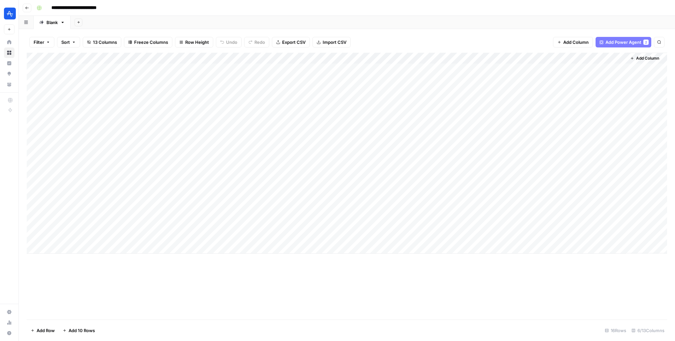
scroll to position [0, 0]
click at [481, 205] on div "Add Column" at bounding box center [347, 153] width 640 height 201
click at [489, 204] on div "Add Column" at bounding box center [347, 153] width 640 height 201
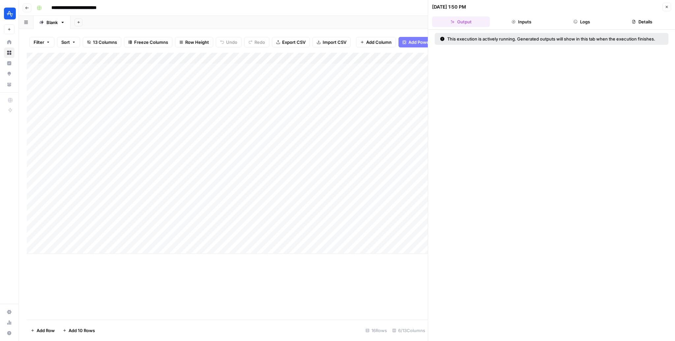
click at [489, 27] on button "Logs" at bounding box center [582, 21] width 58 height 11
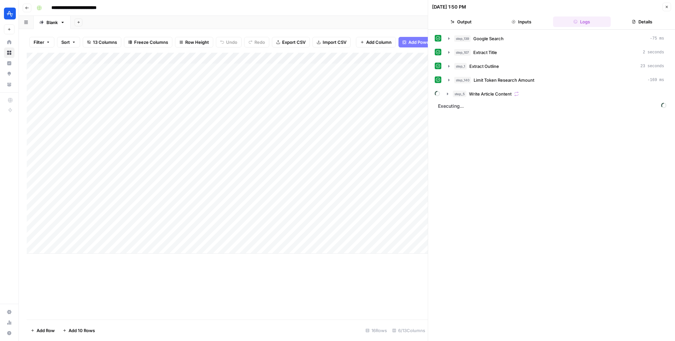
click at [441, 92] on div "step_5 Write Article Content" at bounding box center [552, 93] width 234 height 11
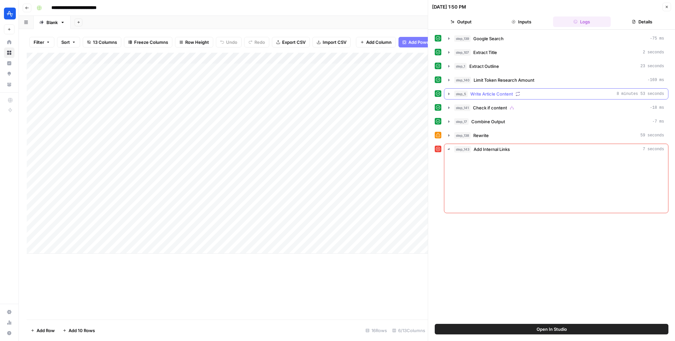
click at [449, 92] on icon "button" at bounding box center [448, 93] width 5 height 5
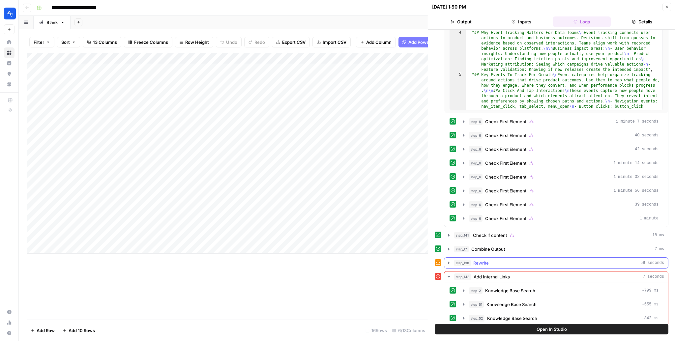
scroll to position [168, 0]
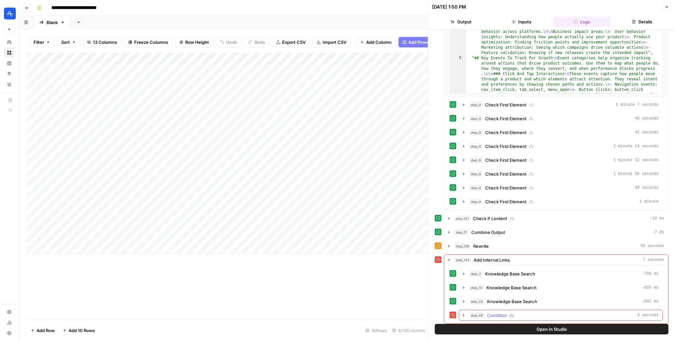
click at [462, 313] on icon "button" at bounding box center [463, 315] width 5 height 5
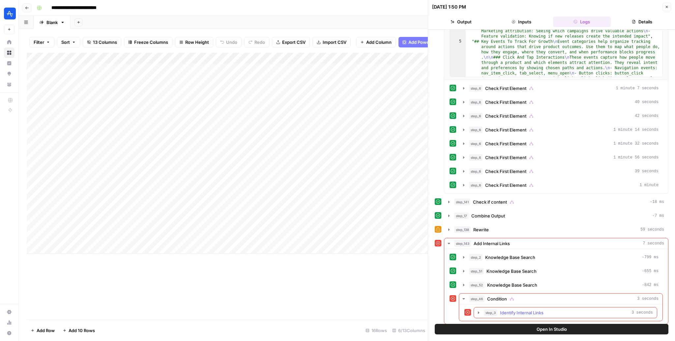
click at [489, 309] on span "Identify Internal Links" at bounding box center [521, 312] width 43 height 7
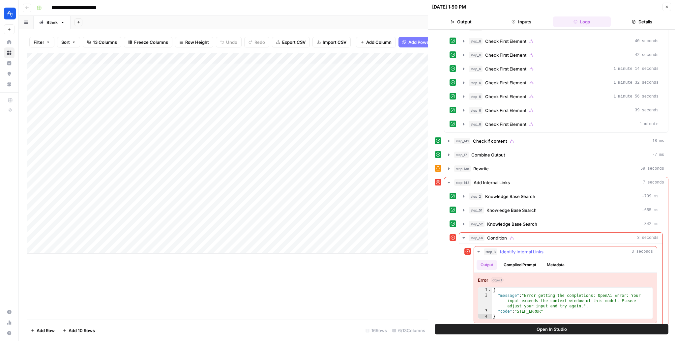
scroll to position [247, 0]
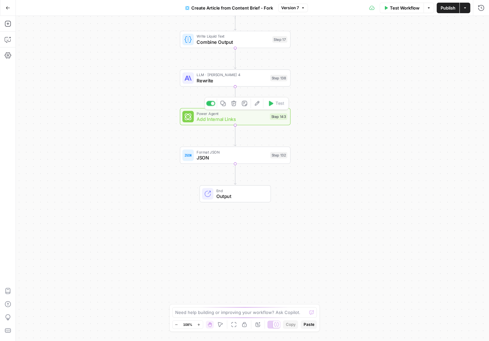
click at [230, 113] on span "Power Agent" at bounding box center [232, 113] width 71 height 6
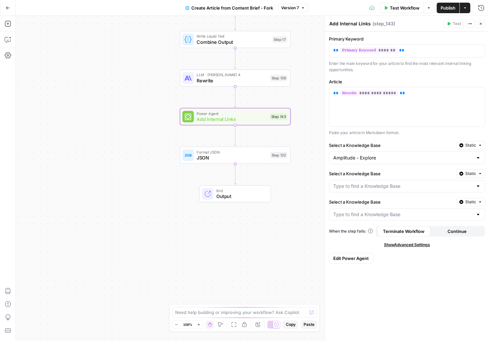
drag, startPoint x: 348, startPoint y: 260, endPoint x: 399, endPoint y: 294, distance: 61.5
click at [399, 294] on div "**********" at bounding box center [407, 186] width 164 height 309
click at [406, 187] on input "Select a Knowledge Base" at bounding box center [403, 186] width 140 height 7
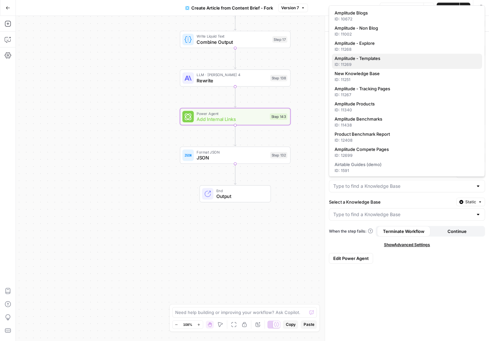
click at [391, 56] on span "Amplitude - Templates" at bounding box center [405, 58] width 142 height 7
type input "Amplitude - Templates"
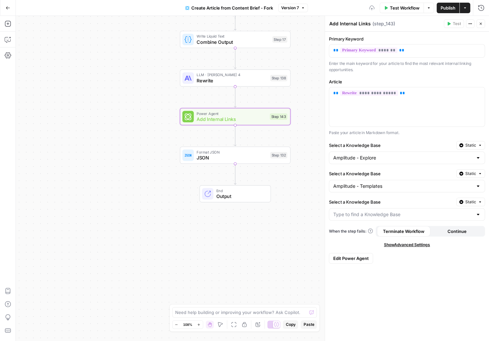
click at [380, 209] on div at bounding box center [407, 214] width 156 height 13
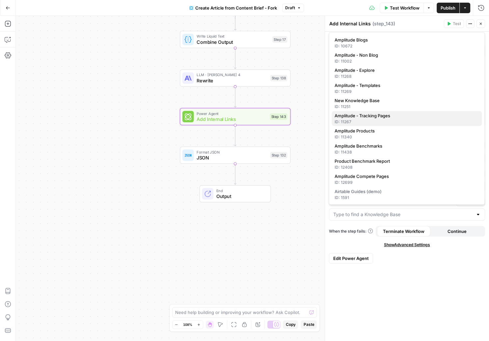
click at [388, 119] on div "ID: 11267" at bounding box center [406, 122] width 145 height 6
type input "Amplitude - Tracking Pages"
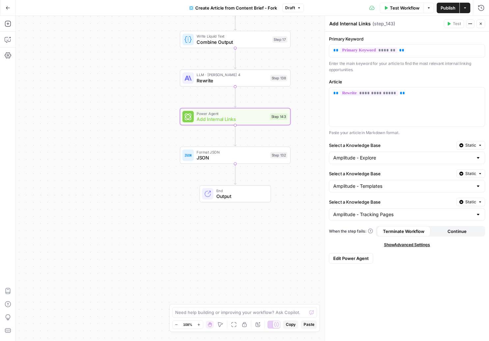
click at [449, 9] on span "Publish" at bounding box center [448, 8] width 15 height 7
click at [244, 118] on span "Add Internal Links" at bounding box center [232, 119] width 71 height 7
click at [349, 262] on button "Edit Power Agent" at bounding box center [351, 258] width 44 height 11
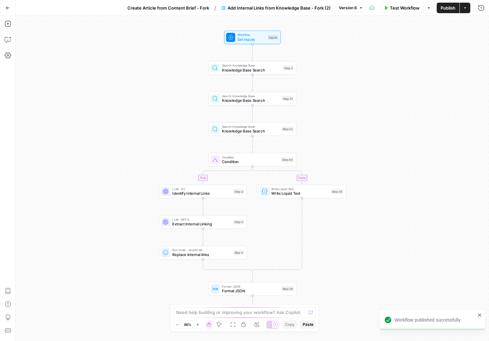
click at [265, 71] on span "Knowledge Base Search" at bounding box center [251, 70] width 59 height 6
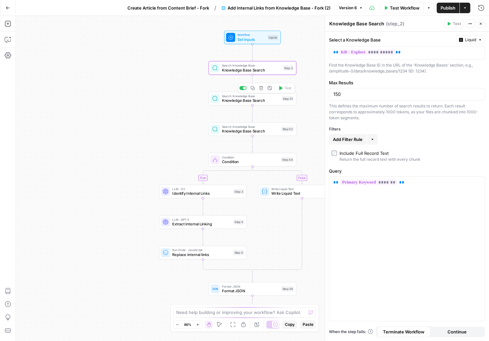
click at [257, 100] on span "Knowledge Base Search" at bounding box center [251, 101] width 58 height 6
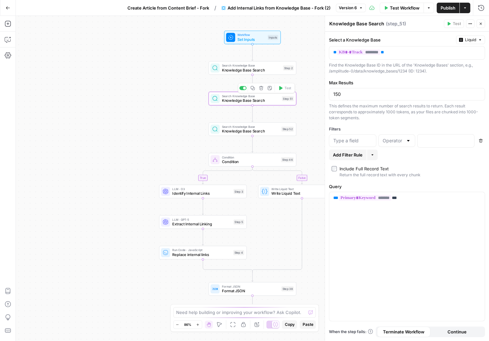
click at [255, 126] on span "Search Knowledge Base" at bounding box center [250, 126] width 57 height 5
click at [166, 154] on div "true false Workflow Set Inputs Inputs Search Knowledge Base Knowledge Base Sear…" at bounding box center [252, 178] width 473 height 325
click at [446, 6] on span "Publish" at bounding box center [448, 8] width 15 height 7
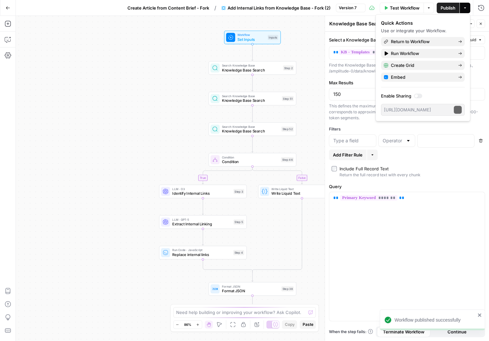
click at [465, 8] on icon "button" at bounding box center [465, 8] width 4 height 4
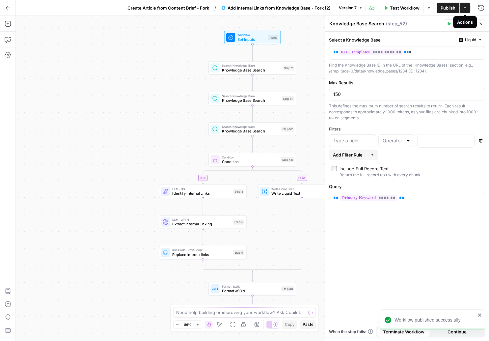
click at [464, 9] on icon "button" at bounding box center [465, 8] width 4 height 4
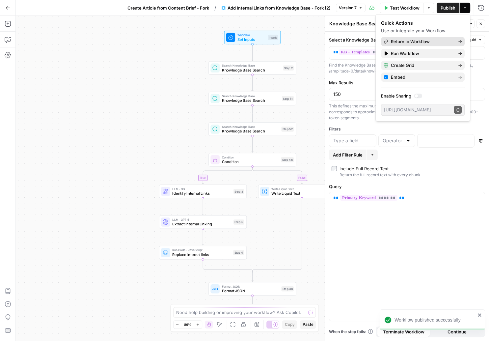
click at [429, 41] on span "Return to Workflow" at bounding box center [422, 41] width 62 height 7
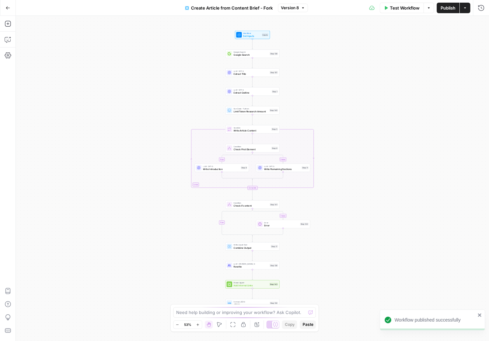
click at [467, 8] on icon "button" at bounding box center [465, 8] width 4 height 4
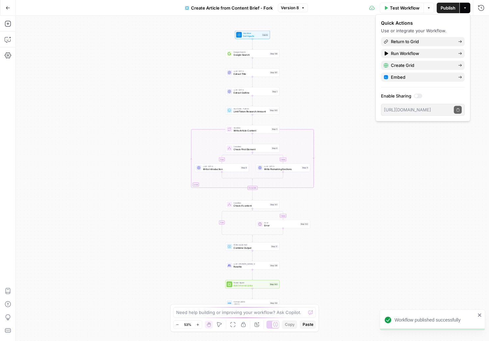
click at [419, 42] on span "Return to Grid" at bounding box center [422, 41] width 62 height 7
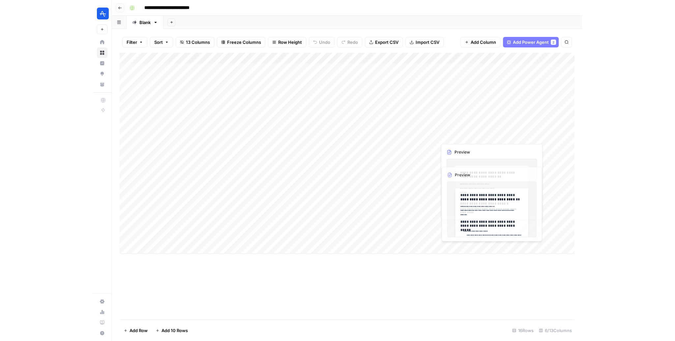
scroll to position [0, 182]
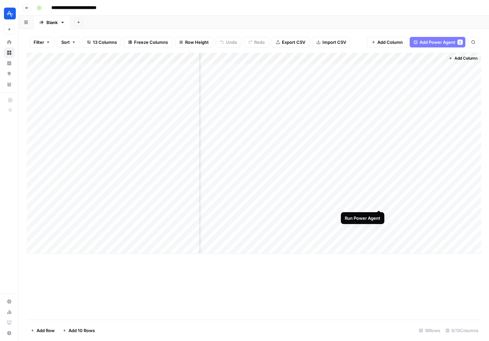
click at [380, 202] on div "Add Column" at bounding box center [254, 153] width 455 height 201
click at [379, 212] on div "Add Column" at bounding box center [254, 153] width 455 height 201
click at [379, 227] on div "Add Column" at bounding box center [254, 153] width 455 height 201
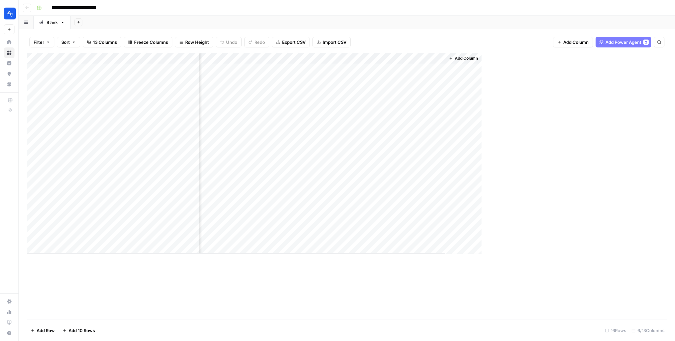
scroll to position [0, 0]
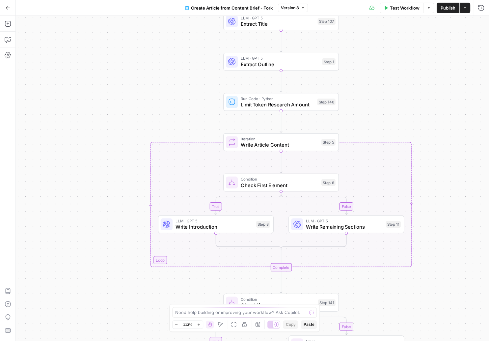
click at [253, 140] on span "Iteration" at bounding box center [280, 139] width 78 height 6
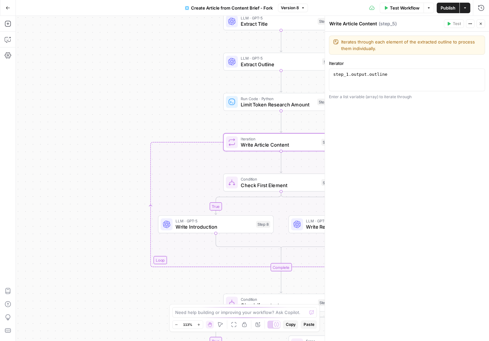
click at [209, 124] on div "true false false true Workflow Set Inputs Inputs Google Search Google Search St…" at bounding box center [252, 178] width 473 height 325
click at [204, 94] on div "true false false true Workflow Set Inputs Inputs Google Search Google Search St…" at bounding box center [252, 178] width 473 height 325
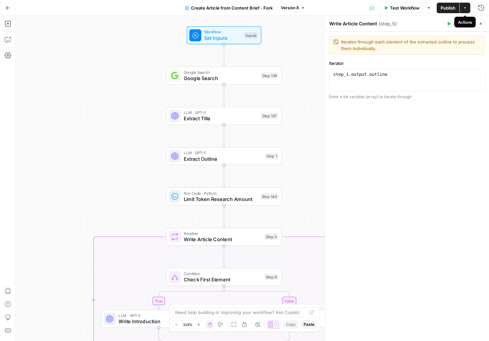
click at [467, 9] on icon "button" at bounding box center [465, 8] width 4 height 4
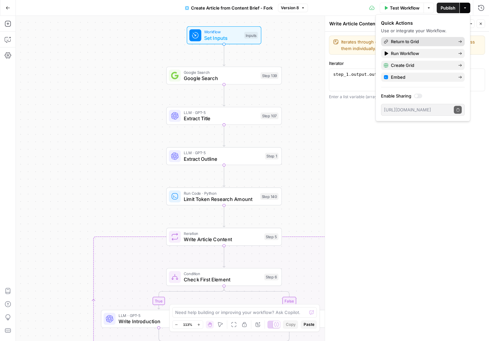
click at [422, 40] on span "Return to Grid" at bounding box center [422, 41] width 62 height 7
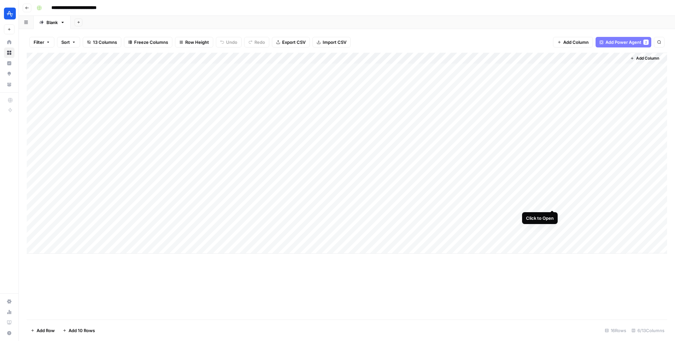
click at [489, 202] on div "Add Column" at bounding box center [347, 153] width 640 height 201
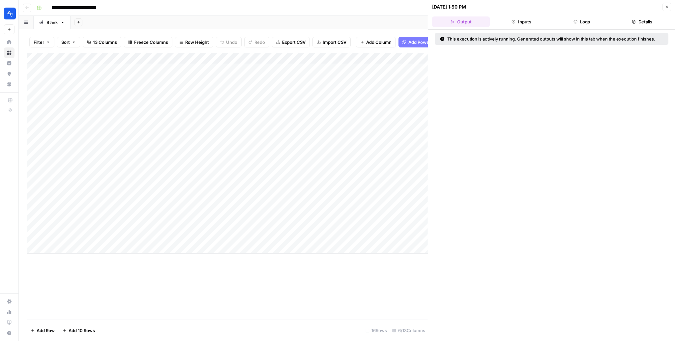
click at [489, 20] on icon "button" at bounding box center [575, 22] width 4 height 4
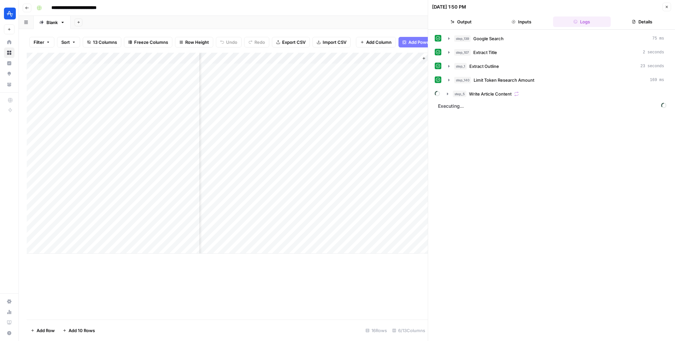
scroll to position [0, 210]
click at [445, 94] on icon "button" at bounding box center [447, 93] width 5 height 5
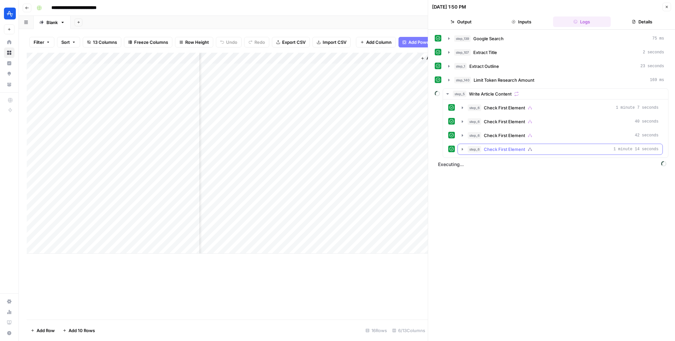
click at [461, 149] on icon "button" at bounding box center [462, 149] width 5 height 5
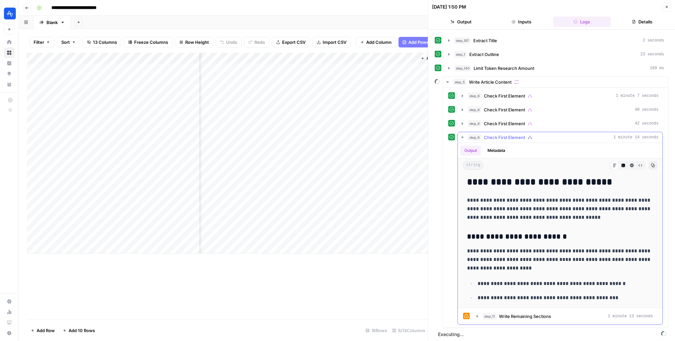
scroll to position [0, 0]
click at [464, 136] on icon "button" at bounding box center [462, 137] width 5 height 5
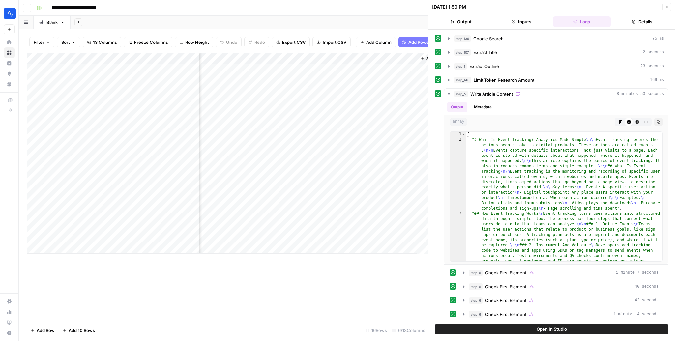
click at [342, 58] on div "Add Column" at bounding box center [227, 153] width 401 height 201
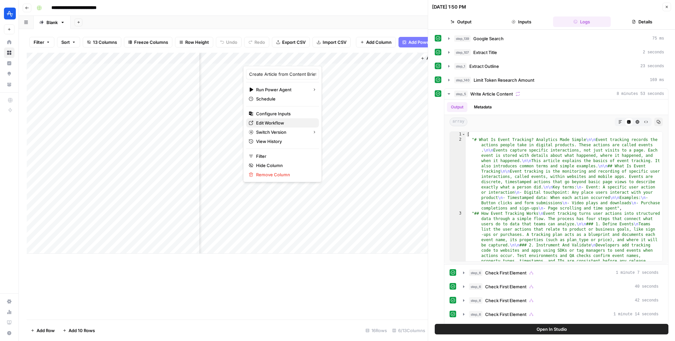
click at [286, 126] on link "Edit Workflow" at bounding box center [282, 122] width 73 height 9
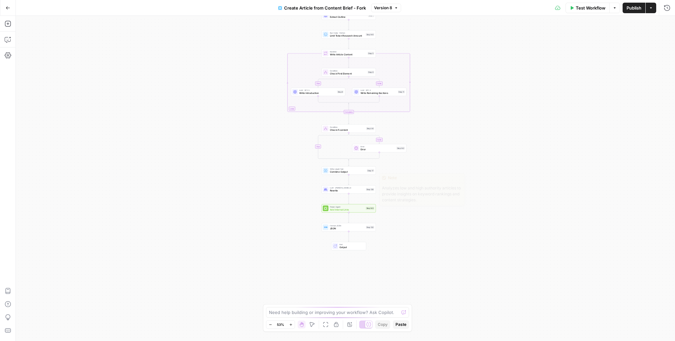
click at [343, 204] on div "true false true false Workflow Set Inputs Inputs Google Search Google Search St…" at bounding box center [345, 178] width 659 height 325
click at [341, 208] on span "Add Internal Links" at bounding box center [347, 210] width 35 height 4
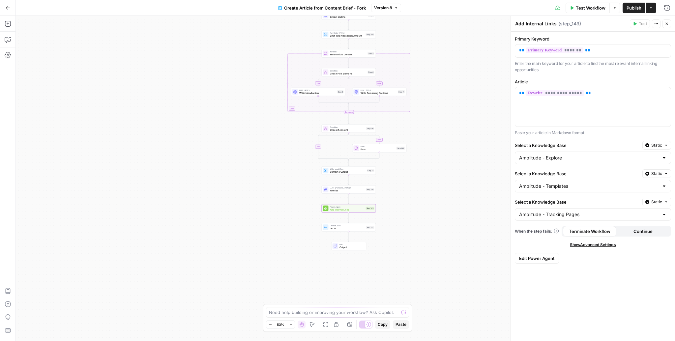
click at [544, 255] on span "Edit Power Agent" at bounding box center [537, 258] width 36 height 7
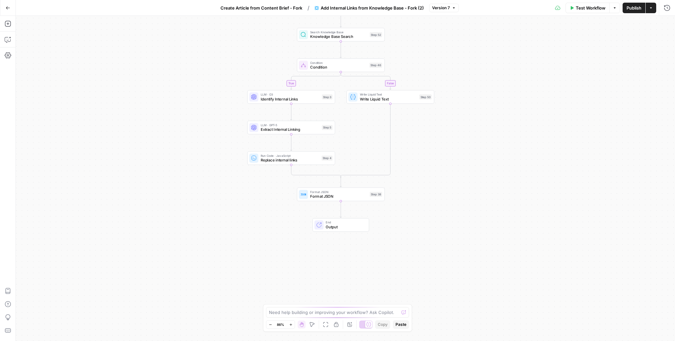
click at [299, 98] on span "Identify Internal Links" at bounding box center [290, 99] width 59 height 6
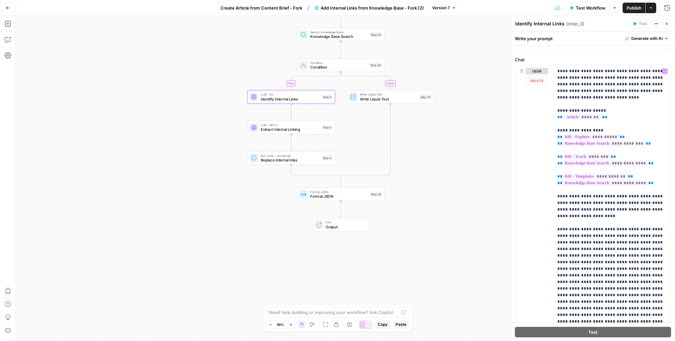
scroll to position [73, 0]
click at [614, 205] on p "**********" at bounding box center [612, 247] width 110 height 356
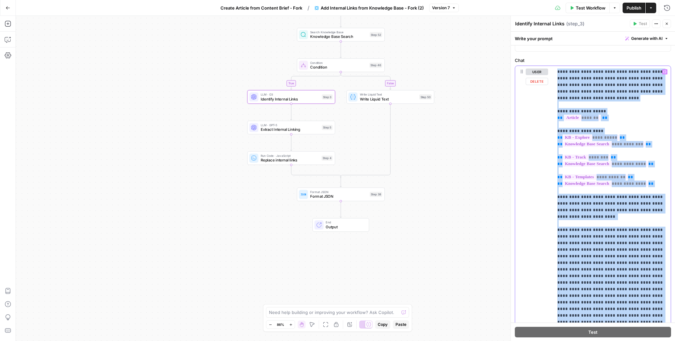
click at [614, 205] on p "**********" at bounding box center [612, 247] width 110 height 356
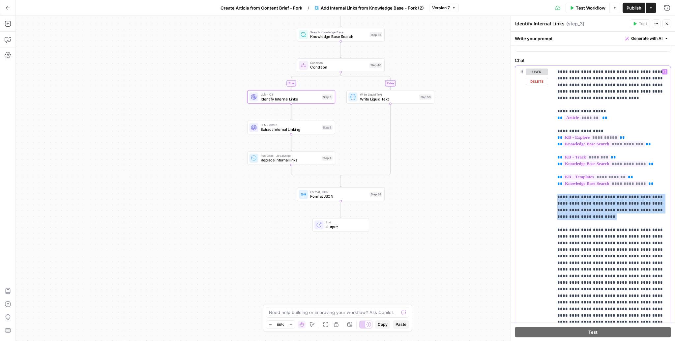
drag, startPoint x: 553, startPoint y: 189, endPoint x: 589, endPoint y: 212, distance: 43.0
click at [589, 213] on div "**********" at bounding box center [612, 200] width 118 height 269
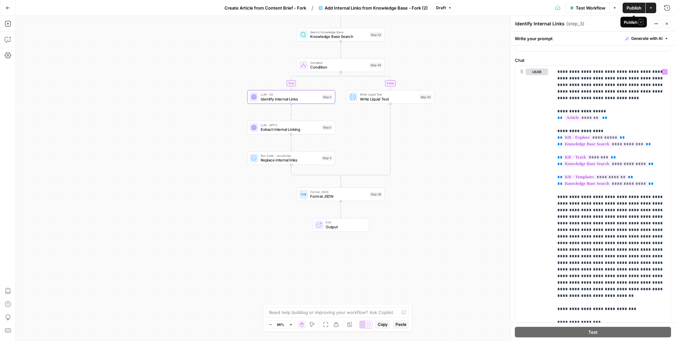
click at [633, 10] on span "Publish" at bounding box center [633, 8] width 15 height 7
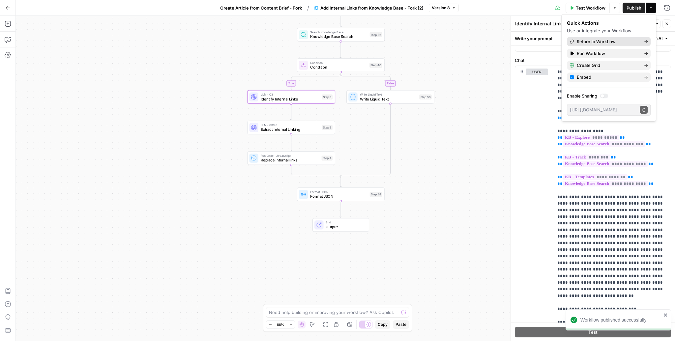
click at [622, 42] on span "Return to Workflow" at bounding box center [608, 41] width 62 height 7
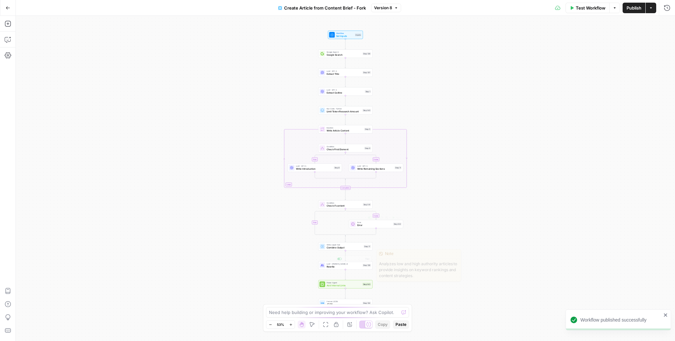
click at [337, 282] on span "Power Agent" at bounding box center [344, 282] width 35 height 3
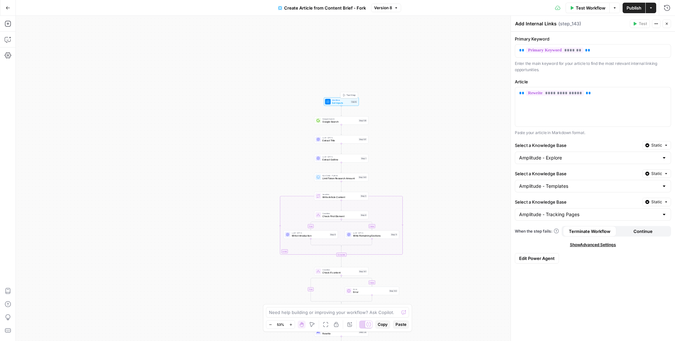
click at [344, 100] on span "Workflow" at bounding box center [340, 100] width 17 height 3
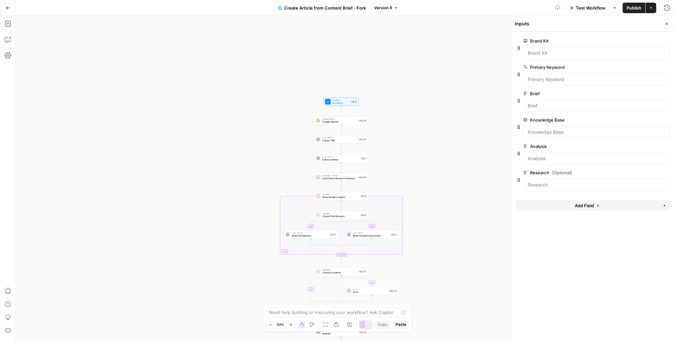
click at [591, 8] on span "Test Workflow" at bounding box center [591, 8] width 30 height 7
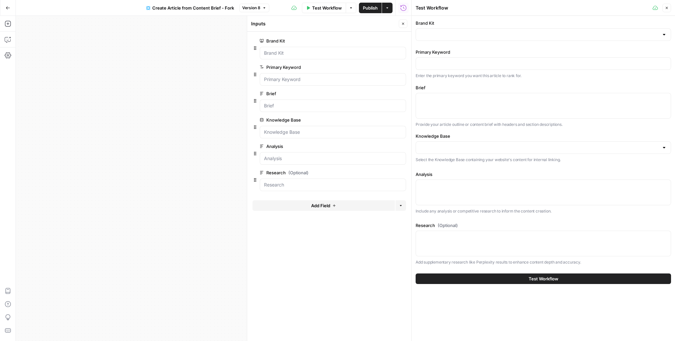
click at [547, 40] on div at bounding box center [542, 34] width 255 height 13
click at [491, 50] on span "Amplitude" at bounding box center [542, 51] width 242 height 7
type input "Amplitude"
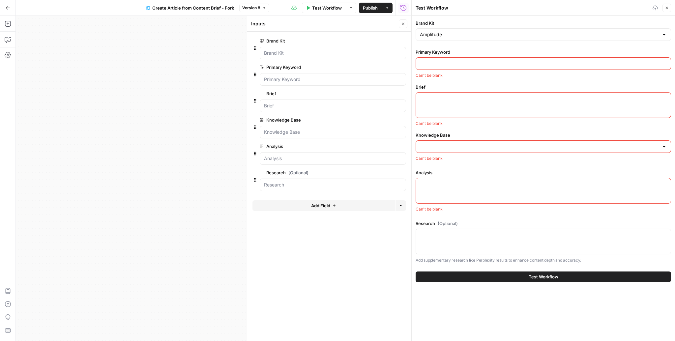
click at [475, 62] on input "Primary Keyword" at bounding box center [543, 63] width 247 height 7
type input "lifetime value"
click at [446, 100] on textarea "Brief" at bounding box center [543, 99] width 247 height 7
click at [183, 28] on div "true false false true Workflow Set Inputs Inputs Google Search Google Search St…" at bounding box center [213, 178] width 395 height 325
click at [390, 6] on button "Actions" at bounding box center [387, 8] width 11 height 11
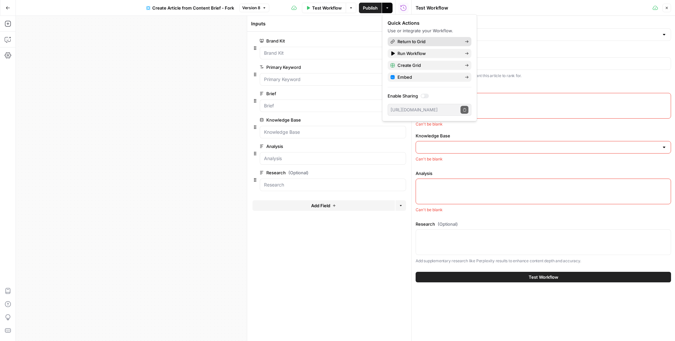
click at [415, 43] on span "Return to Grid" at bounding box center [428, 41] width 62 height 7
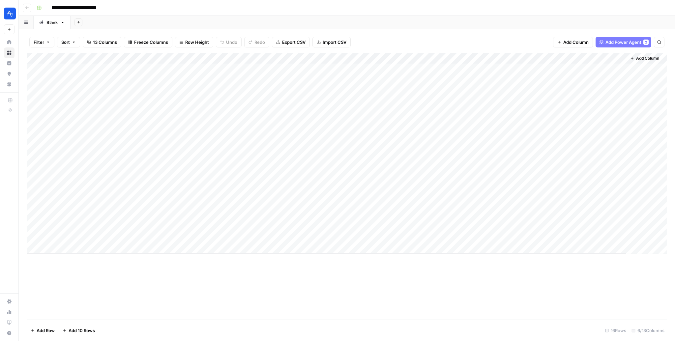
click at [176, 207] on div "Add Column" at bounding box center [347, 153] width 640 height 201
click at [558, 202] on div "Add Column" at bounding box center [347, 153] width 640 height 201
click at [561, 214] on div "Add Column" at bounding box center [347, 153] width 640 height 201
click at [561, 225] on div "Add Column" at bounding box center [347, 153] width 640 height 201
drag, startPoint x: 295, startPoint y: 56, endPoint x: 242, endPoint y: 62, distance: 53.7
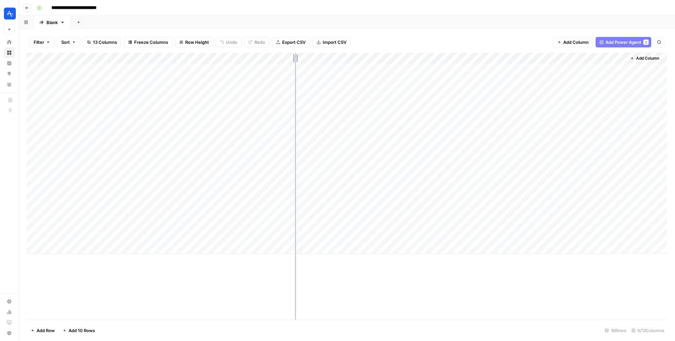
click at [242, 62] on div "Add Column" at bounding box center [347, 153] width 640 height 201
click at [445, 204] on div "Add Column" at bounding box center [347, 153] width 640 height 201
click at [500, 203] on div "Add Column" at bounding box center [347, 153] width 640 height 201
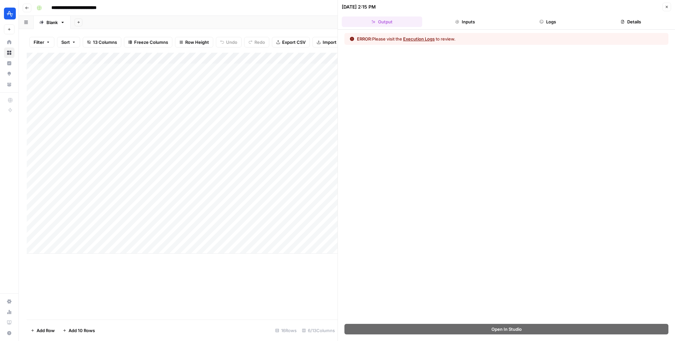
click at [425, 38] on button "Execution Logs" at bounding box center [419, 39] width 32 height 7
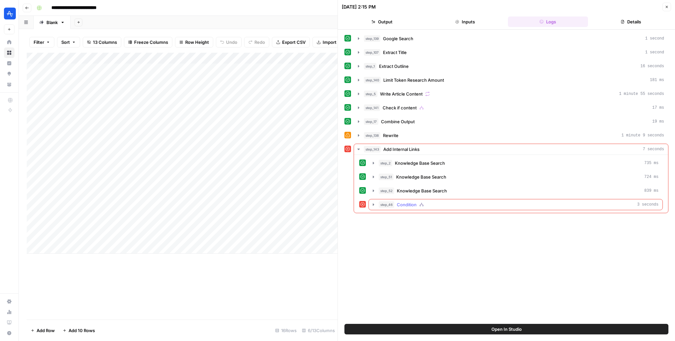
click at [371, 202] on icon "button" at bounding box center [373, 204] width 5 height 5
click at [386, 218] on icon "button" at bounding box center [388, 218] width 5 height 5
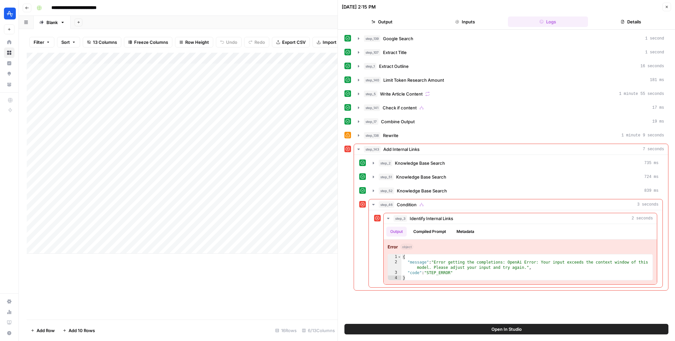
click at [667, 4] on button "Close" at bounding box center [666, 7] width 9 height 9
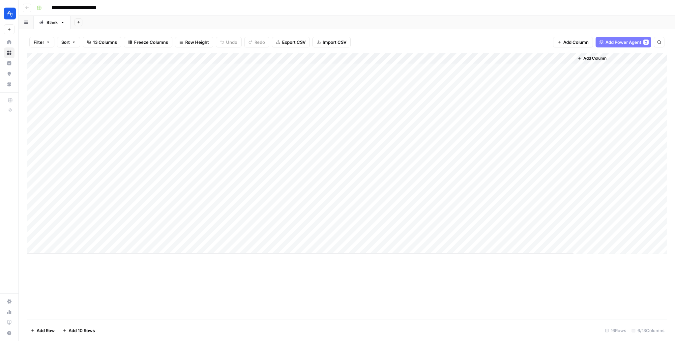
click at [501, 58] on div "Add Column" at bounding box center [347, 153] width 640 height 201
click at [441, 123] on span "Edit Workflow" at bounding box center [442, 123] width 58 height 7
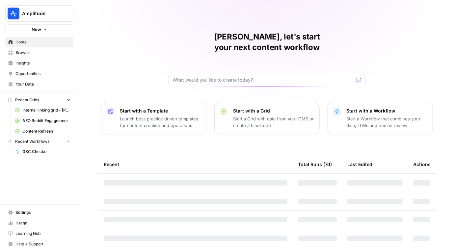
click at [31, 61] on span "Insights" at bounding box center [42, 63] width 55 height 6
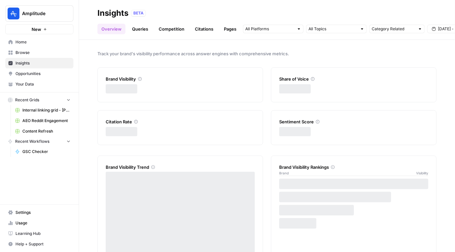
click at [205, 27] on link "Citations" at bounding box center [204, 29] width 26 height 11
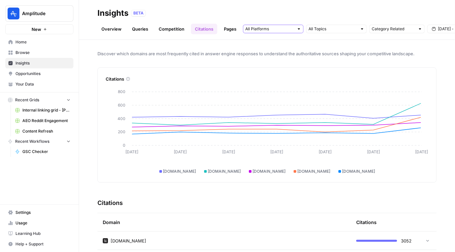
click at [255, 26] on input "text" at bounding box center [269, 29] width 49 height 7
click at [217, 26] on ul "Overview Queries Competition Citations Pages" at bounding box center [169, 29] width 143 height 11
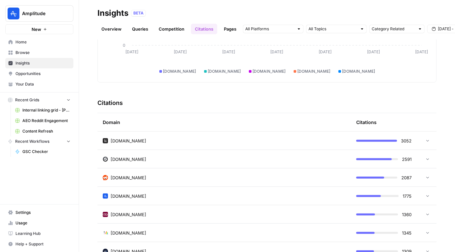
scroll to position [105, 0]
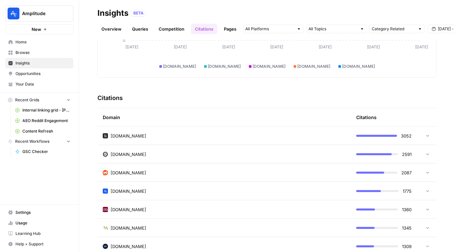
click at [235, 159] on td "statsig.com" at bounding box center [225, 154] width 254 height 18
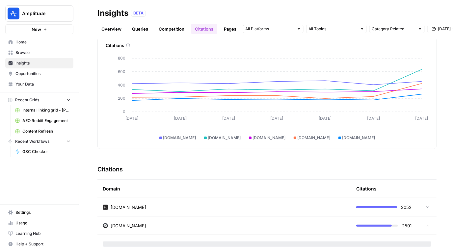
scroll to position [15, 0]
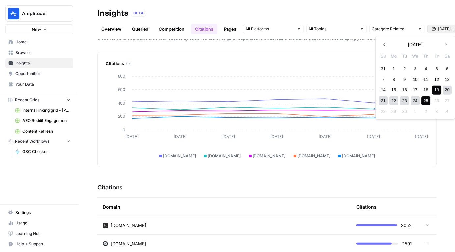
click at [445, 27] on span "Sep 19 - Sep 25" at bounding box center [453, 29] width 30 height 6
click at [444, 134] on div "Discover which domains are most frequently cited in answer engine responses to …" at bounding box center [267, 146] width 376 height 213
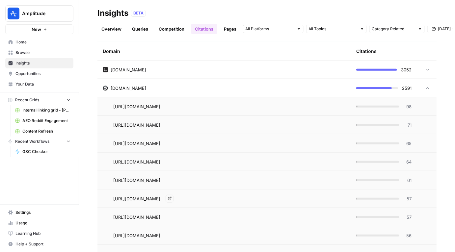
scroll to position [173, 0]
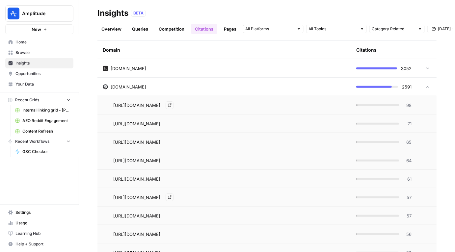
click at [324, 104] on div "https://www.statsig.com/perspectives/prioritize-product-features-analytics Go t…" at bounding box center [229, 105] width 233 height 8
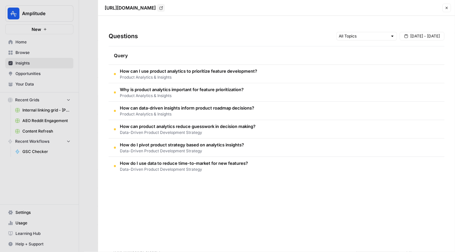
click at [269, 70] on td "How can I use product analytics to prioritize feature development? Product Anal…" at bounding box center [277, 74] width 336 height 18
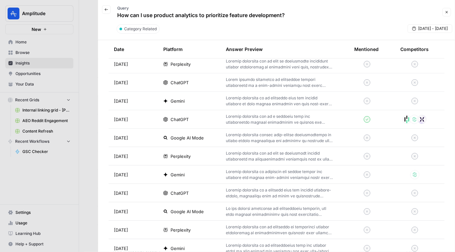
scroll to position [239, 0]
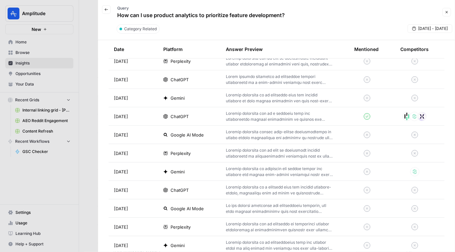
click at [278, 115] on p at bounding box center [279, 117] width 107 height 12
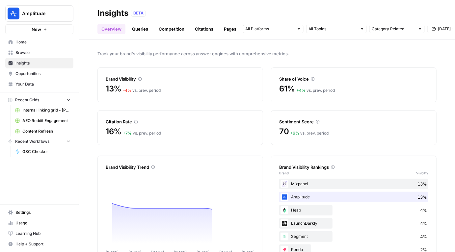
scroll to position [22, 0]
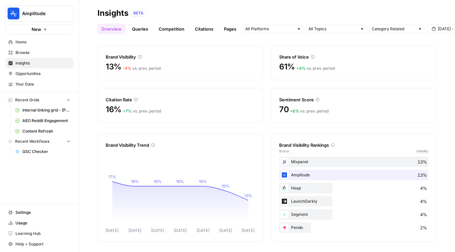
click at [232, 26] on link "Pages" at bounding box center [230, 29] width 20 height 11
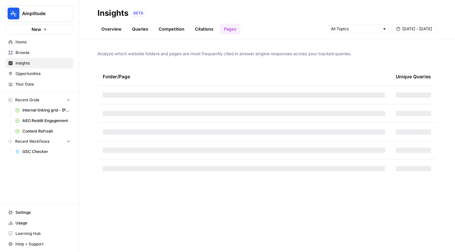
click at [29, 74] on span "Opportunities" at bounding box center [42, 74] width 55 height 6
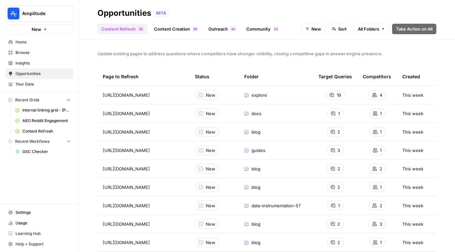
click at [253, 29] on link "Community 4 2" at bounding box center [263, 29] width 40 height 11
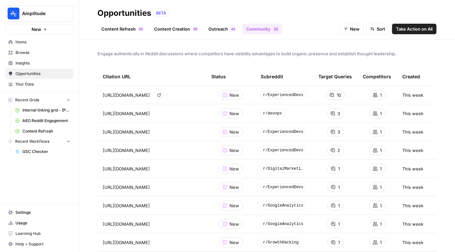
click at [163, 95] on link "Go to page" at bounding box center [159, 95] width 8 height 8
click at [163, 169] on link "Go to page" at bounding box center [159, 169] width 8 height 8
click at [161, 205] on icon "Go to page https://www.reddit.com/r/GoogleAnalytics/comments/1ikpieo/custom_eve…" at bounding box center [158, 205] width 3 height 3
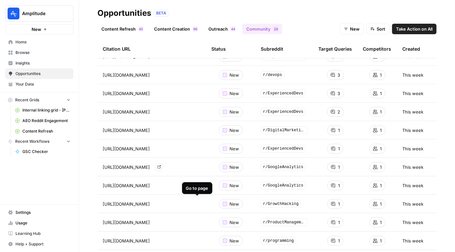
scroll to position [39, 0]
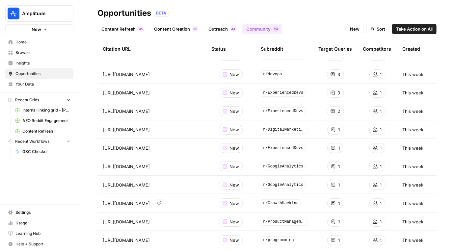
click at [161, 204] on icon "Go to page https://www.reddit.com/r/GrowthHacking/comments/1gjljot/question_wha…" at bounding box center [159, 204] width 4 height 4
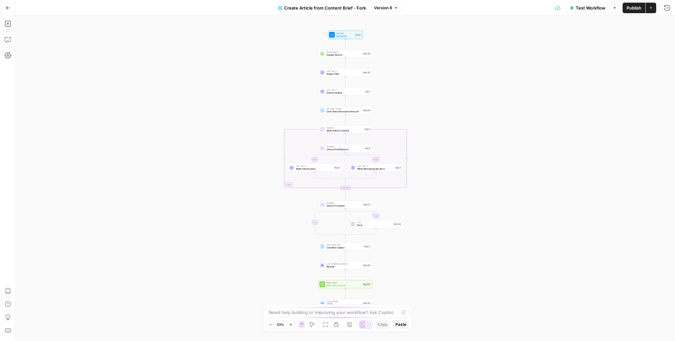
click at [422, 91] on div "true false true false Workflow Set Inputs Inputs Google Search Google Search St…" at bounding box center [345, 178] width 659 height 325
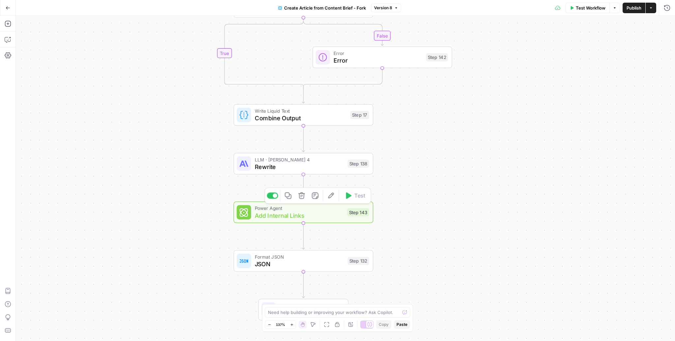
click at [316, 219] on span "Add Internal Links" at bounding box center [299, 215] width 89 height 9
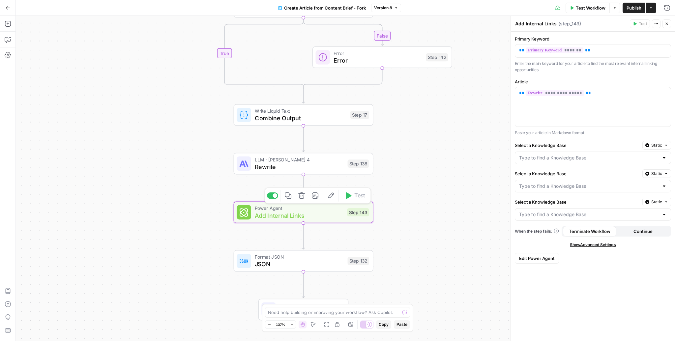
type input "Amplitude - Explore"
type input "Amplitude - Templates"
type input "Amplitude - Tracking Pages"
click at [542, 255] on span "Edit Power Agent" at bounding box center [537, 258] width 36 height 7
